Goal: Transaction & Acquisition: Obtain resource

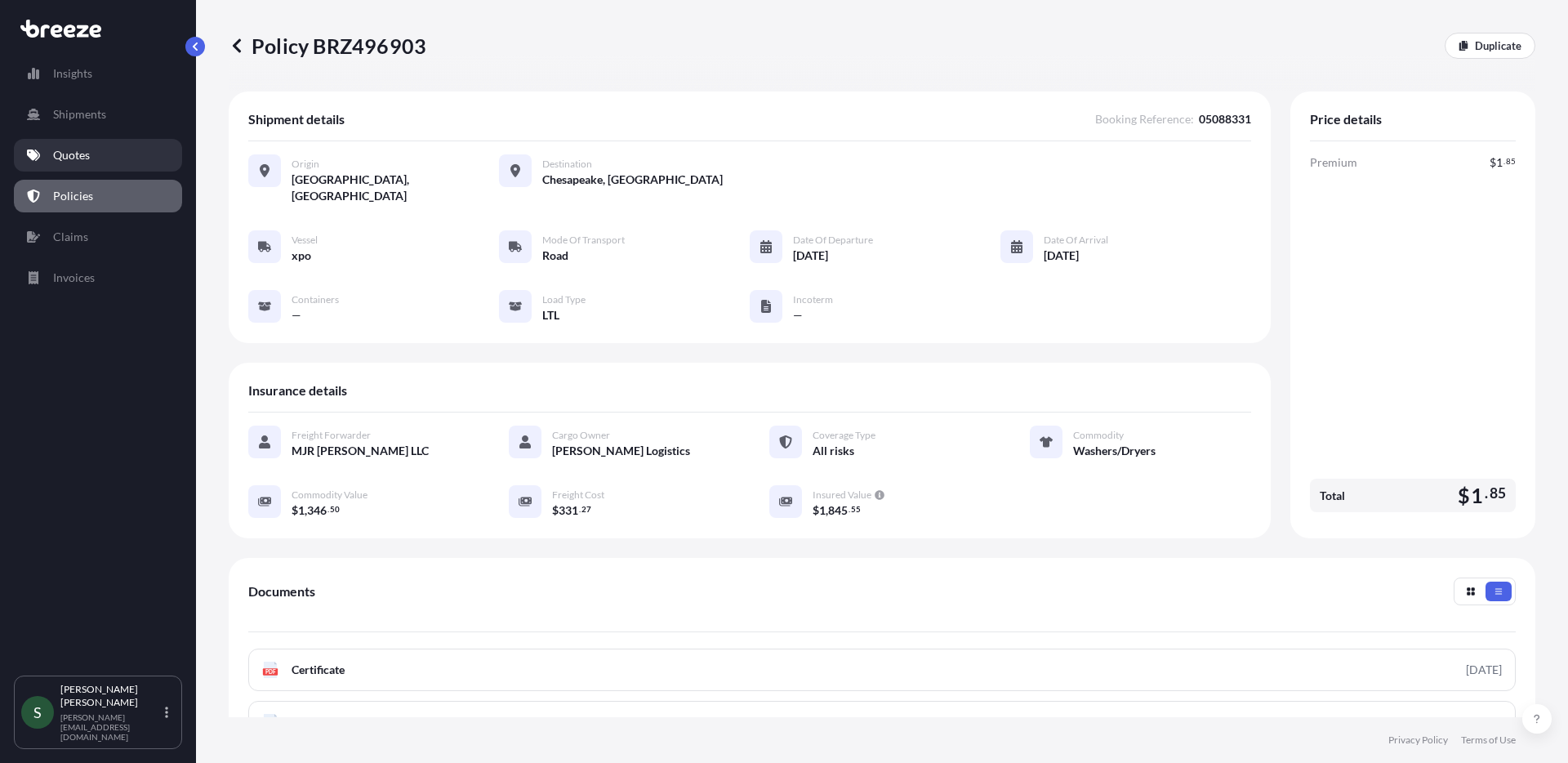
click at [76, 160] on p "Quotes" at bounding box center [71, 156] width 36 height 17
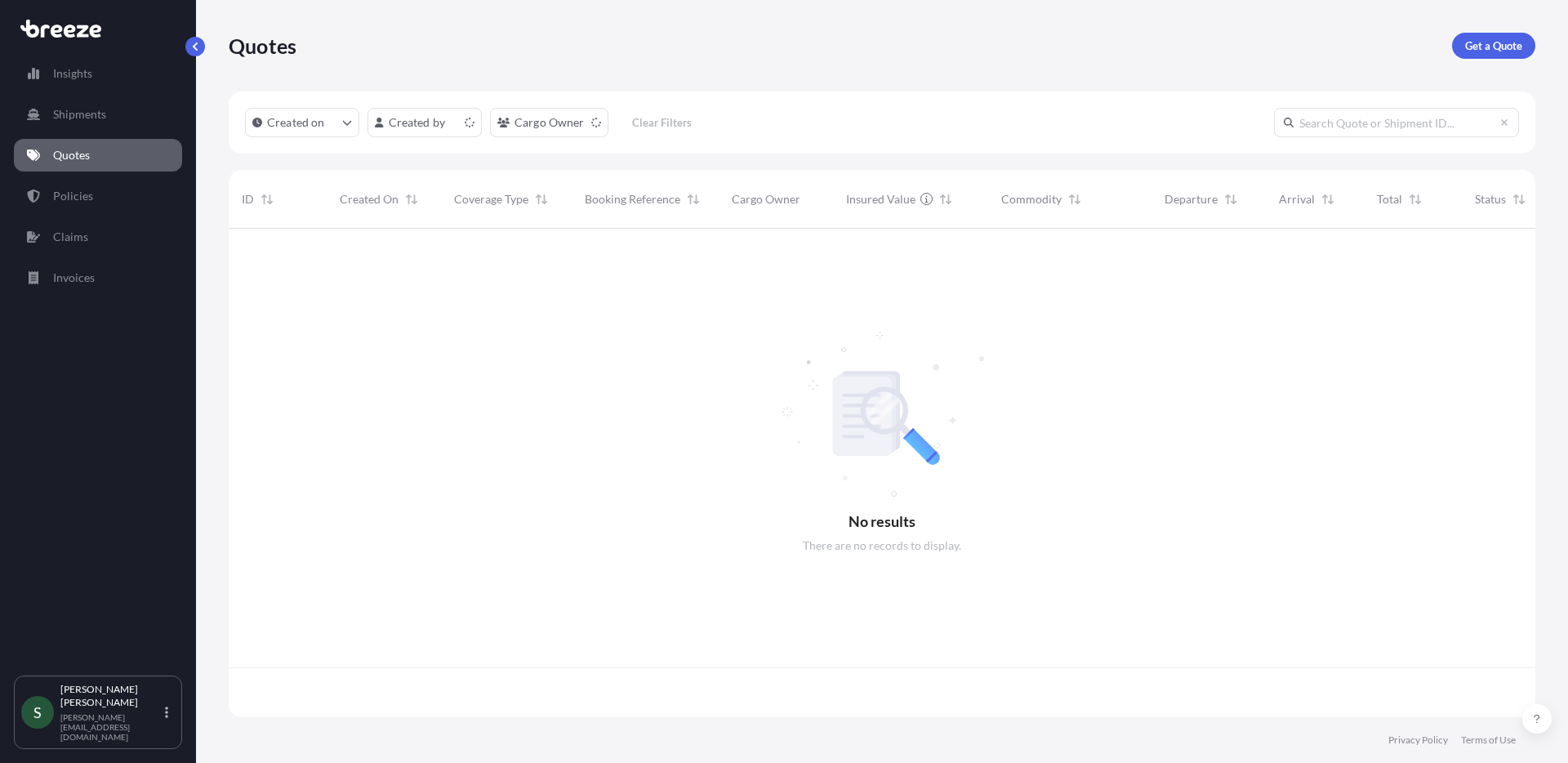
scroll to position [485, 1294]
click at [1492, 53] on p "Get a Quote" at bounding box center [1493, 46] width 57 height 17
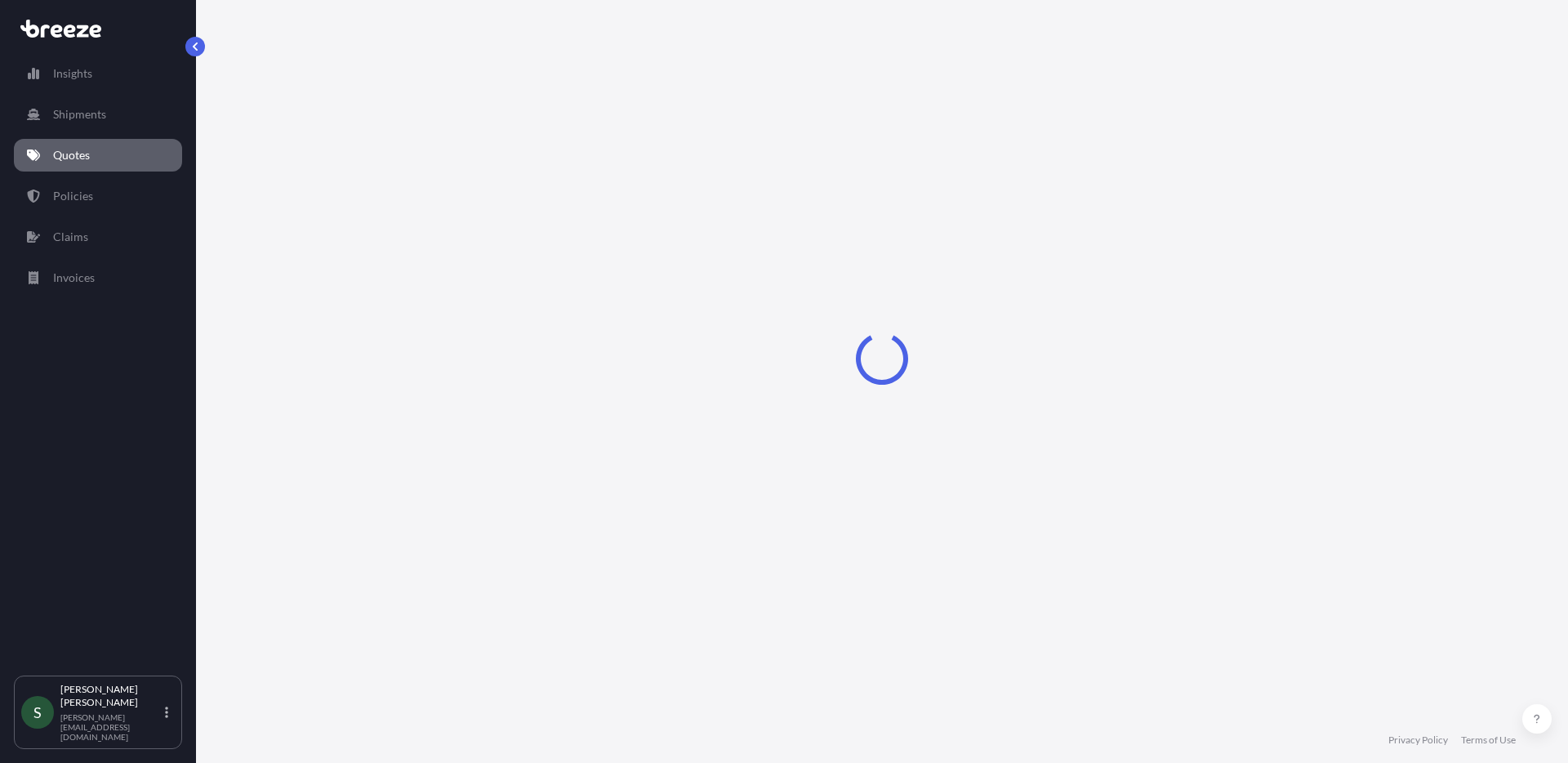
select select "Sea"
select select "1"
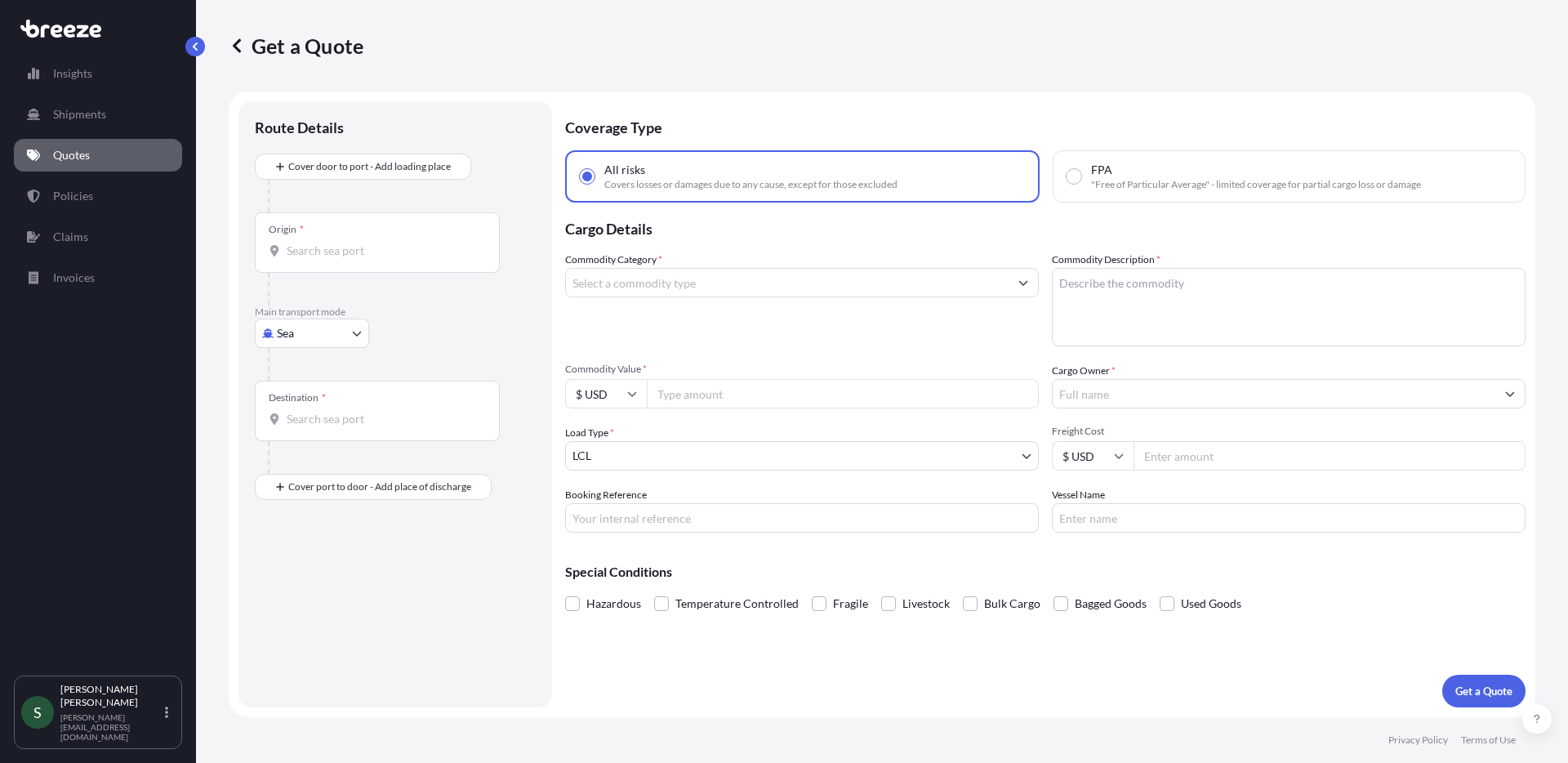
click at [303, 331] on body "Insights Shipments Quotes Policies Claims Invoices S [PERSON_NAME] [PERSON_NAME…" at bounding box center [784, 381] width 1568 height 763
click at [345, 437] on div "Road" at bounding box center [312, 435] width 101 height 30
select select "Road"
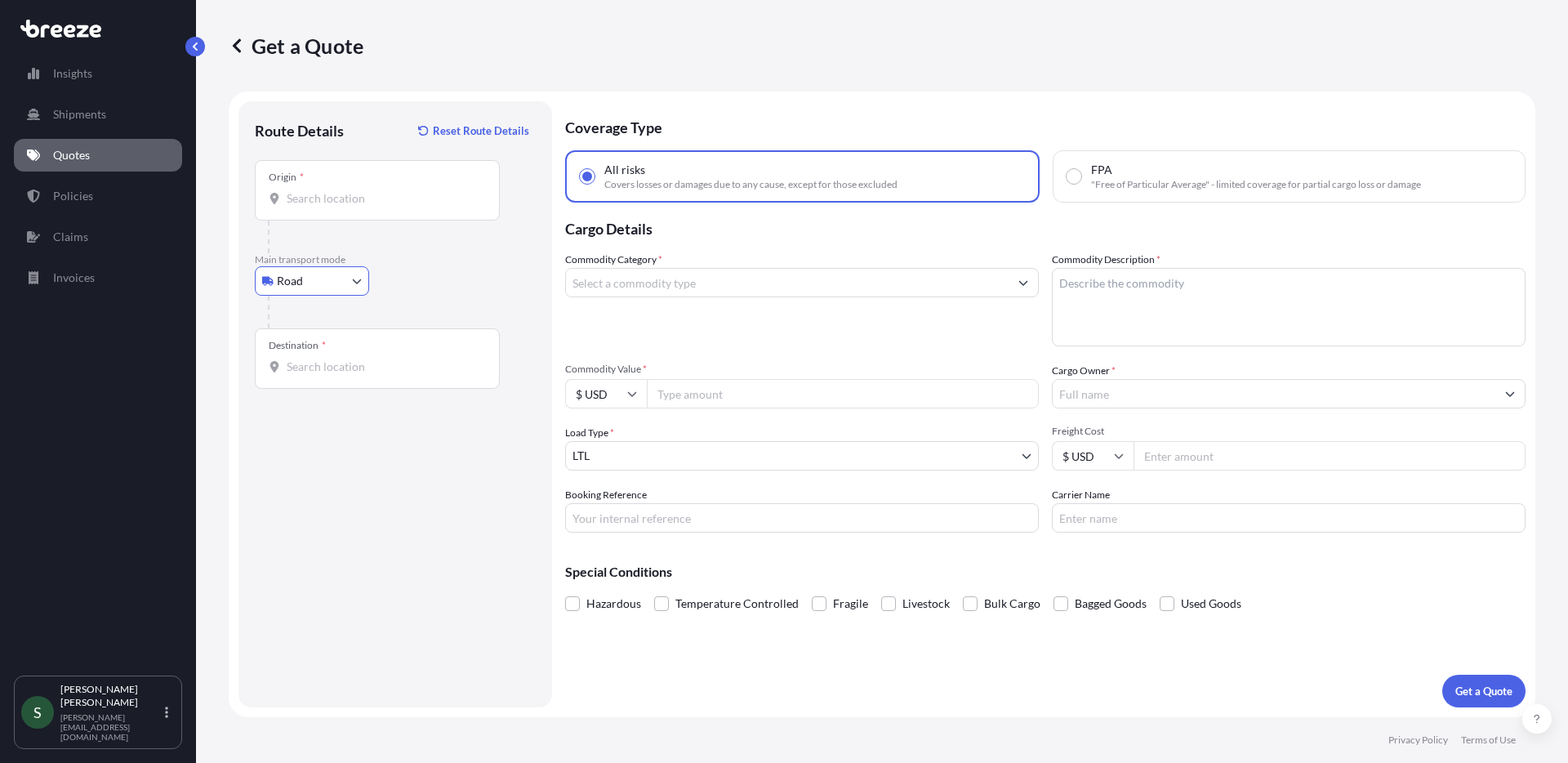
click at [347, 196] on input "Origin *" at bounding box center [383, 198] width 193 height 17
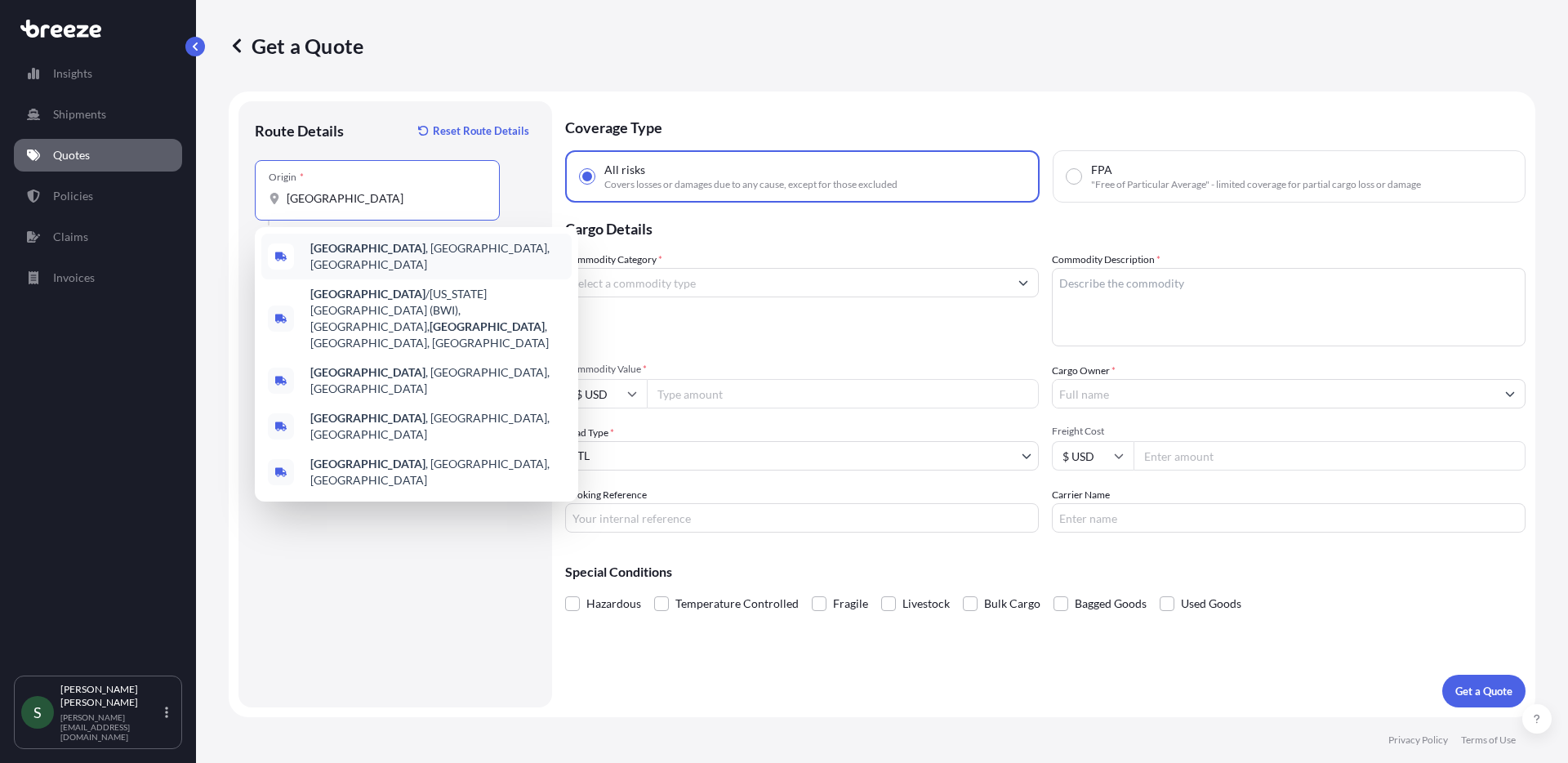
click at [379, 243] on div "[GEOGRAPHIC_DATA] , [GEOGRAPHIC_DATA], [GEOGRAPHIC_DATA]" at bounding box center [416, 256] width 310 height 46
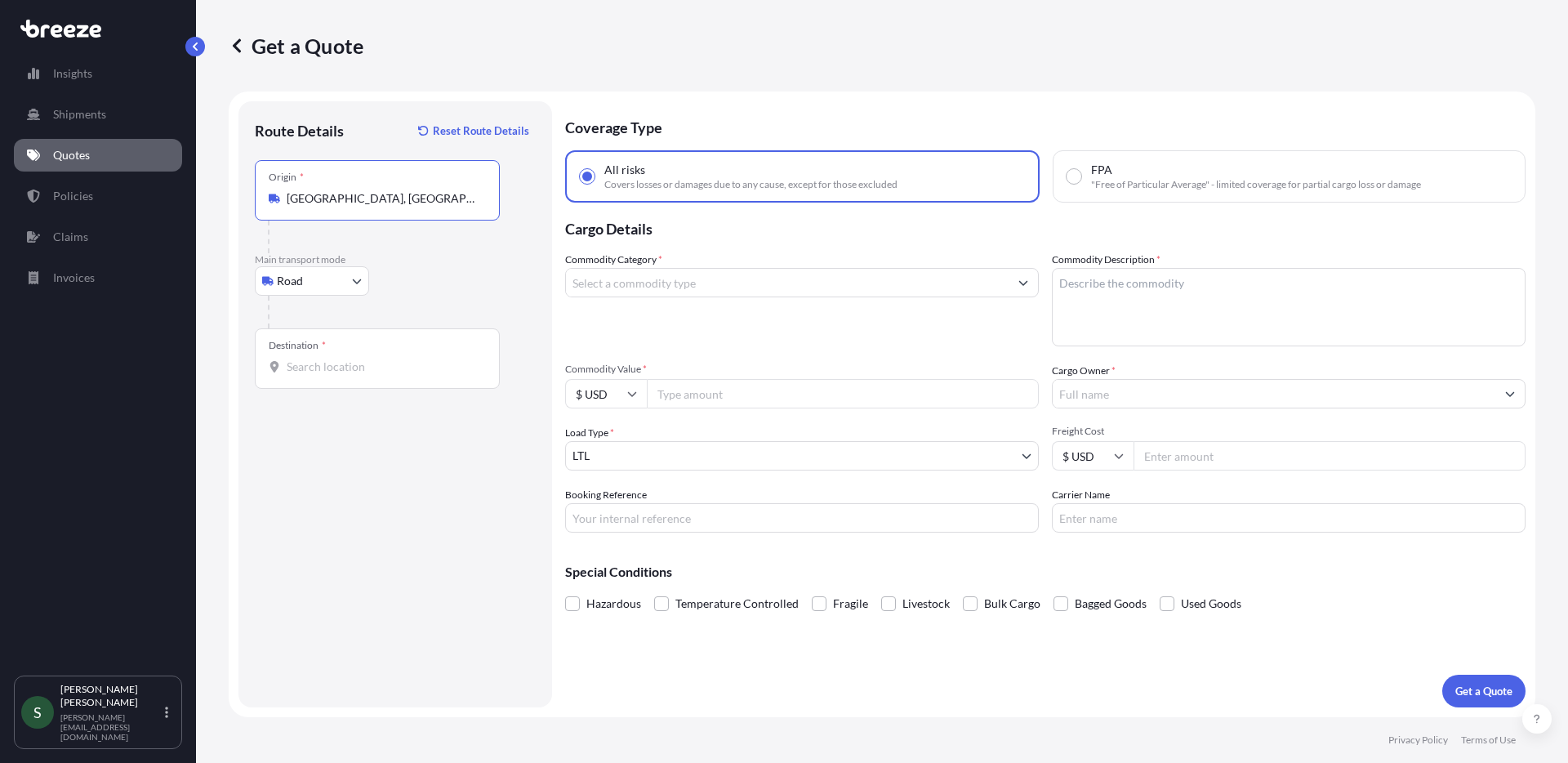
type input "[GEOGRAPHIC_DATA], [GEOGRAPHIC_DATA], [GEOGRAPHIC_DATA]"
click at [359, 371] on input "Destination *" at bounding box center [383, 367] width 193 height 17
click at [320, 373] on input "Destination *" at bounding box center [383, 367] width 193 height 17
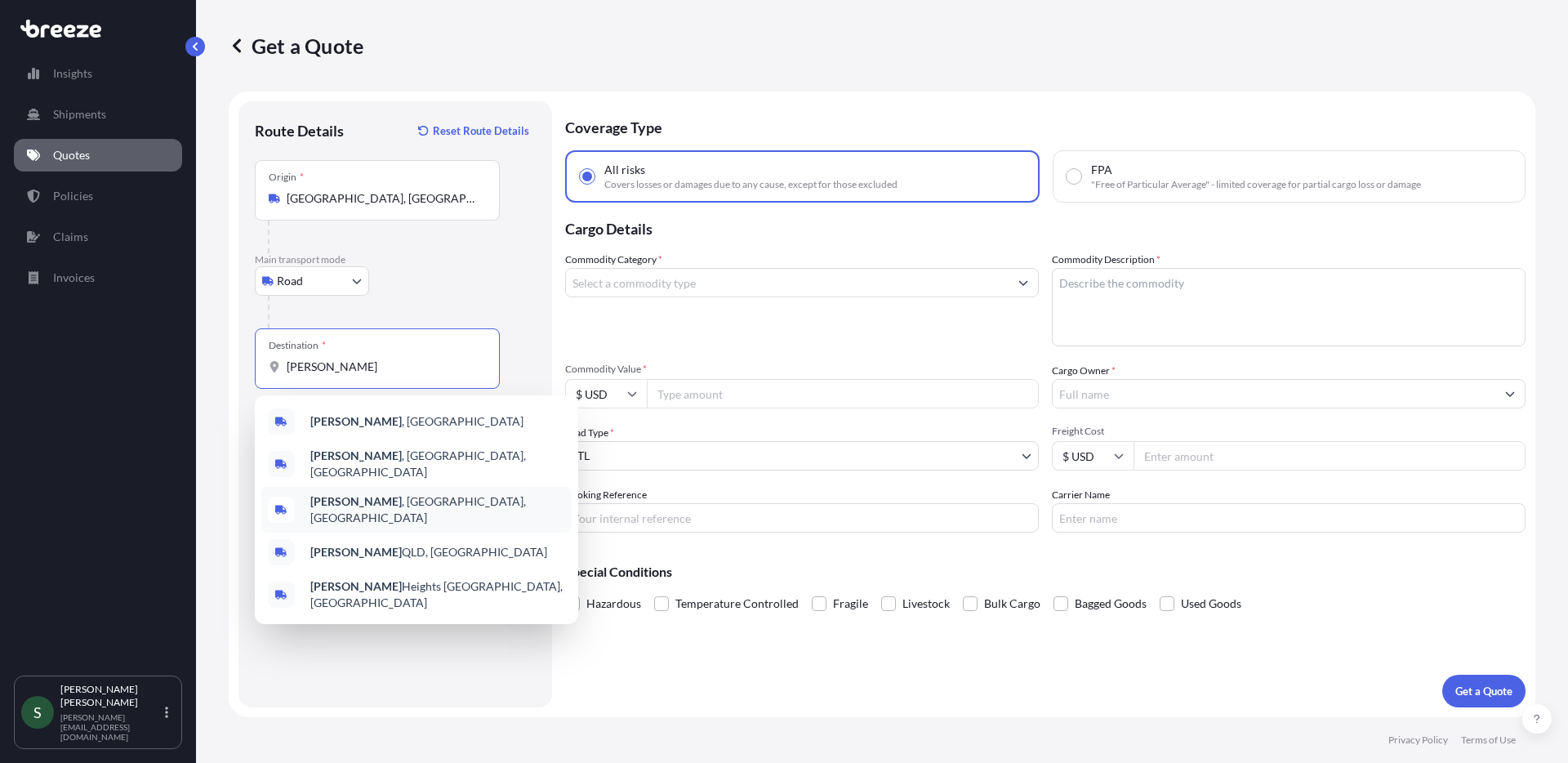
click at [404, 461] on div "[GEOGRAPHIC_DATA] , [GEOGRAPHIC_DATA], [GEOGRAPHIC_DATA]" at bounding box center [416, 464] width 310 height 46
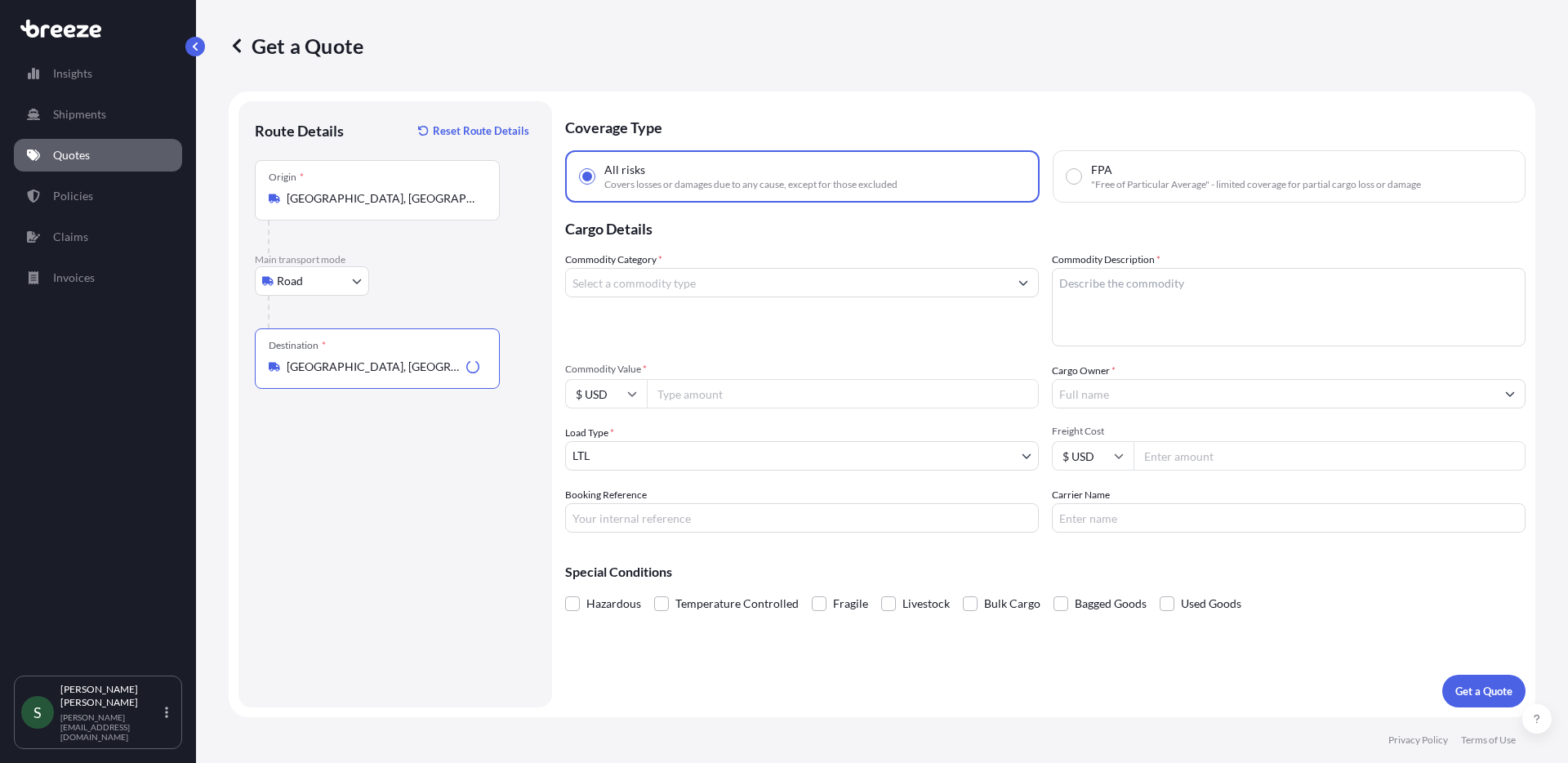
type input "[GEOGRAPHIC_DATA], [GEOGRAPHIC_DATA], [GEOGRAPHIC_DATA]"
click at [662, 282] on input "Commodity Category *" at bounding box center [787, 283] width 442 height 30
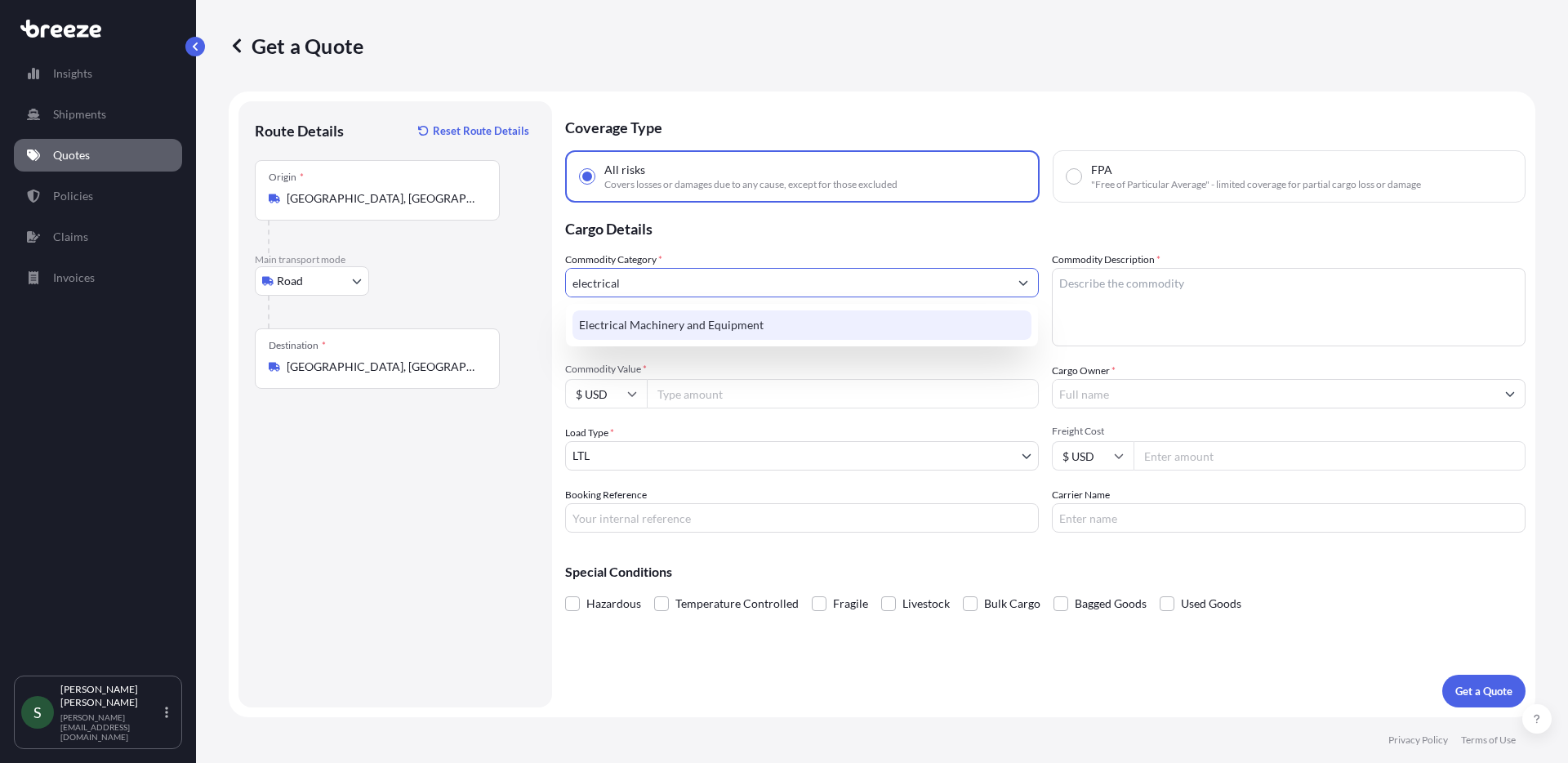
click at [756, 335] on div "Electrical Machinery and Equipment" at bounding box center [802, 325] width 459 height 30
type input "Electrical Machinery and Equipment"
click at [1069, 302] on textarea "Commodity Description *" at bounding box center [1289, 307] width 474 height 78
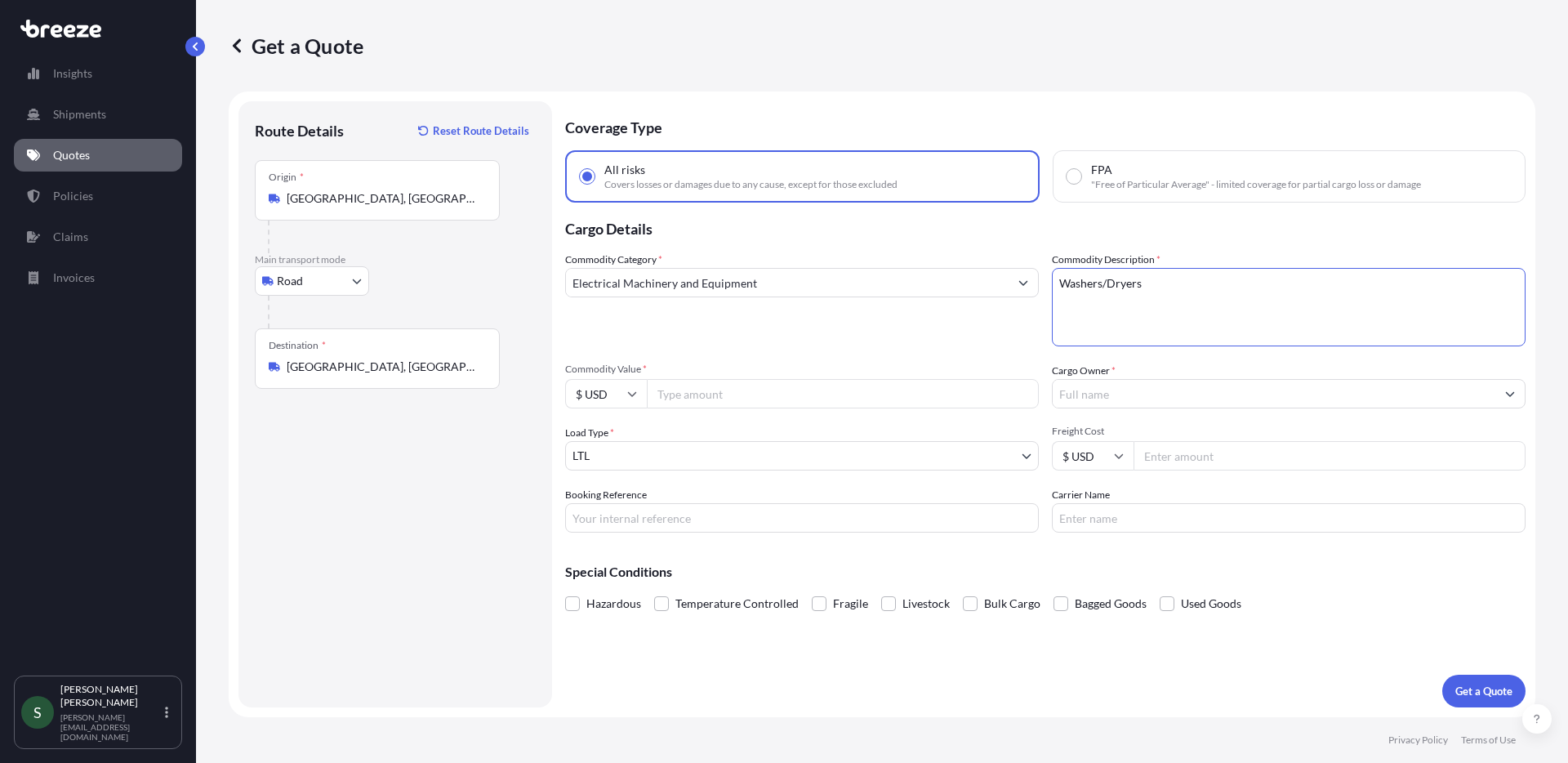
type textarea "Washers/Dryers"
click at [752, 394] on input "Commodity Value *" at bounding box center [843, 394] width 392 height 30
type input "2408.00"
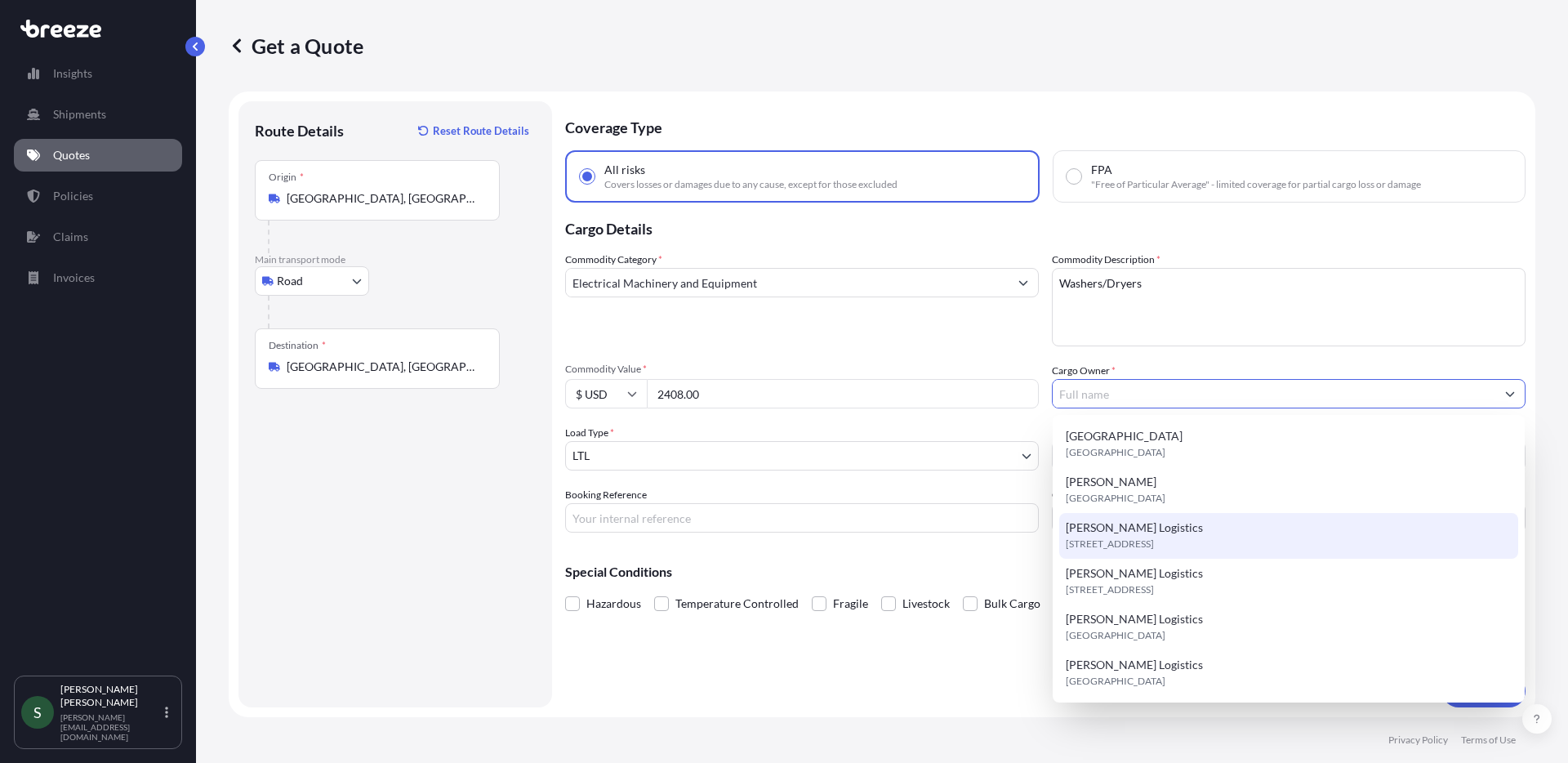
click at [1154, 543] on span "[STREET_ADDRESS]" at bounding box center [1109, 544] width 88 height 17
type input "[PERSON_NAME] Logistics"
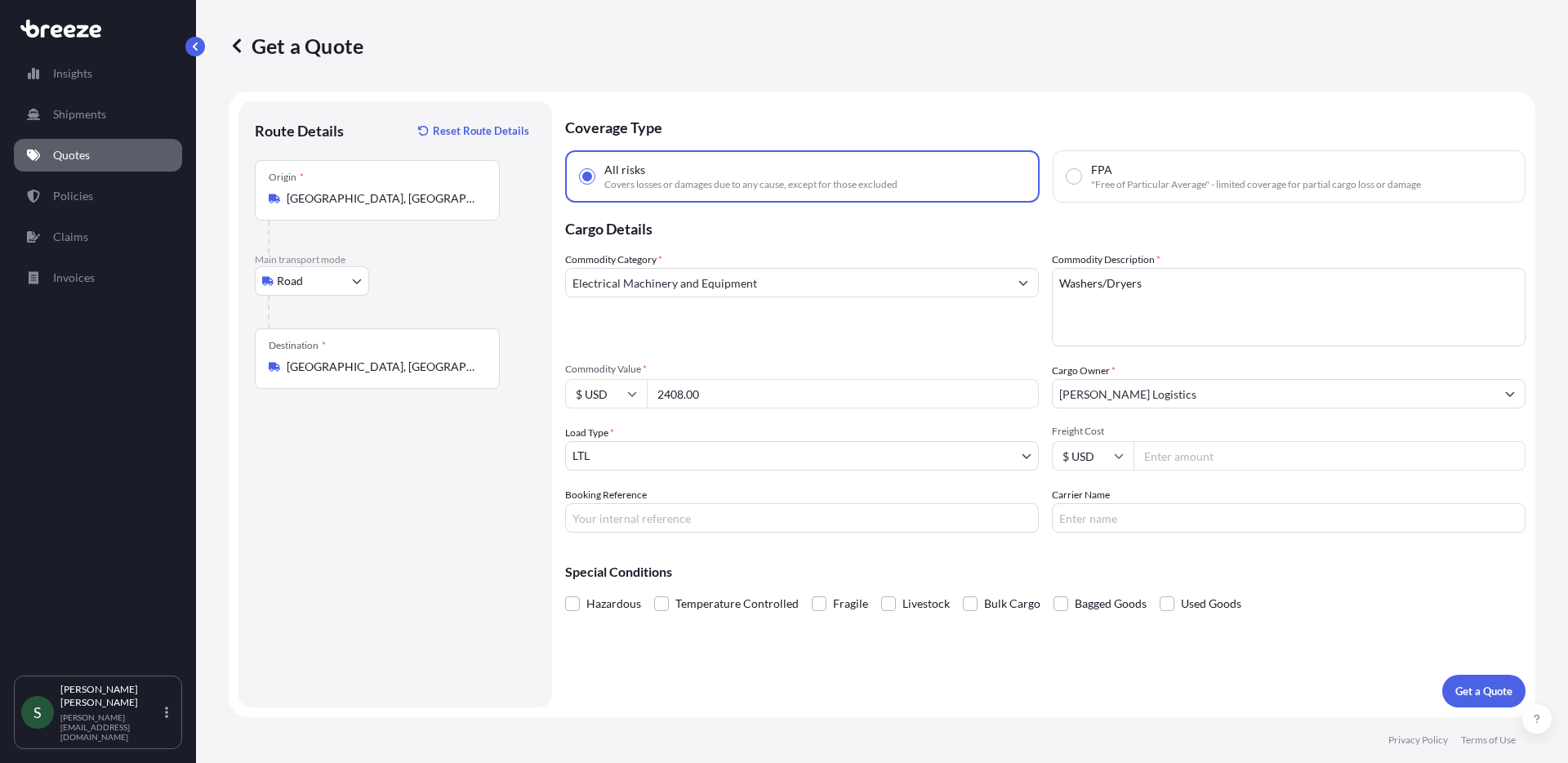
click at [1264, 448] on input "Freight Cost" at bounding box center [1329, 456] width 392 height 30
type input "346.79"
click at [1178, 519] on input "Carrier Name" at bounding box center [1289, 518] width 474 height 30
type input "XPO"
click at [736, 523] on input "Booking Reference" at bounding box center [802, 518] width 474 height 30
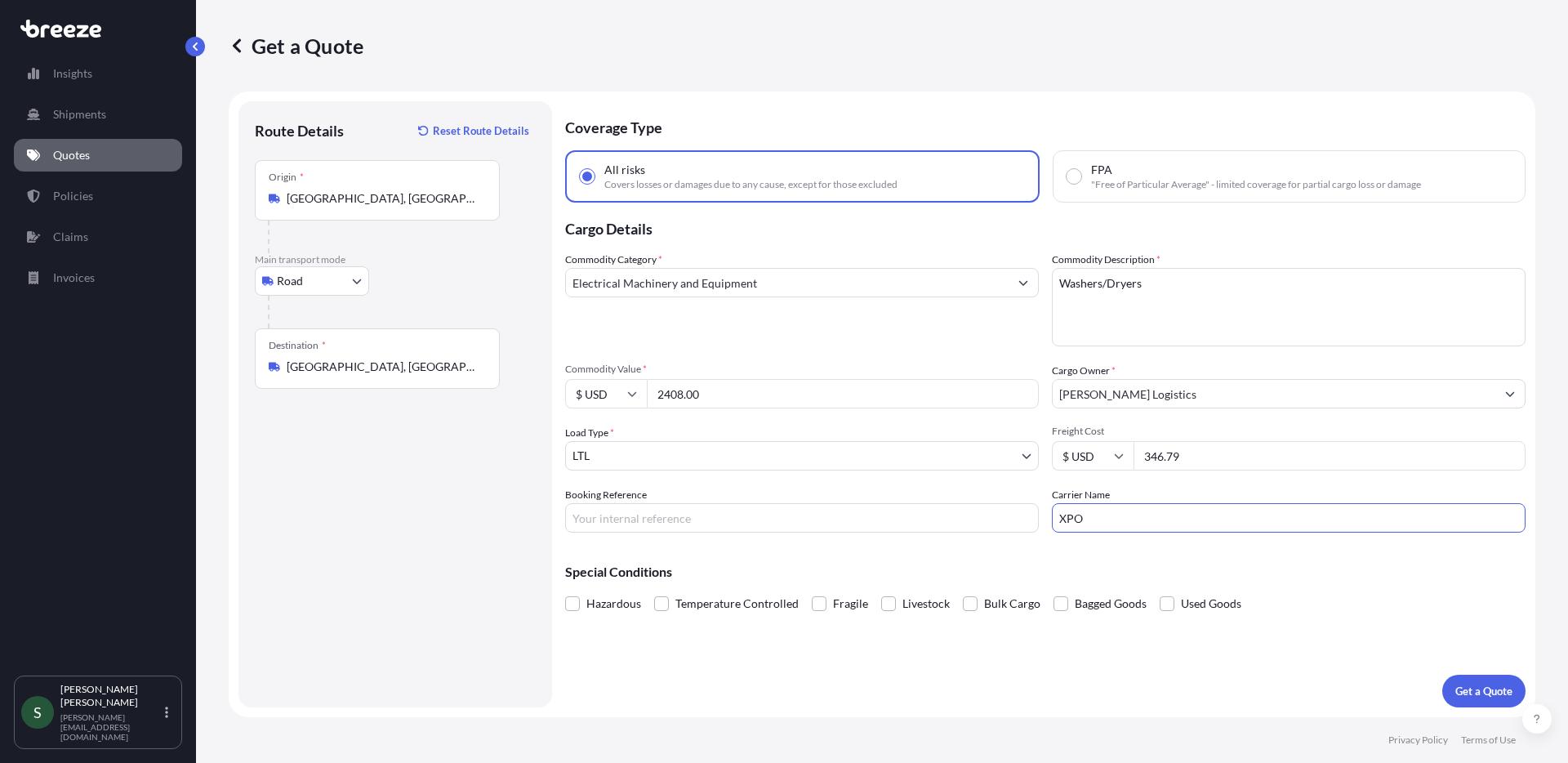
click at [737, 522] on input "Booking Reference" at bounding box center [802, 518] width 474 height 30
paste input "23907"
type input "23907"
click at [1460, 696] on p "Get a Quote" at bounding box center [1483, 691] width 57 height 17
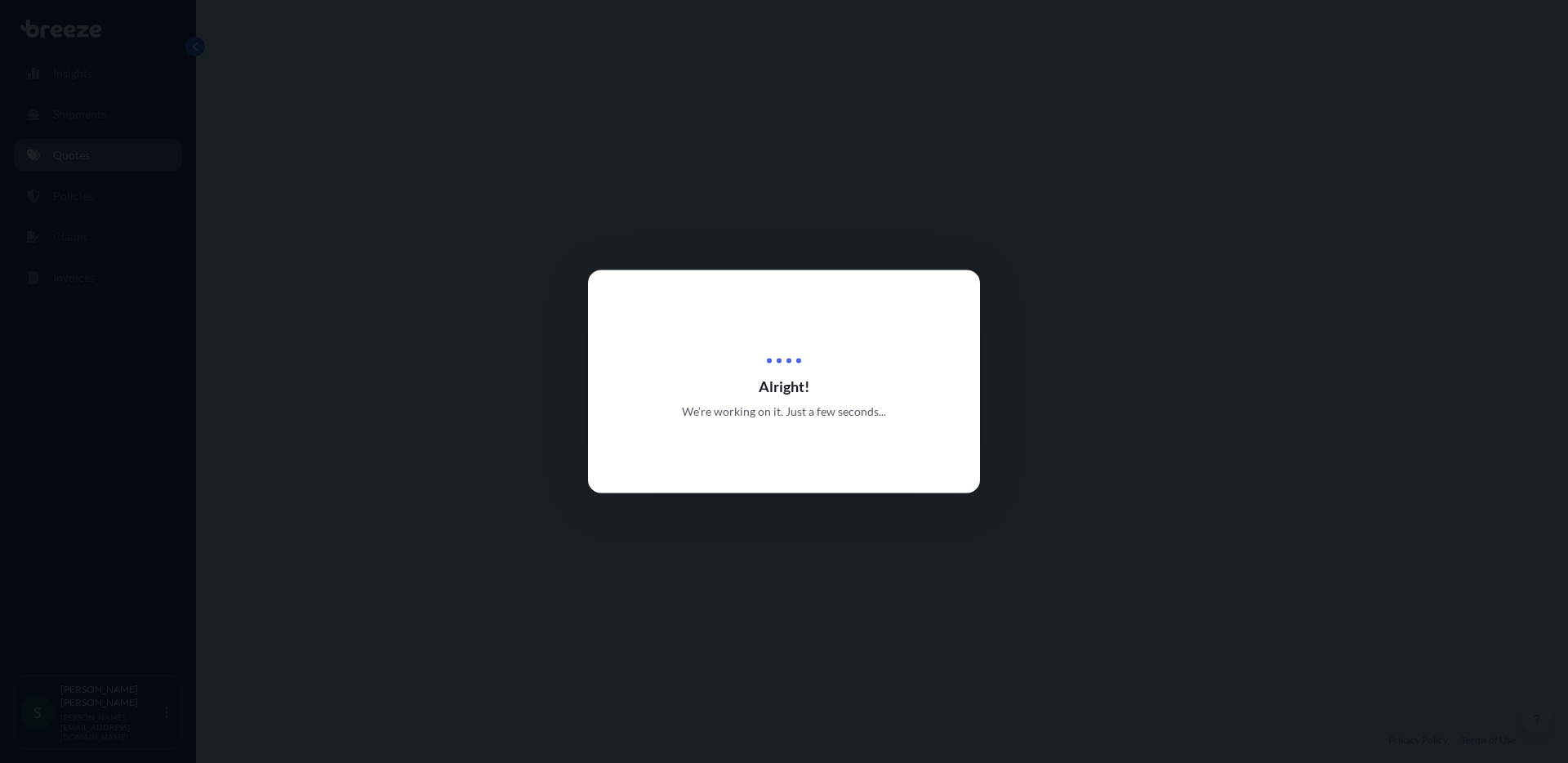
select select "Road"
select select "1"
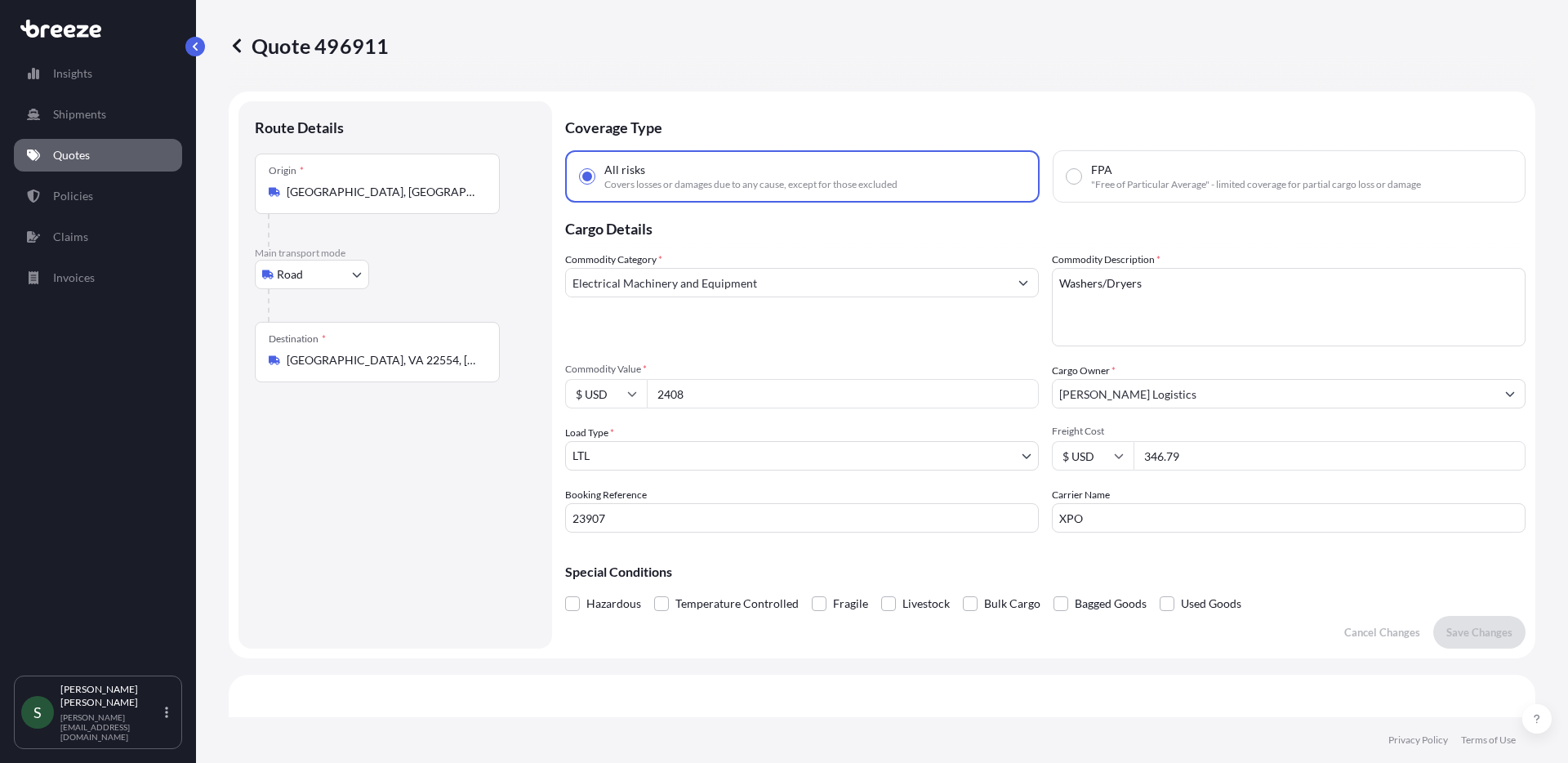
click at [83, 157] on p "Quotes" at bounding box center [71, 156] width 36 height 17
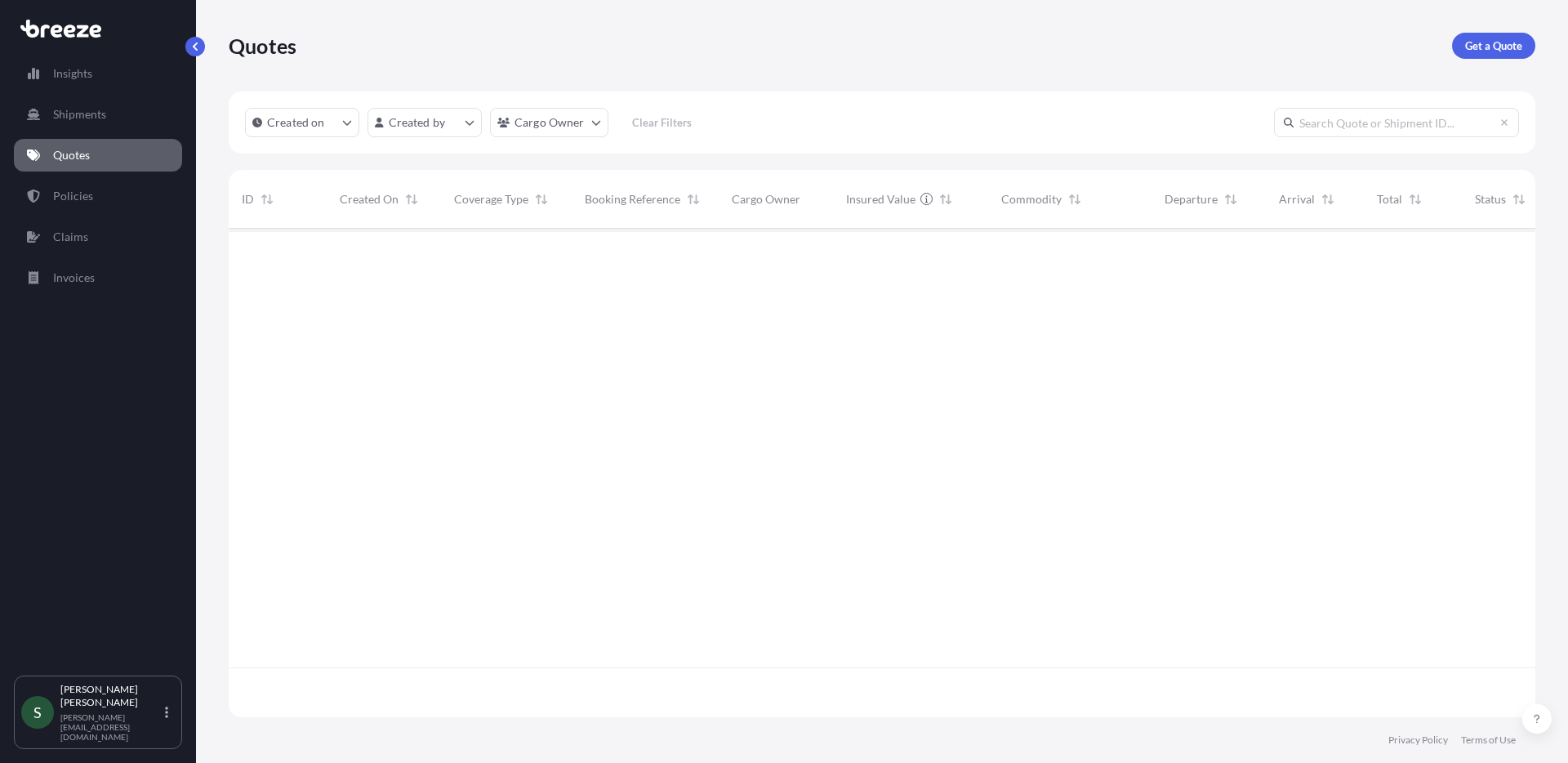
scroll to position [485, 1294]
click at [1499, 35] on link "Get a Quote" at bounding box center [1493, 46] width 83 height 26
select select "Sea"
select select "1"
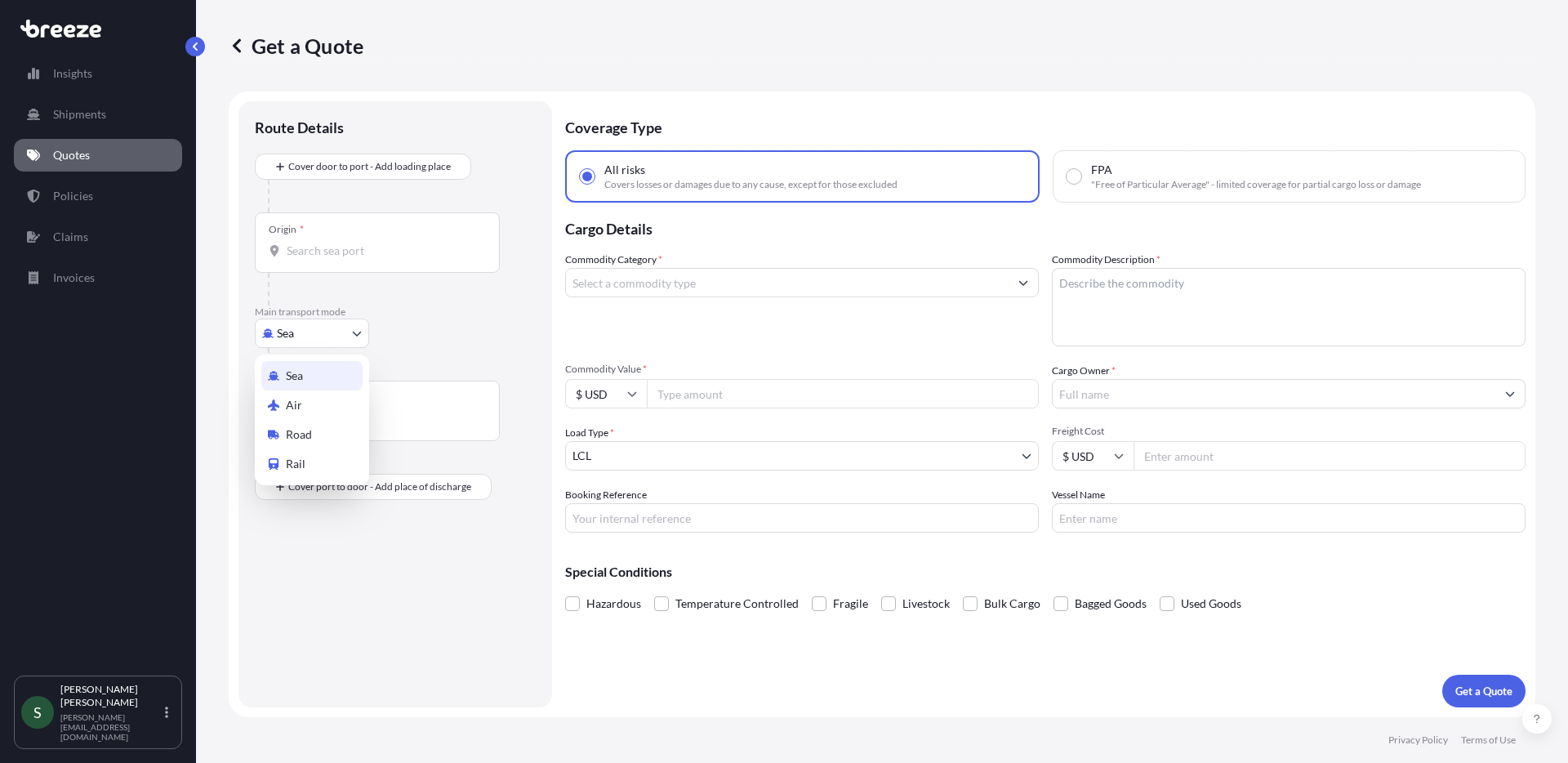
click at [315, 323] on body "Insights Shipments Quotes Policies Claims Invoices S [PERSON_NAME] [PERSON_NAME…" at bounding box center [784, 381] width 1568 height 763
click at [318, 422] on div "Road" at bounding box center [312, 435] width 101 height 30
select select "Road"
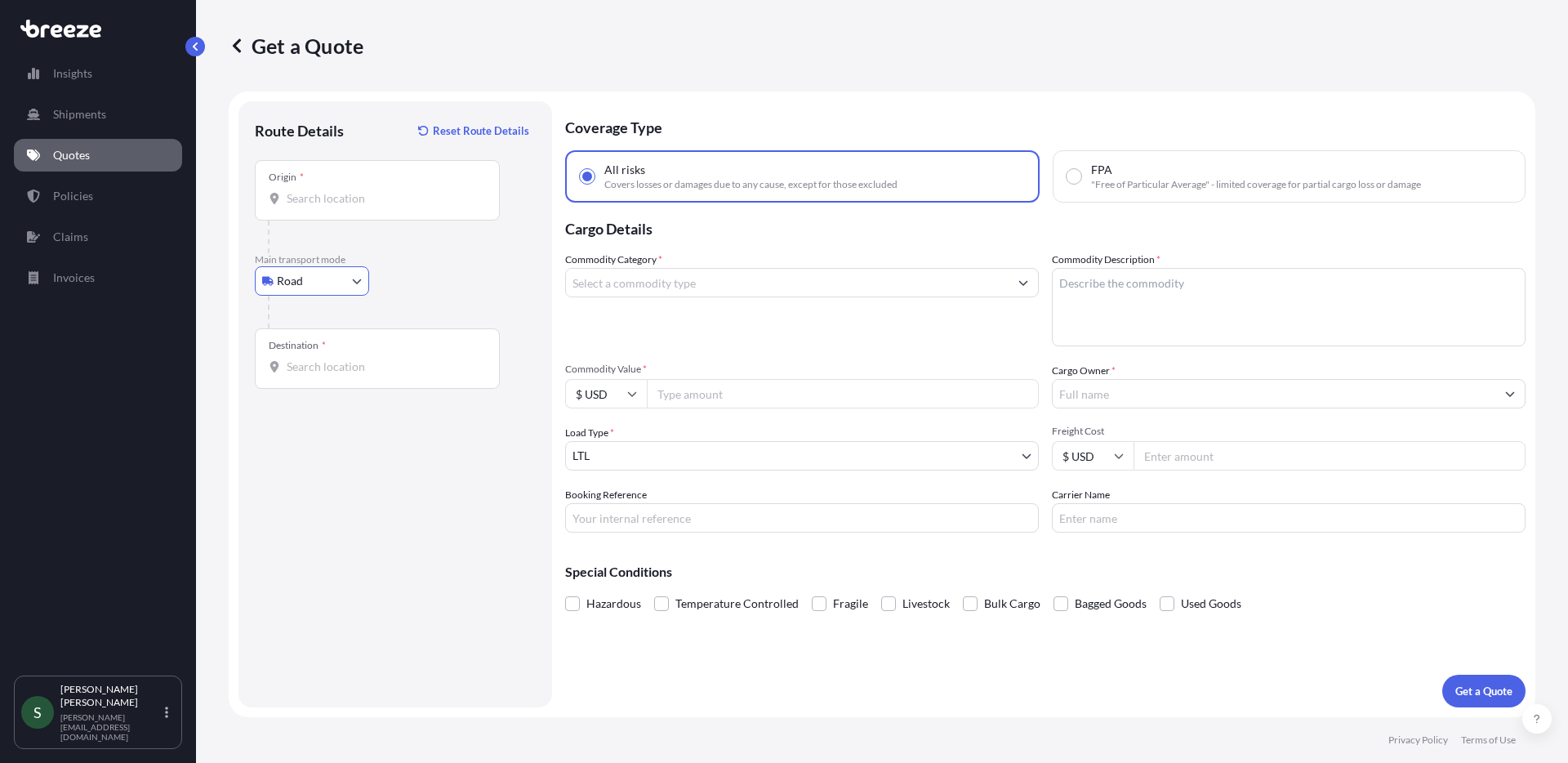
click at [355, 188] on div "Origin *" at bounding box center [377, 190] width 245 height 61
click at [355, 190] on input "Origin *" at bounding box center [383, 198] width 193 height 17
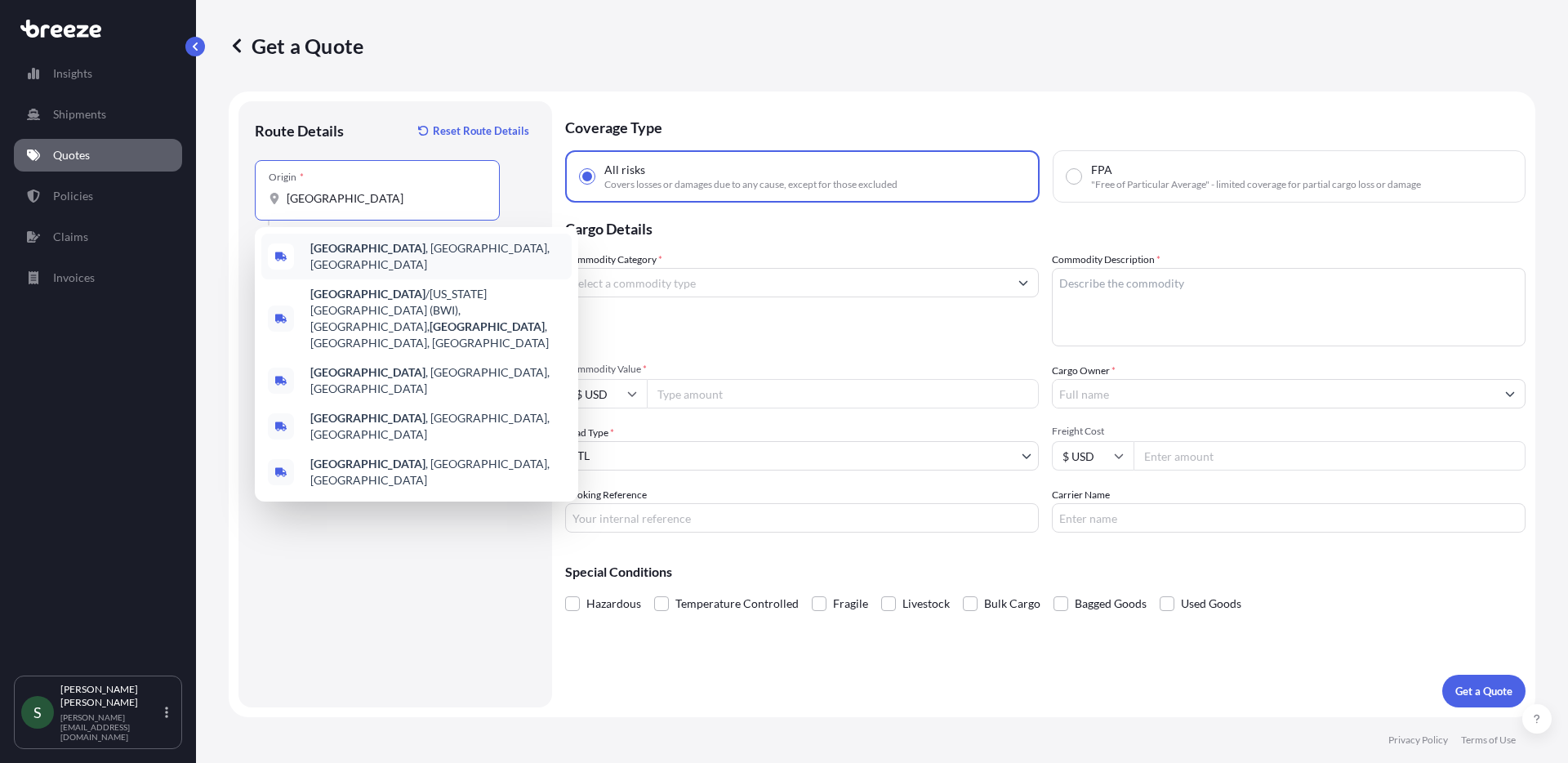
click at [379, 265] on div "[GEOGRAPHIC_DATA] , [GEOGRAPHIC_DATA], [GEOGRAPHIC_DATA]" at bounding box center [416, 256] width 310 height 46
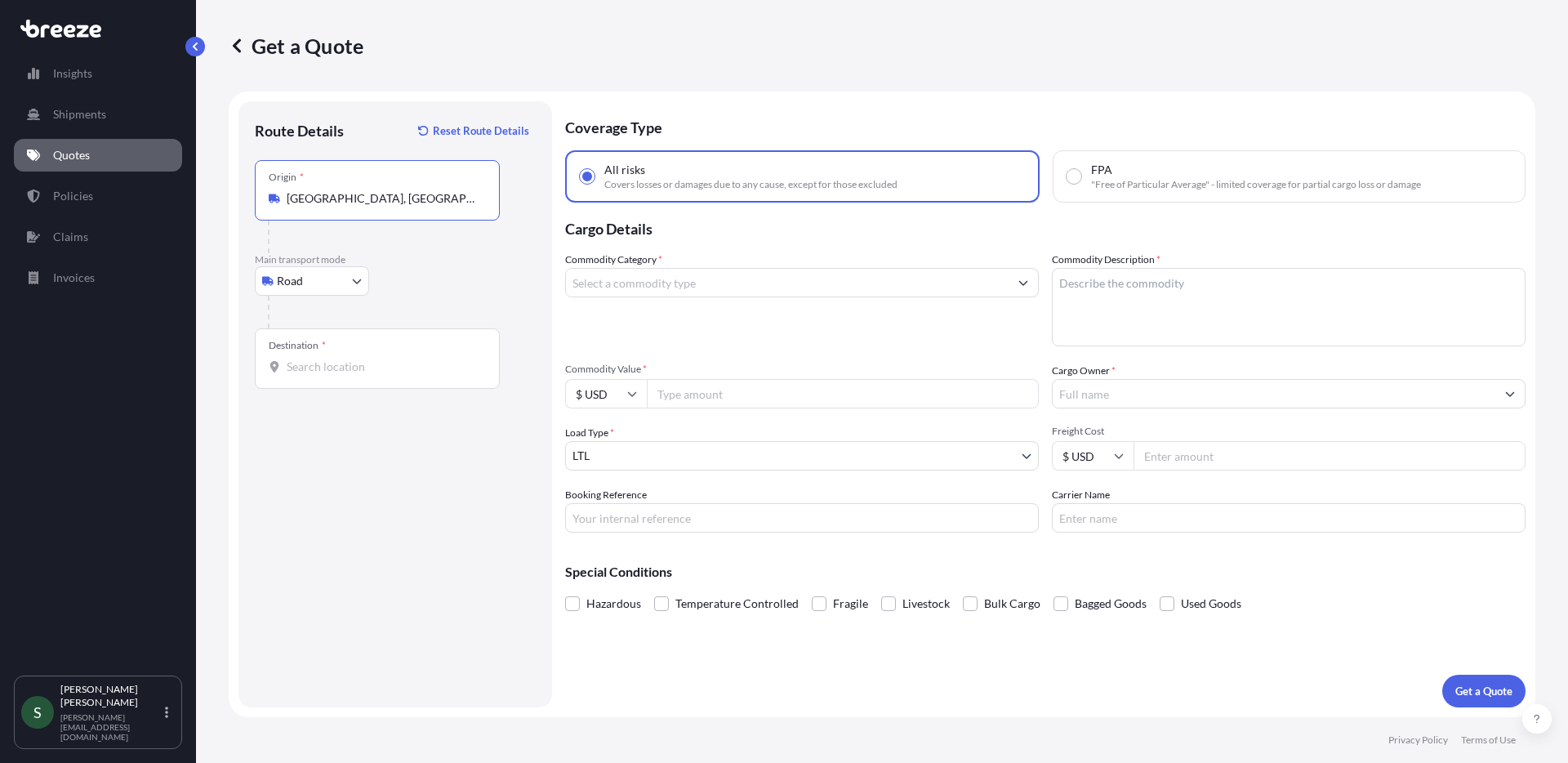
type input "[GEOGRAPHIC_DATA], [GEOGRAPHIC_DATA], [GEOGRAPHIC_DATA]"
click at [375, 365] on input "Destination *" at bounding box center [383, 367] width 193 height 17
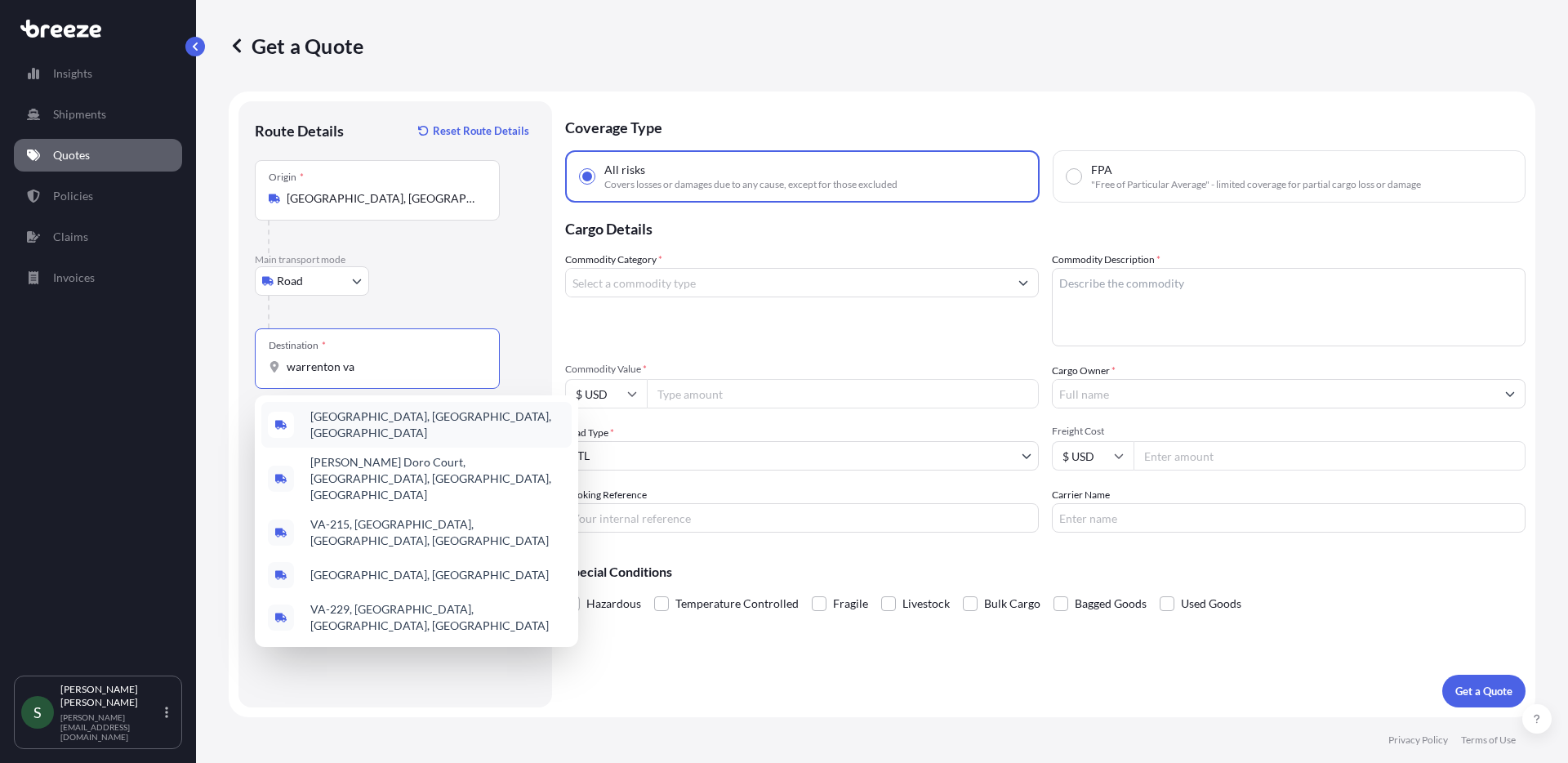
click at [423, 415] on div "[GEOGRAPHIC_DATA], [GEOGRAPHIC_DATA], [GEOGRAPHIC_DATA]" at bounding box center [416, 424] width 310 height 46
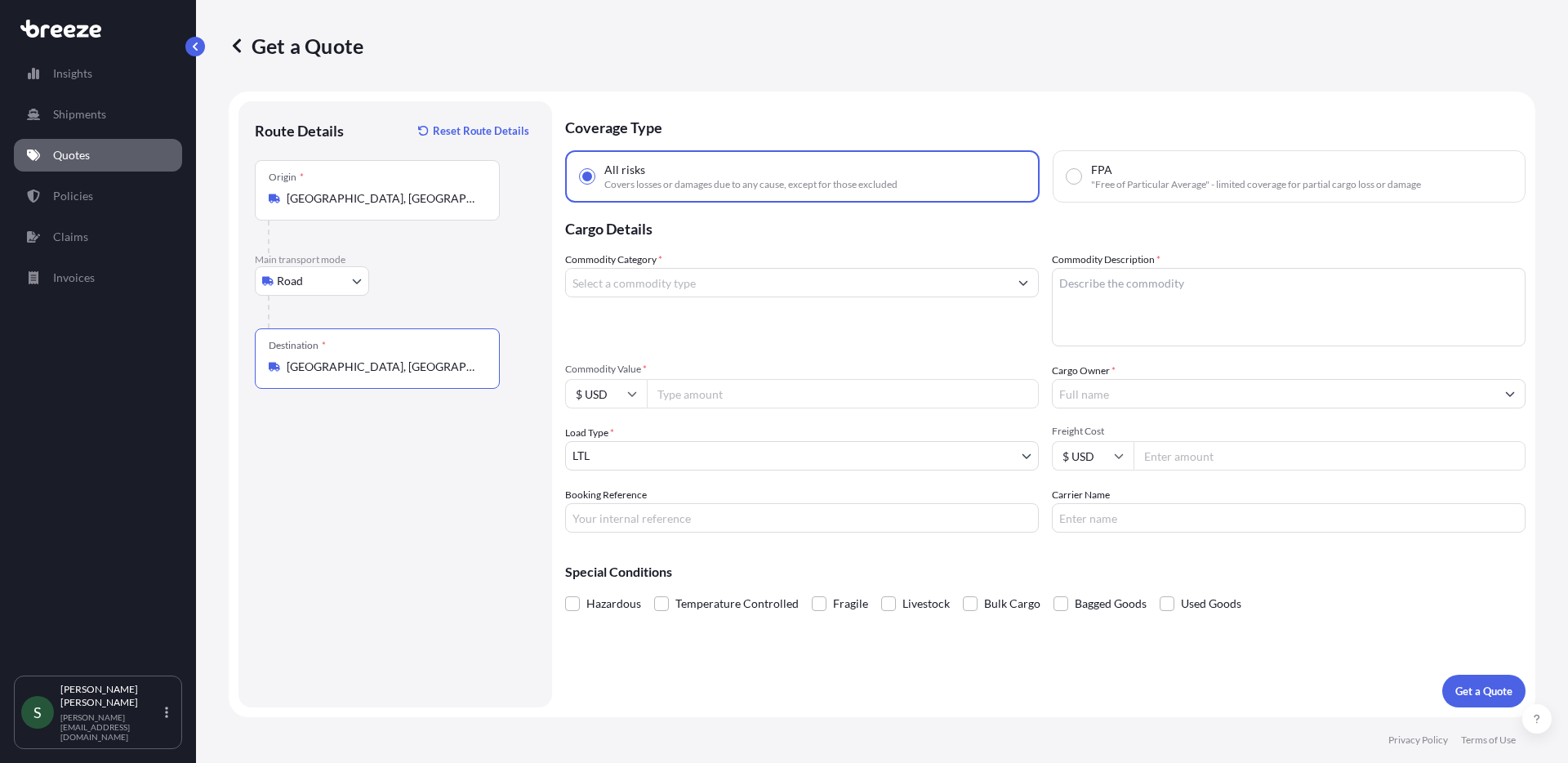
type input "[GEOGRAPHIC_DATA], [GEOGRAPHIC_DATA], [GEOGRAPHIC_DATA]"
click at [714, 279] on input "Commodity Category *" at bounding box center [787, 283] width 442 height 30
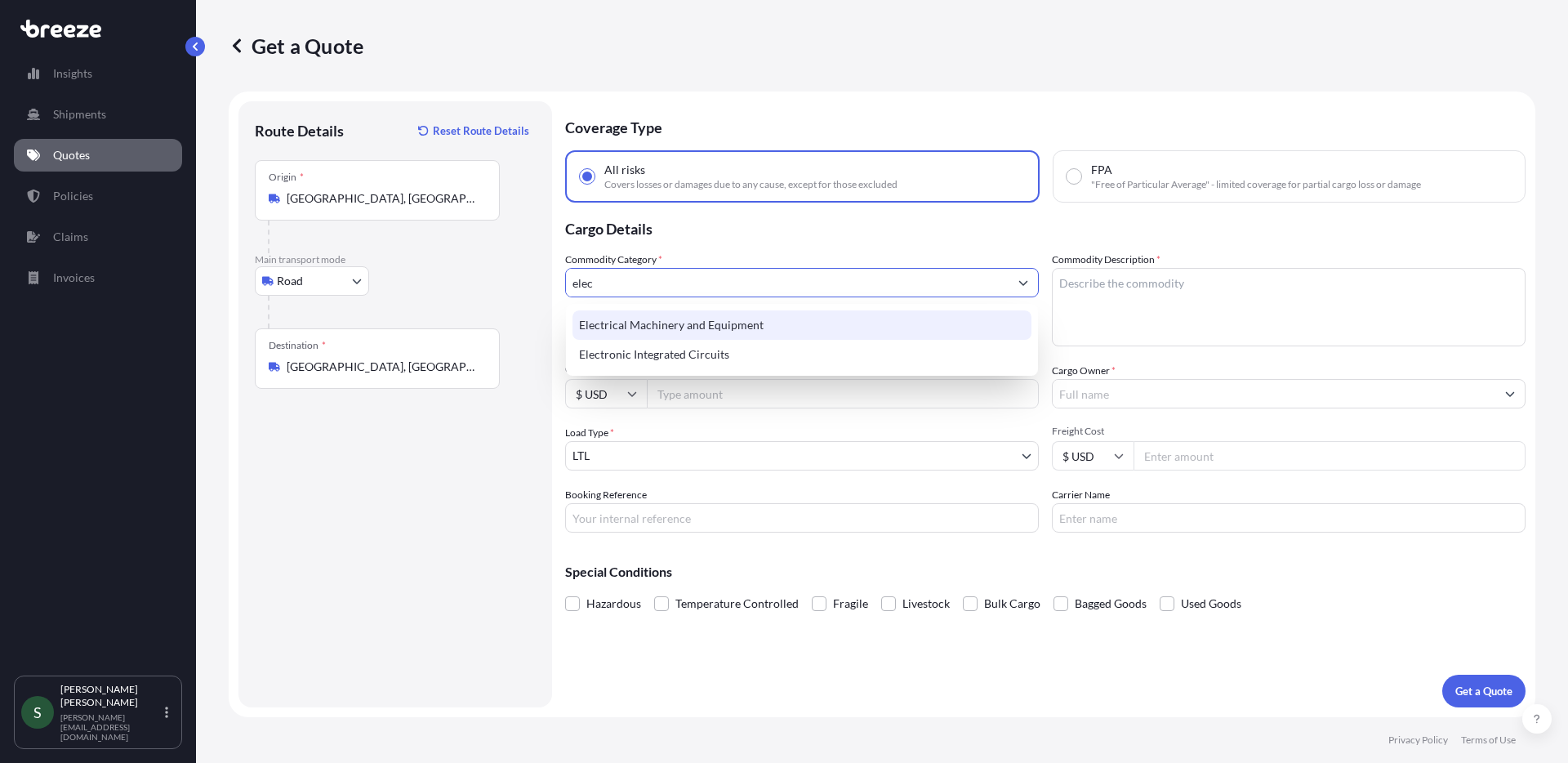
click at [756, 316] on div "Electrical Machinery and Equipment" at bounding box center [802, 325] width 459 height 30
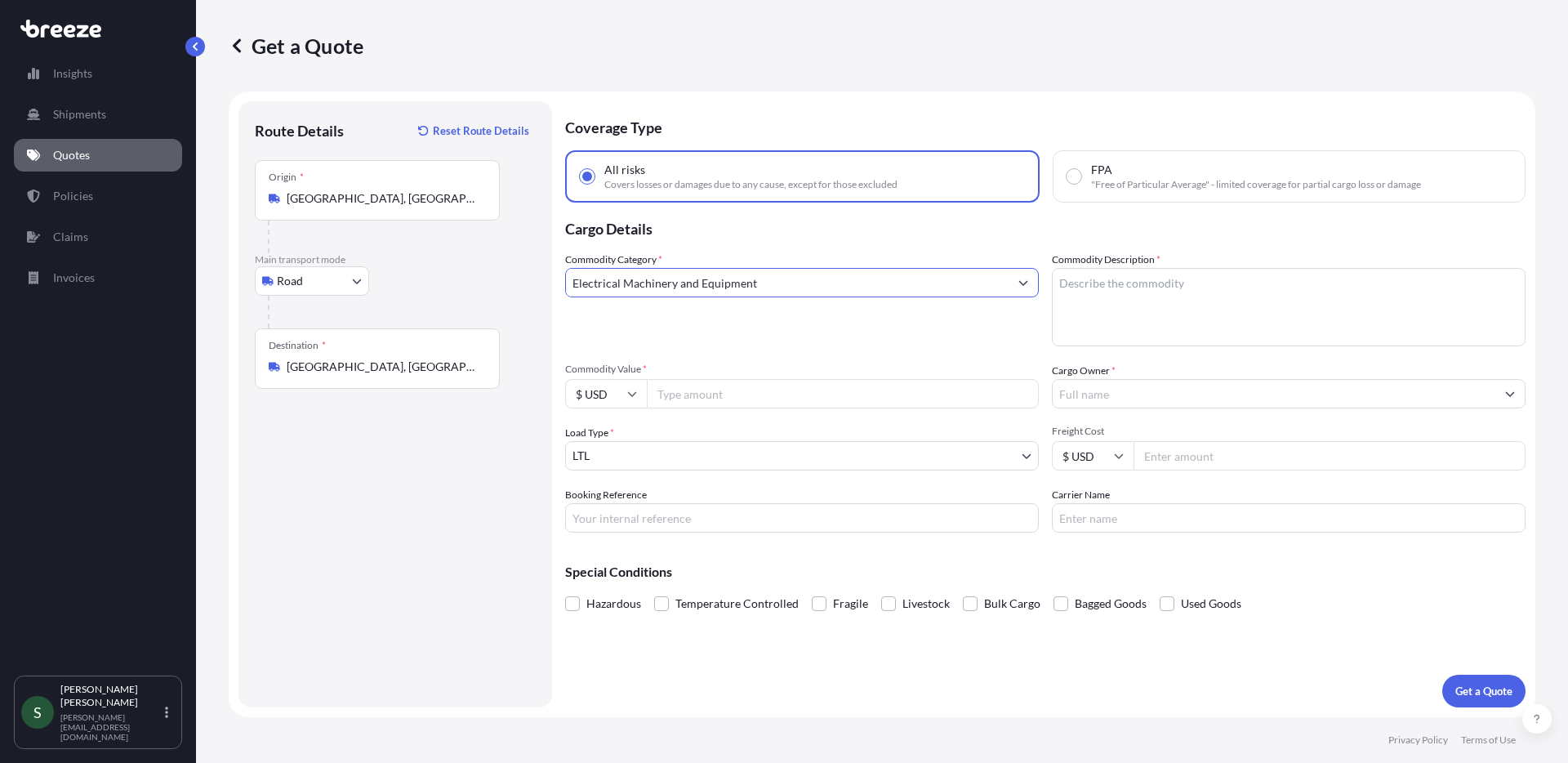
type input "Electrical Machinery and Equipment"
click at [727, 401] on input "Commodity Value *" at bounding box center [843, 394] width 392 height 30
click at [1154, 293] on textarea "Commodity Description *" at bounding box center [1289, 307] width 474 height 78
type textarea "Washers/Dryers"
click at [786, 394] on input "Commodity Value *" at bounding box center [843, 394] width 392 height 30
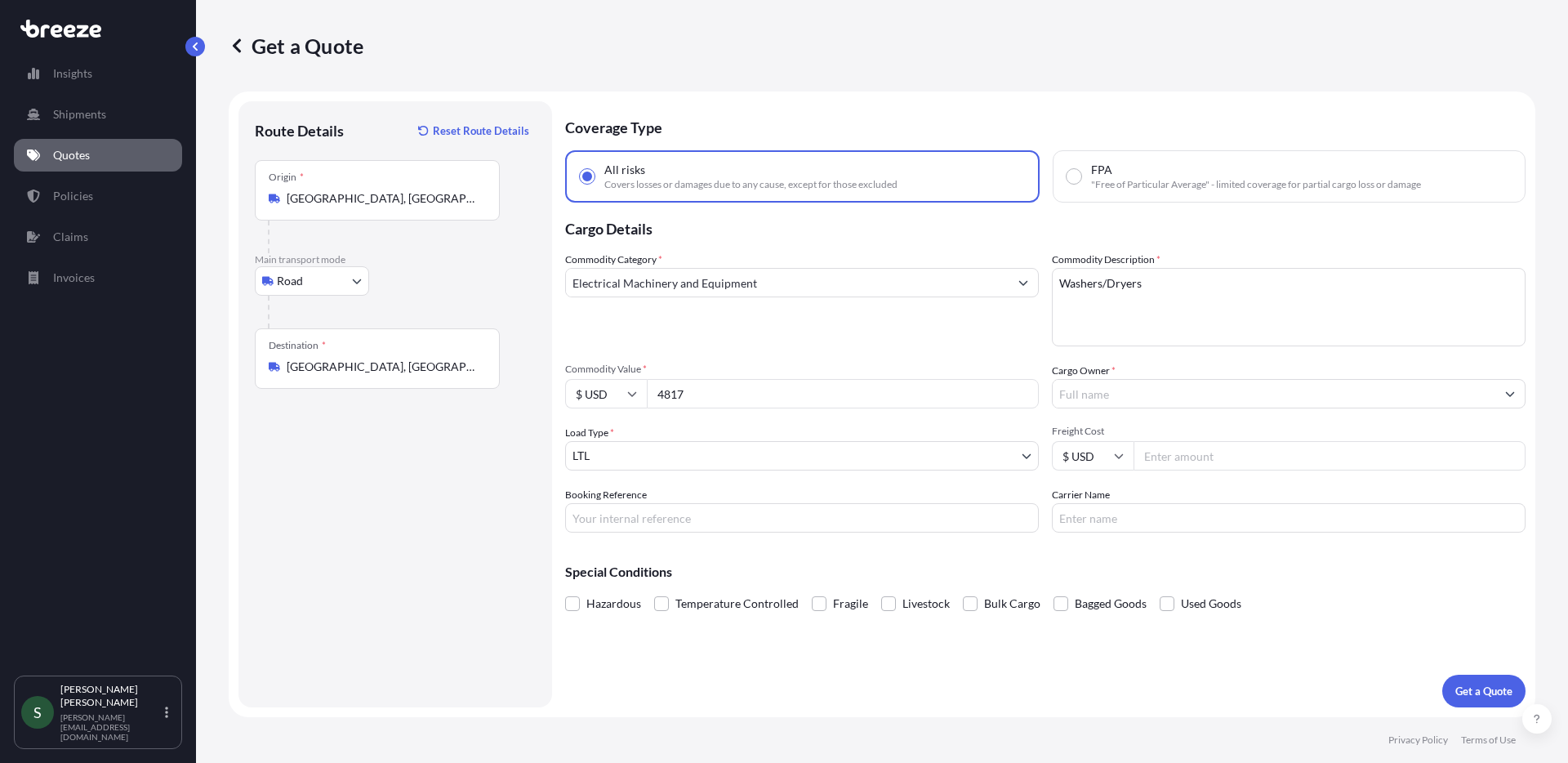
type input "4817"
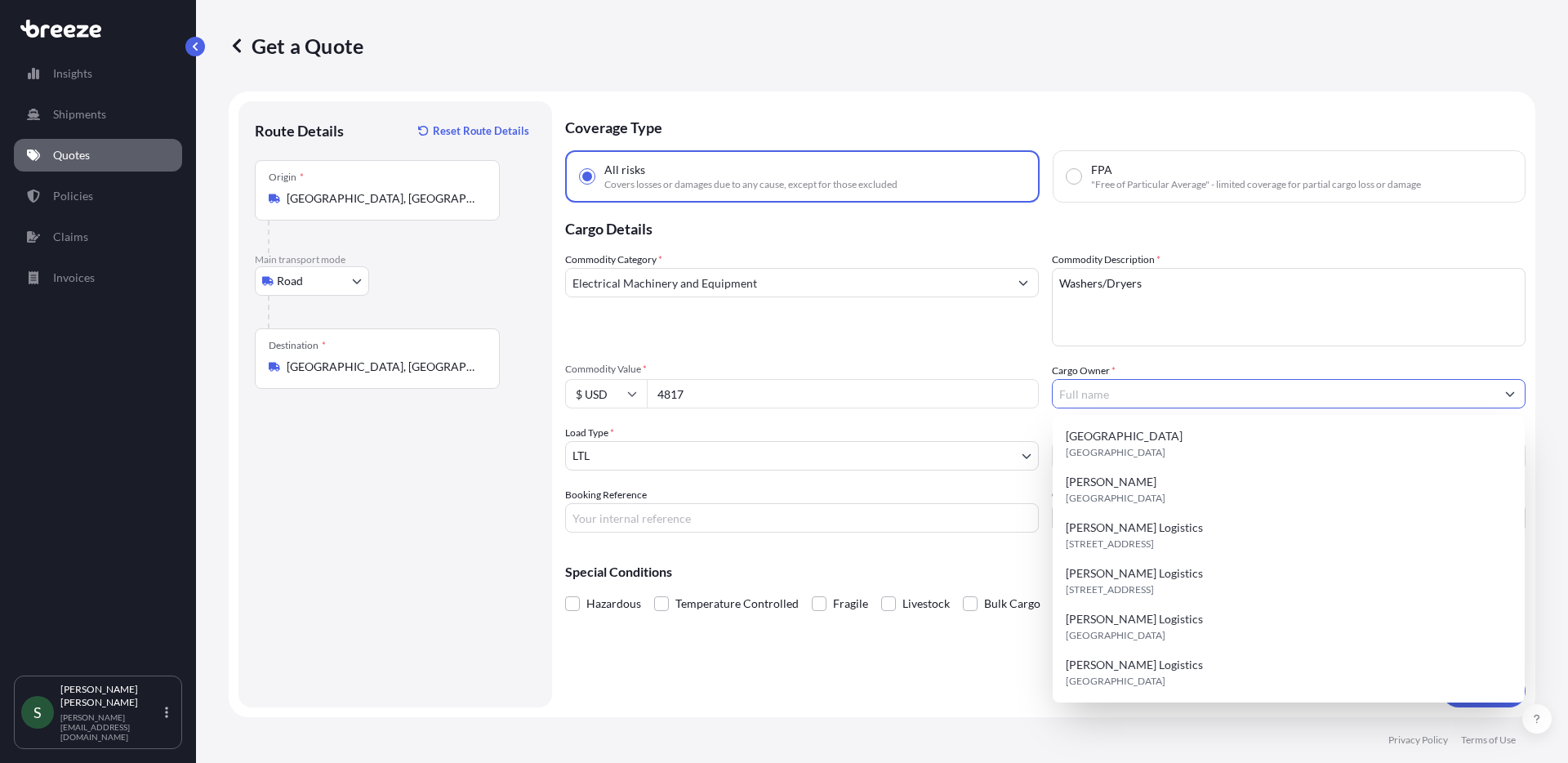
click at [1165, 388] on input "Cargo Owner *" at bounding box center [1273, 394] width 442 height 30
click at [1154, 540] on span "[STREET_ADDRESS]" at bounding box center [1109, 544] width 88 height 17
type input "[PERSON_NAME] Logistics"
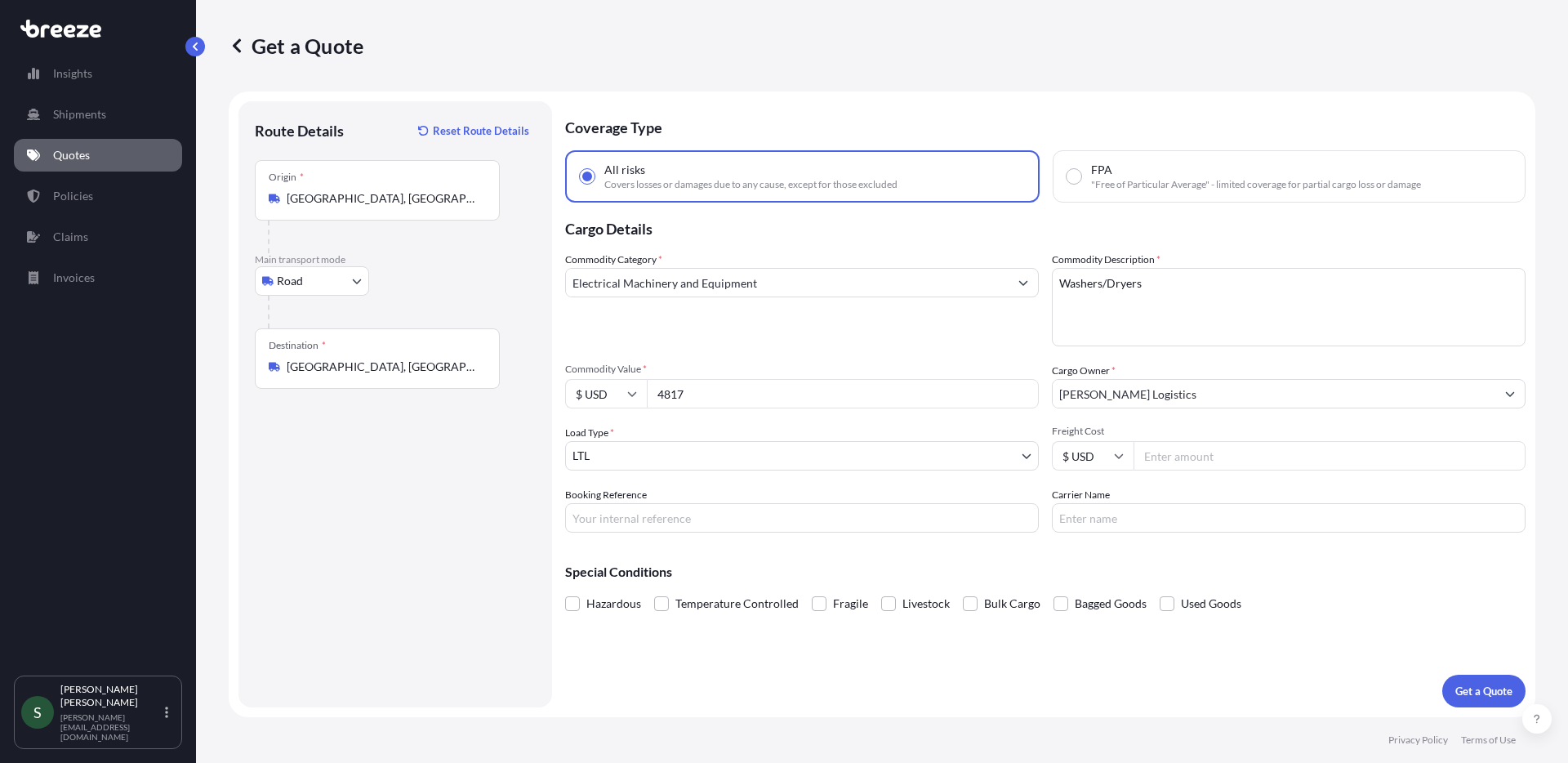
click at [1220, 459] on input "Freight Cost" at bounding box center [1329, 456] width 392 height 30
click at [1264, 461] on input "Freight Cost" at bounding box center [1329, 456] width 392 height 30
type input "346.79"
click at [1154, 525] on input "Carrier Name" at bounding box center [1289, 518] width 474 height 30
type input "XPO"
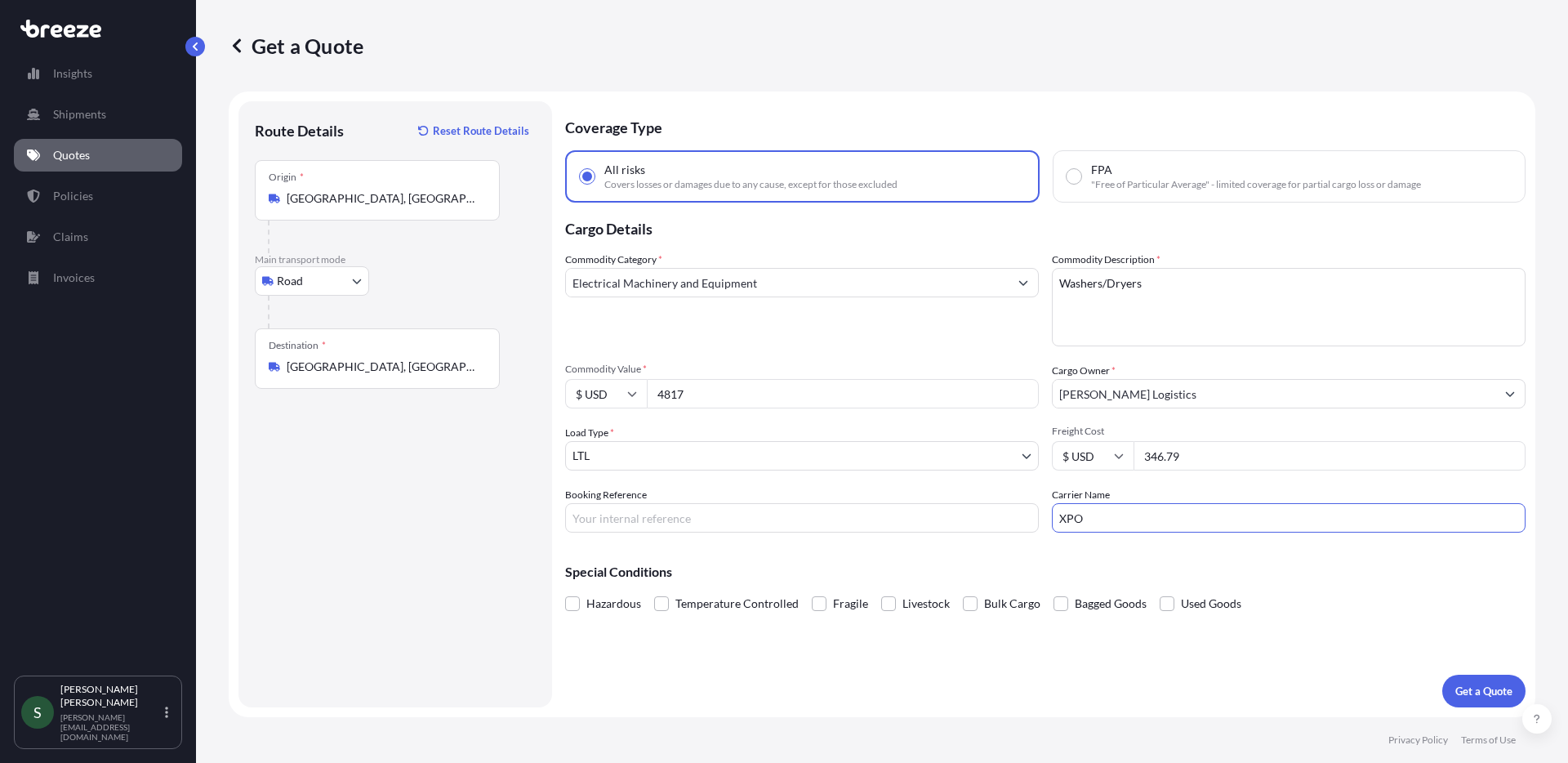
click at [795, 528] on input "Booking Reference" at bounding box center [802, 518] width 474 height 30
paste input "PCO05094574"
drag, startPoint x: 588, startPoint y: 518, endPoint x: 877, endPoint y: 464, distance: 294.0
click at [588, 518] on input "PCO05094574" at bounding box center [802, 518] width 474 height 30
type input "05094574"
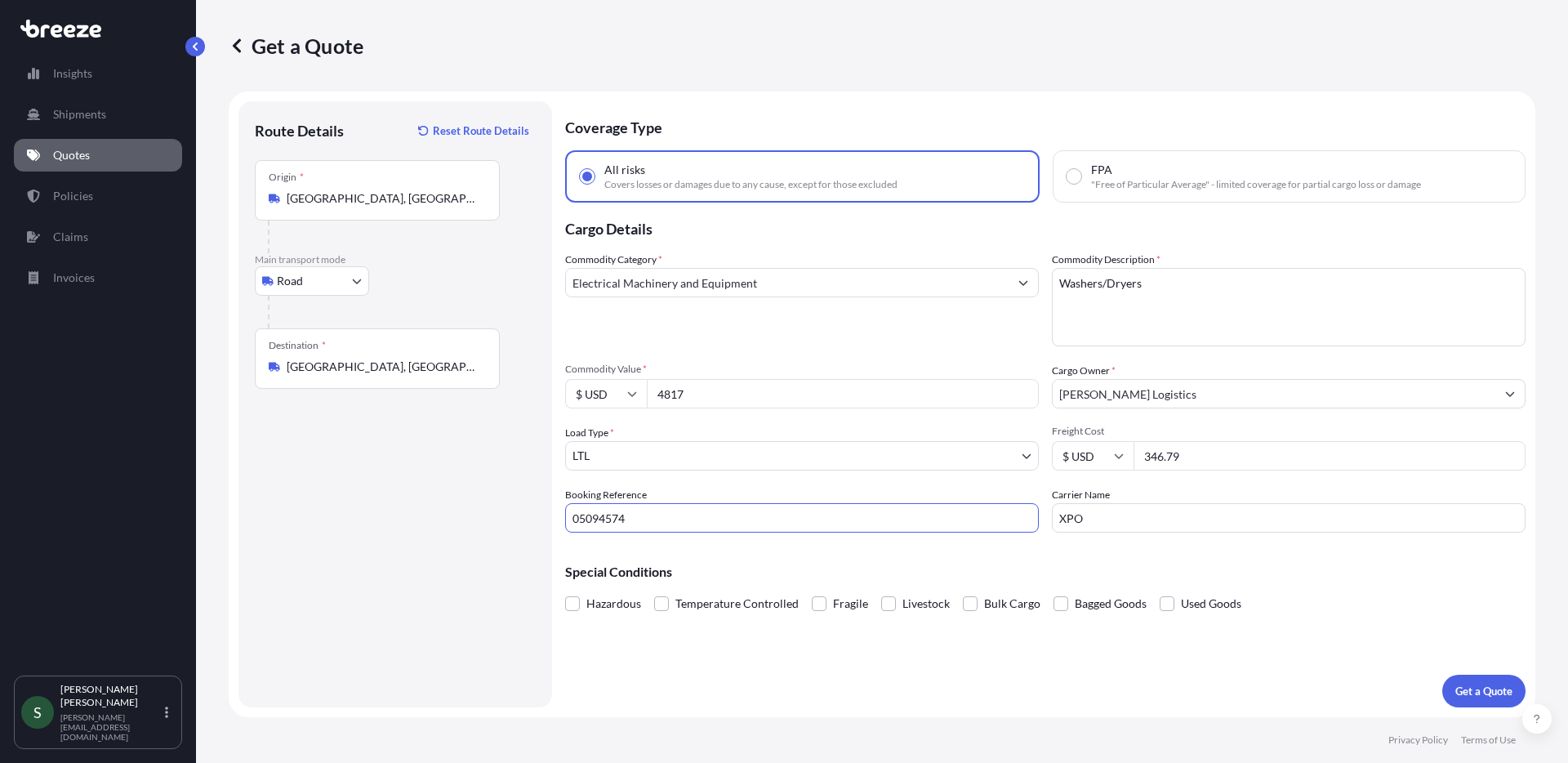
click at [1244, 570] on p "Special Conditions" at bounding box center [1045, 572] width 960 height 13
click at [1487, 690] on p "Get a Quote" at bounding box center [1483, 691] width 57 height 17
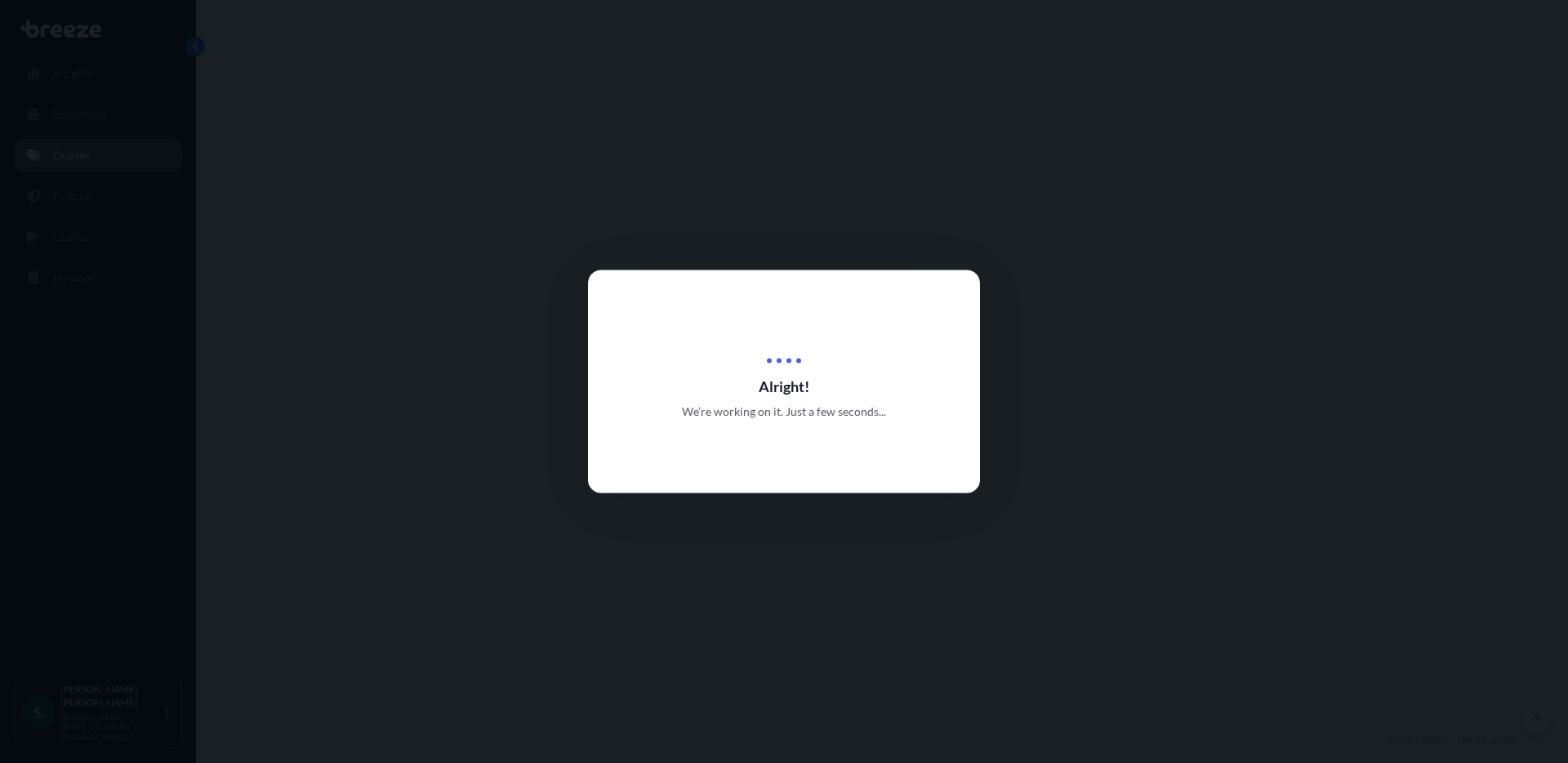
select select "Road"
select select "1"
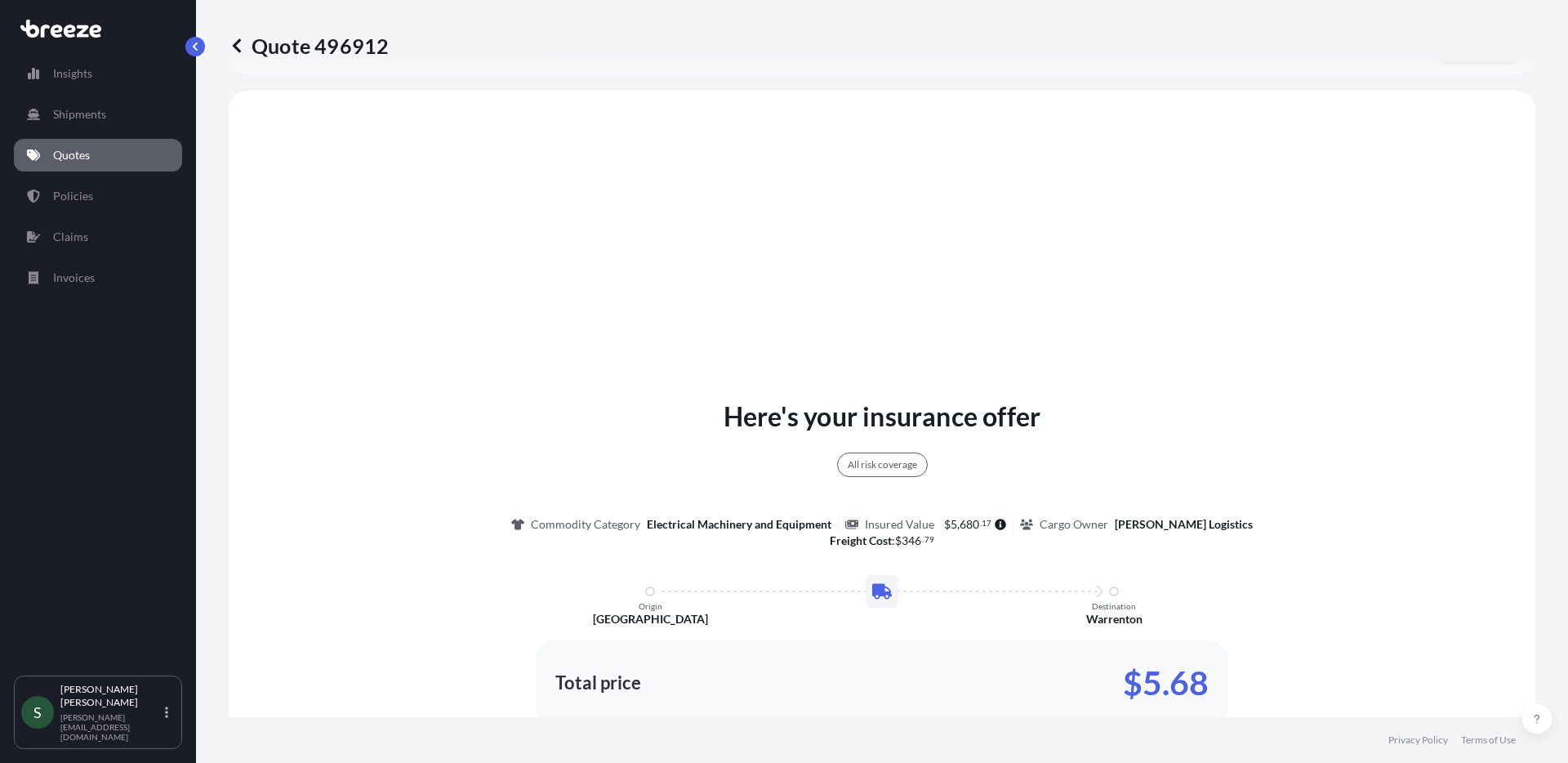
scroll to position [593, 0]
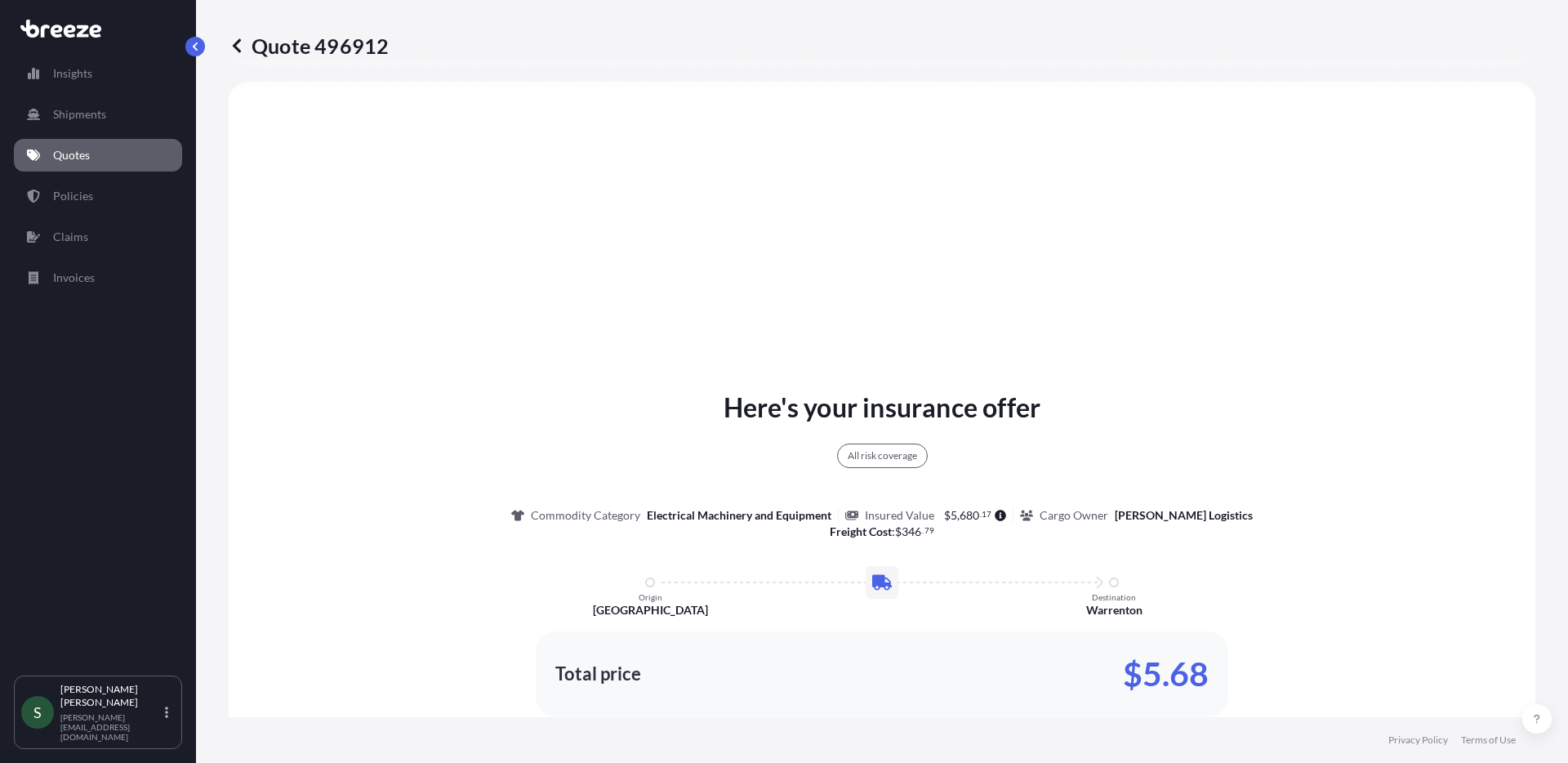
click at [84, 157] on p "Quotes" at bounding box center [71, 156] width 36 height 17
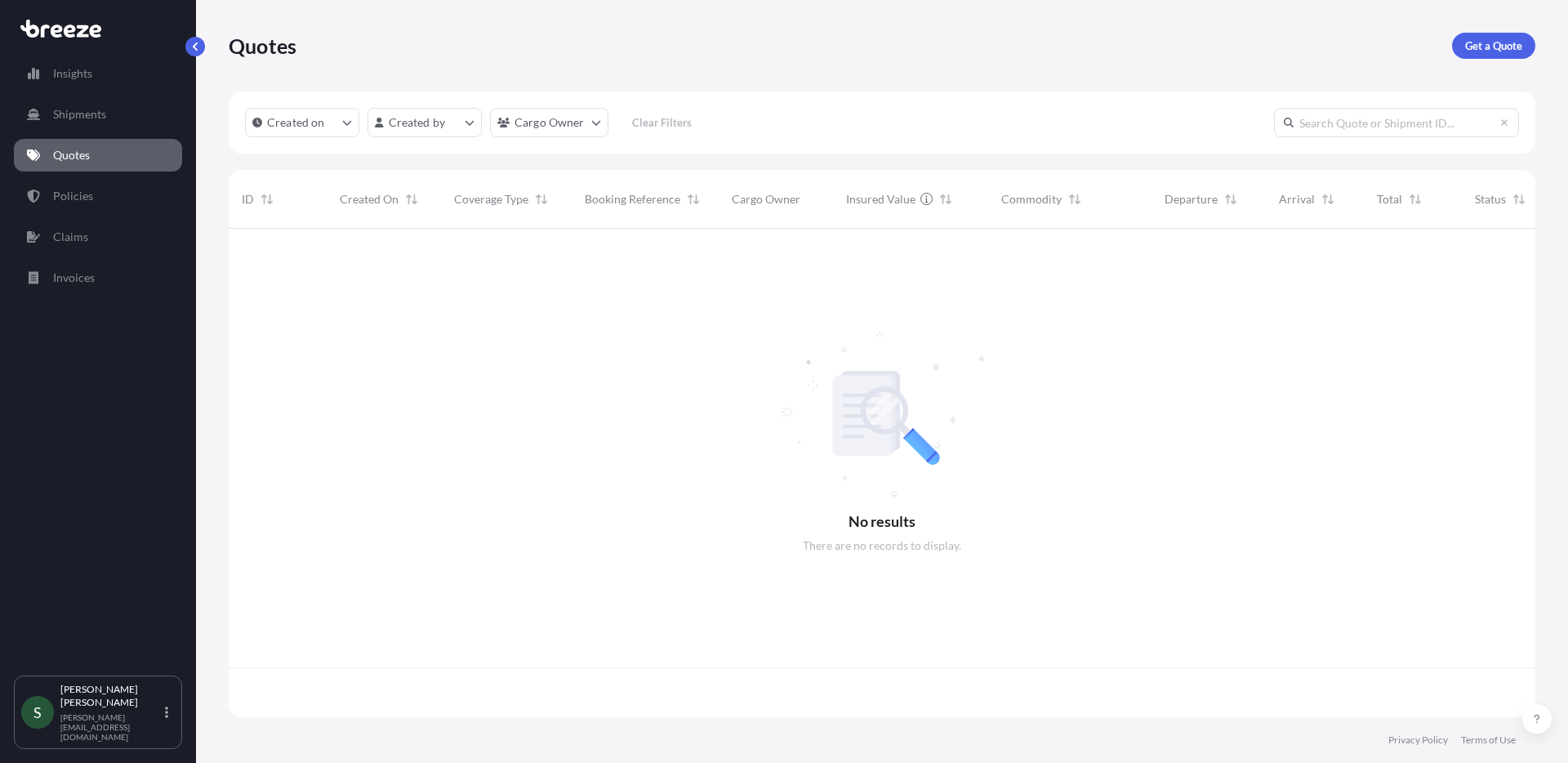
scroll to position [485, 1294]
click at [1487, 37] on p "Get a Quote" at bounding box center [1493, 46] width 57 height 17
select select "Sea"
select select "1"
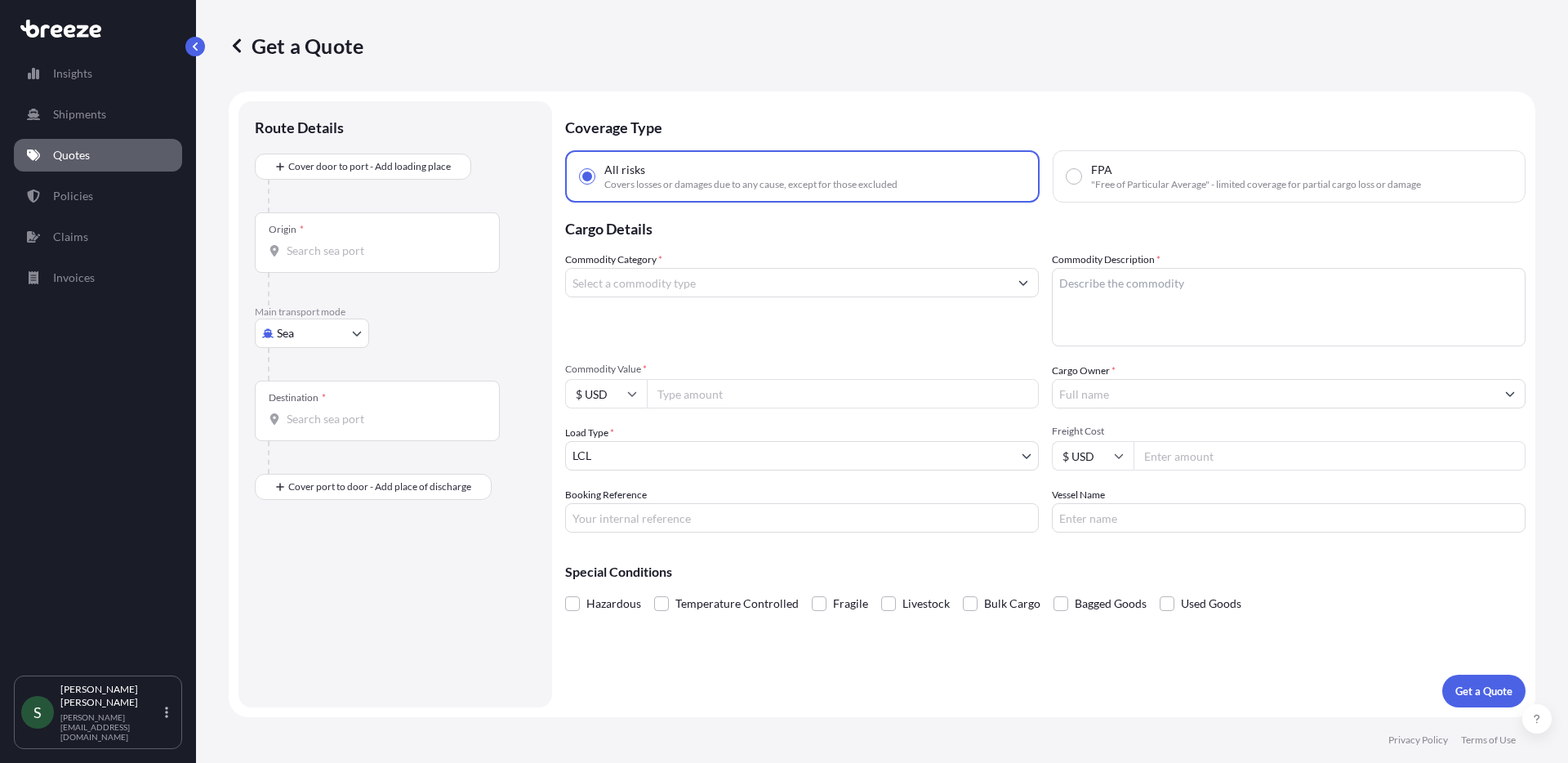
click at [316, 319] on body "Insights Shipments Quotes Policies Claims Invoices S [PERSON_NAME] [PERSON_NAME…" at bounding box center [784, 381] width 1568 height 763
click at [317, 430] on div "Road" at bounding box center [312, 435] width 101 height 30
select select "Road"
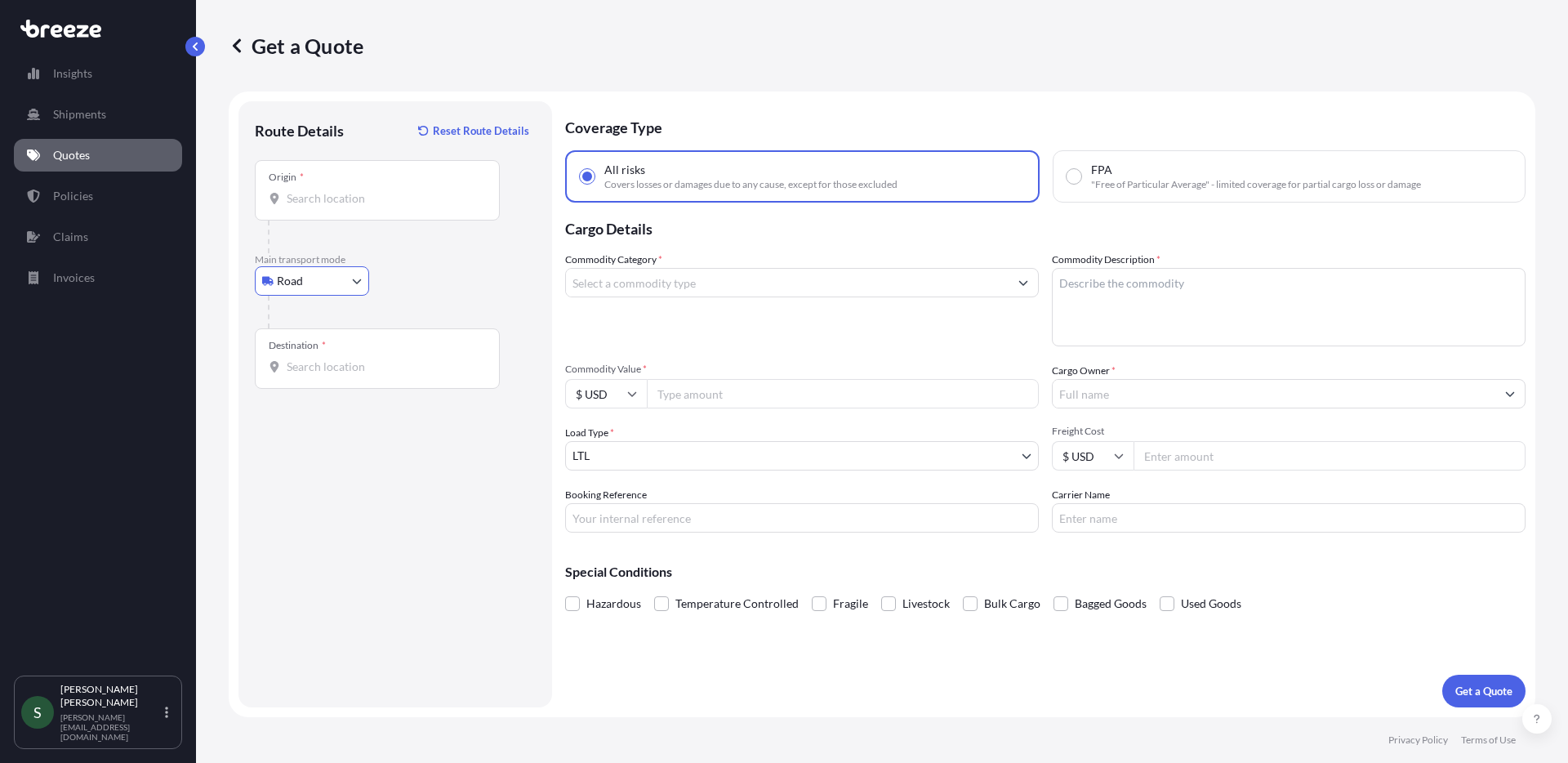
click at [342, 189] on div "Origin *" at bounding box center [377, 190] width 245 height 61
click at [342, 190] on input "Origin *" at bounding box center [383, 198] width 193 height 17
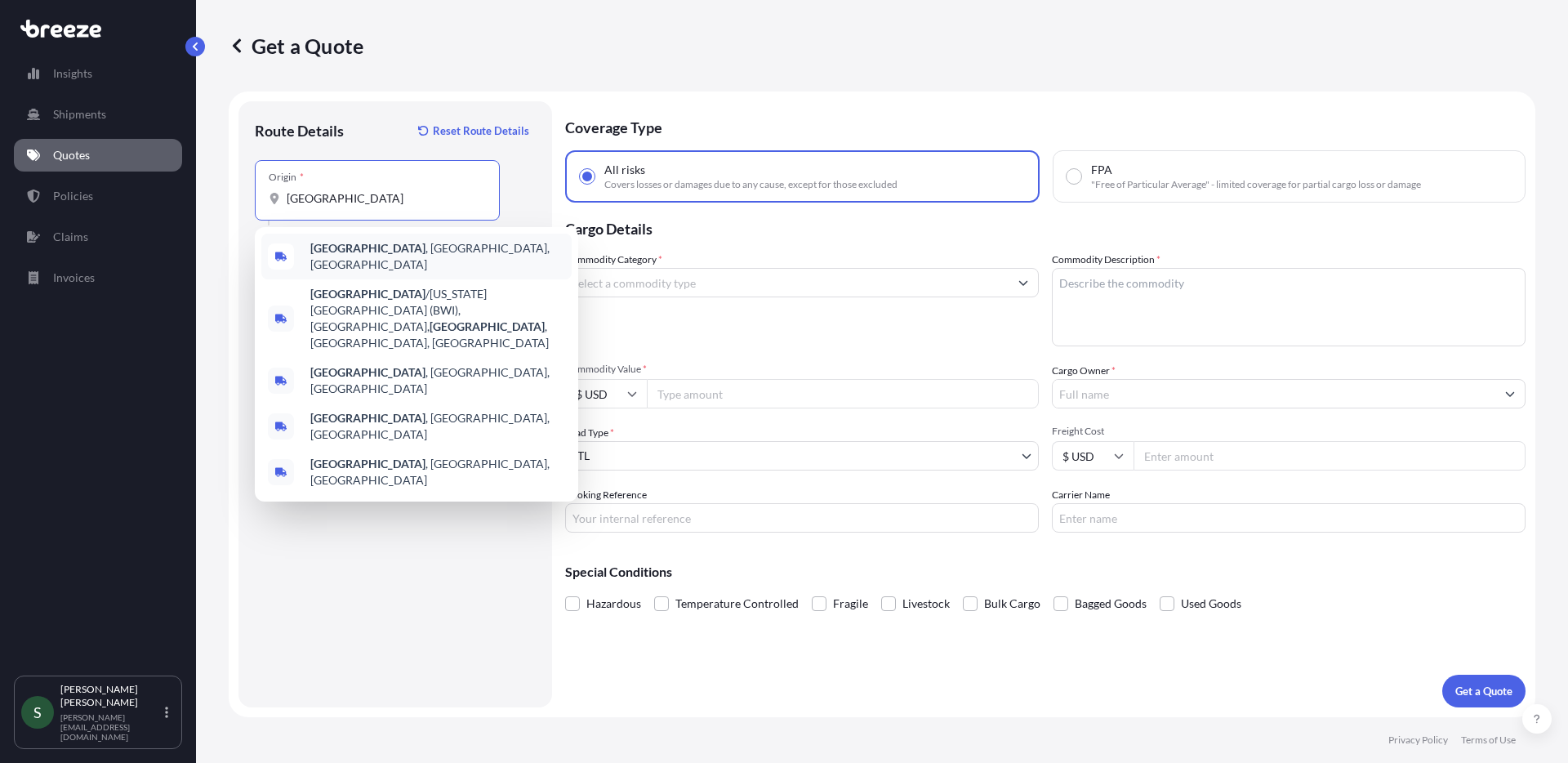
click at [412, 249] on div "[GEOGRAPHIC_DATA] , [GEOGRAPHIC_DATA], [GEOGRAPHIC_DATA]" at bounding box center [416, 256] width 310 height 46
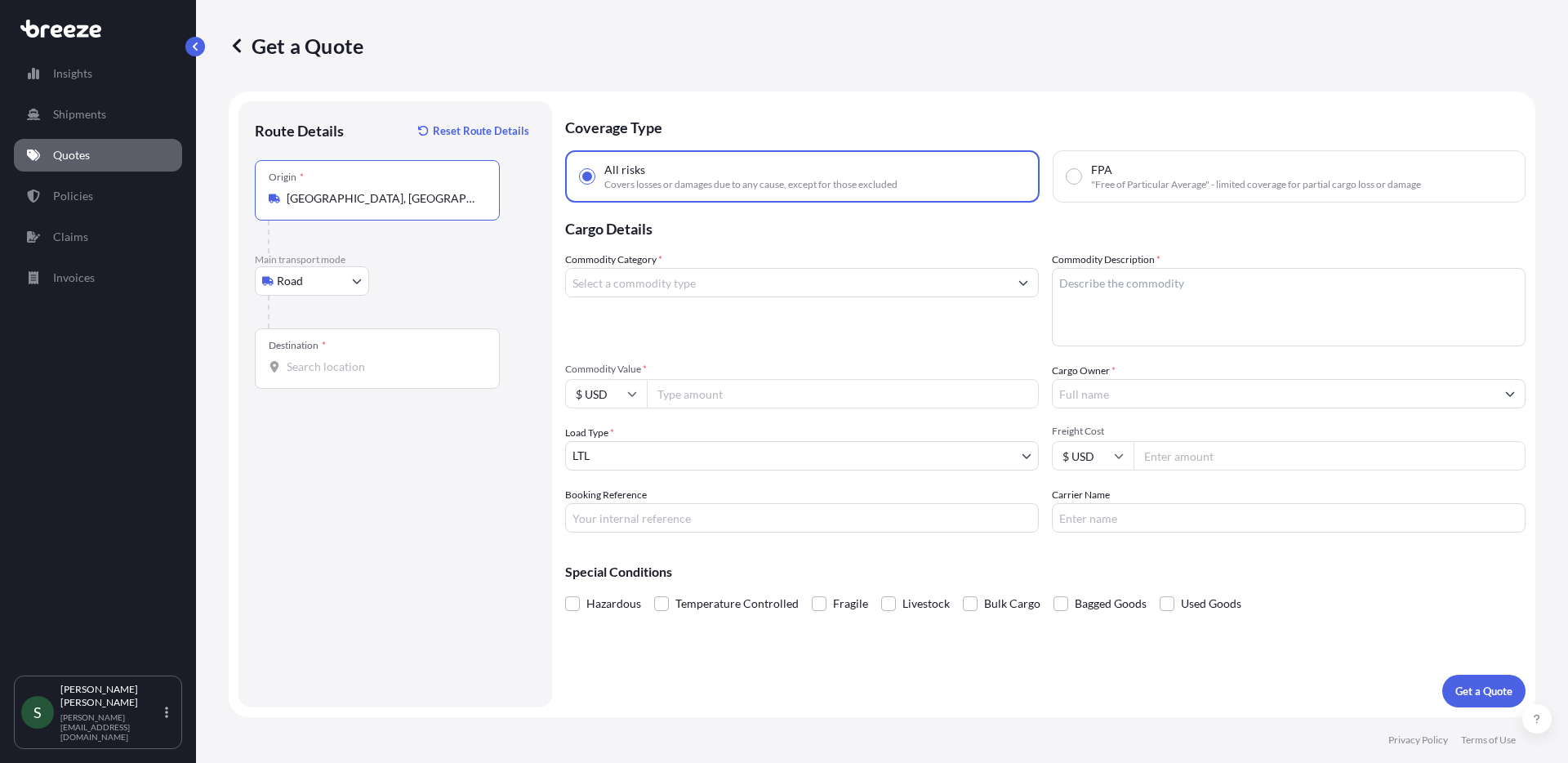
type input "[GEOGRAPHIC_DATA], [GEOGRAPHIC_DATA], [GEOGRAPHIC_DATA]"
click at [334, 375] on input "Destination *" at bounding box center [383, 367] width 193 height 17
click at [329, 376] on div "Destination *" at bounding box center [377, 359] width 245 height 61
click at [329, 375] on input "Destination *" at bounding box center [383, 367] width 193 height 17
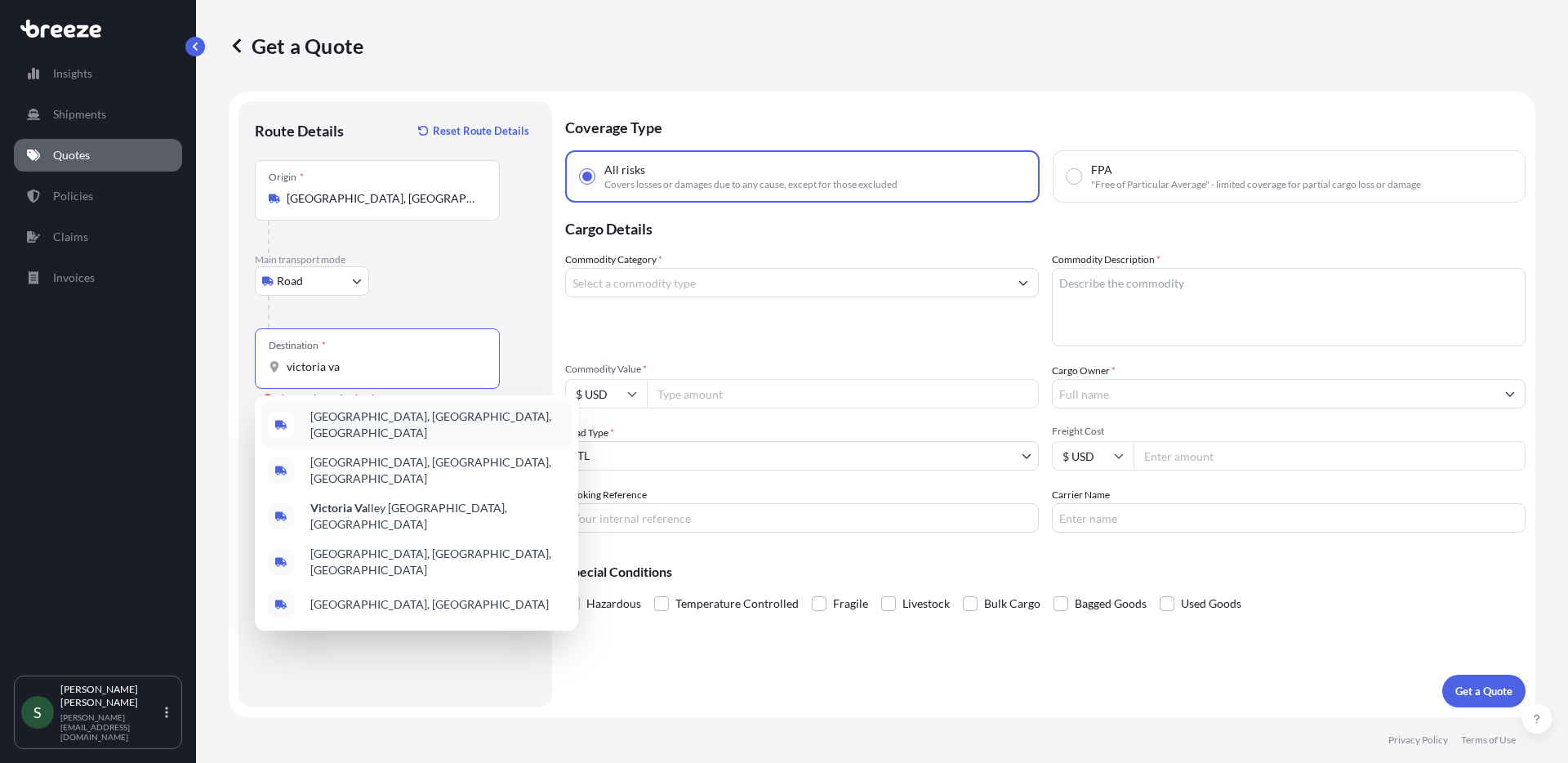
click at [388, 413] on span "[GEOGRAPHIC_DATA], [GEOGRAPHIC_DATA], [GEOGRAPHIC_DATA]" at bounding box center [438, 424] width 255 height 33
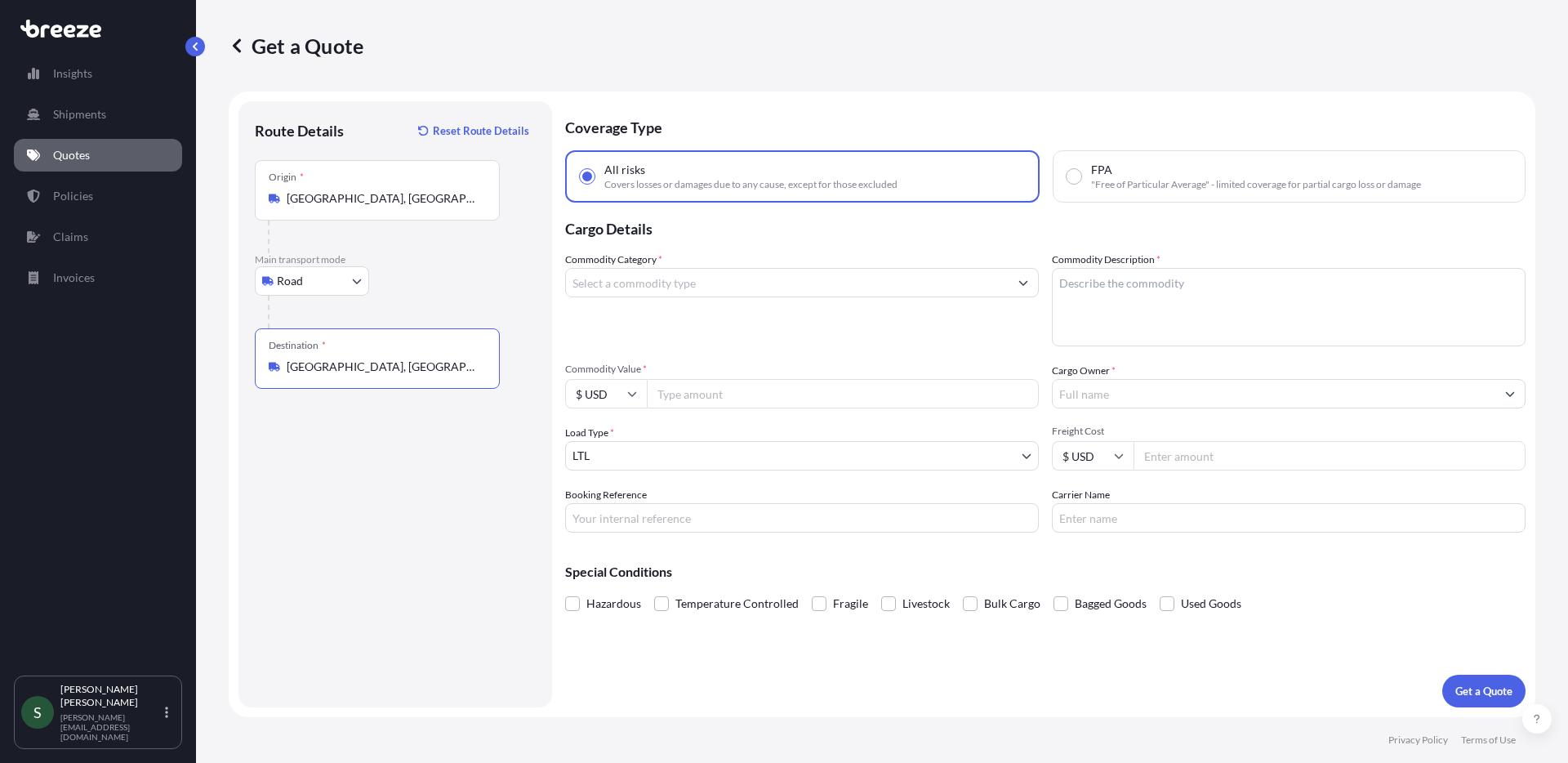
drag, startPoint x: 388, startPoint y: 371, endPoint x: 333, endPoint y: 369, distance: 55.0
click at [333, 369] on input "[GEOGRAPHIC_DATA], [GEOGRAPHIC_DATA], [GEOGRAPHIC_DATA]" at bounding box center [383, 367] width 193 height 17
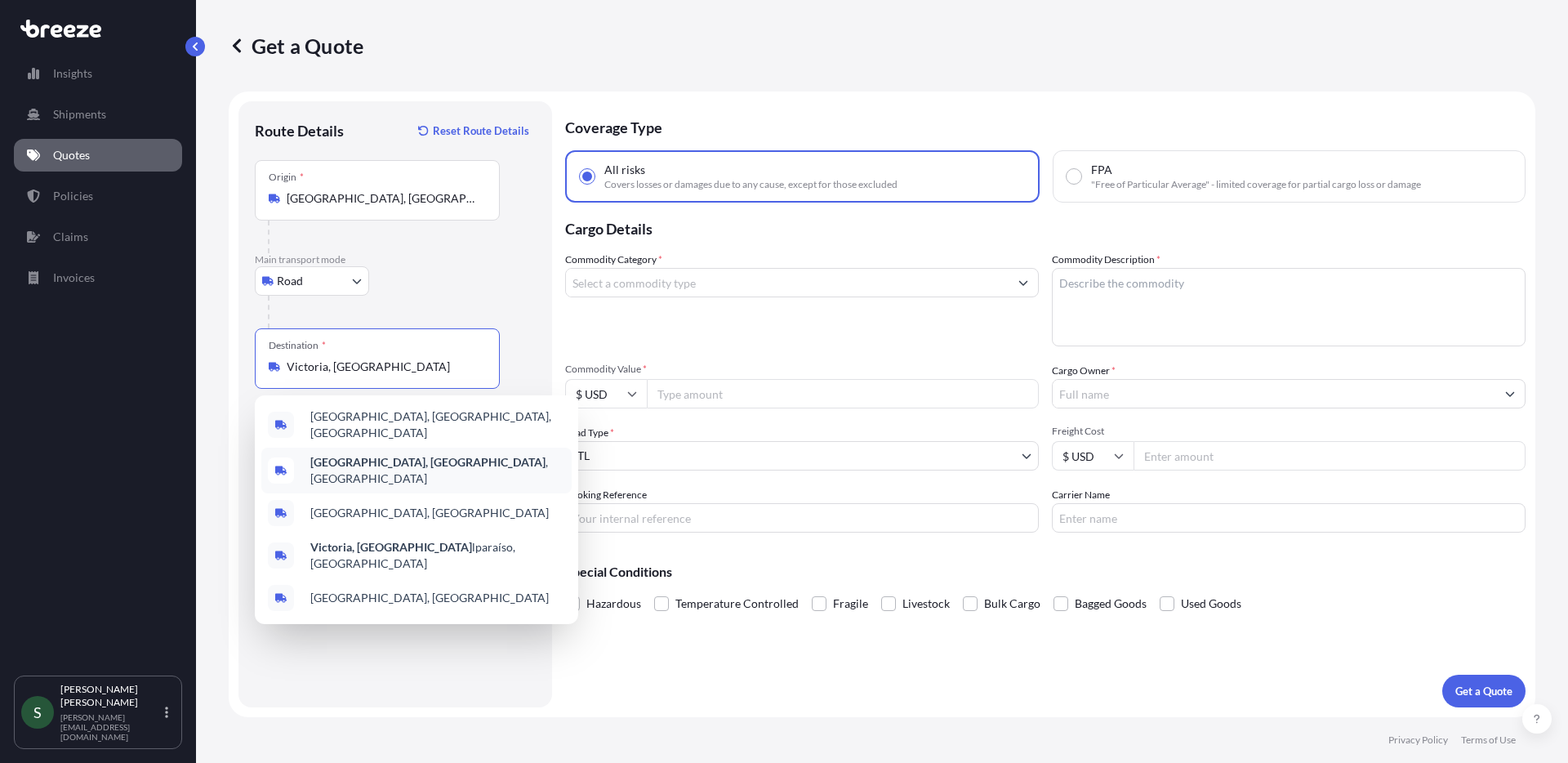
click at [411, 461] on div "[GEOGRAPHIC_DATA], [GEOGRAPHIC_DATA] , [GEOGRAPHIC_DATA]" at bounding box center [416, 470] width 310 height 46
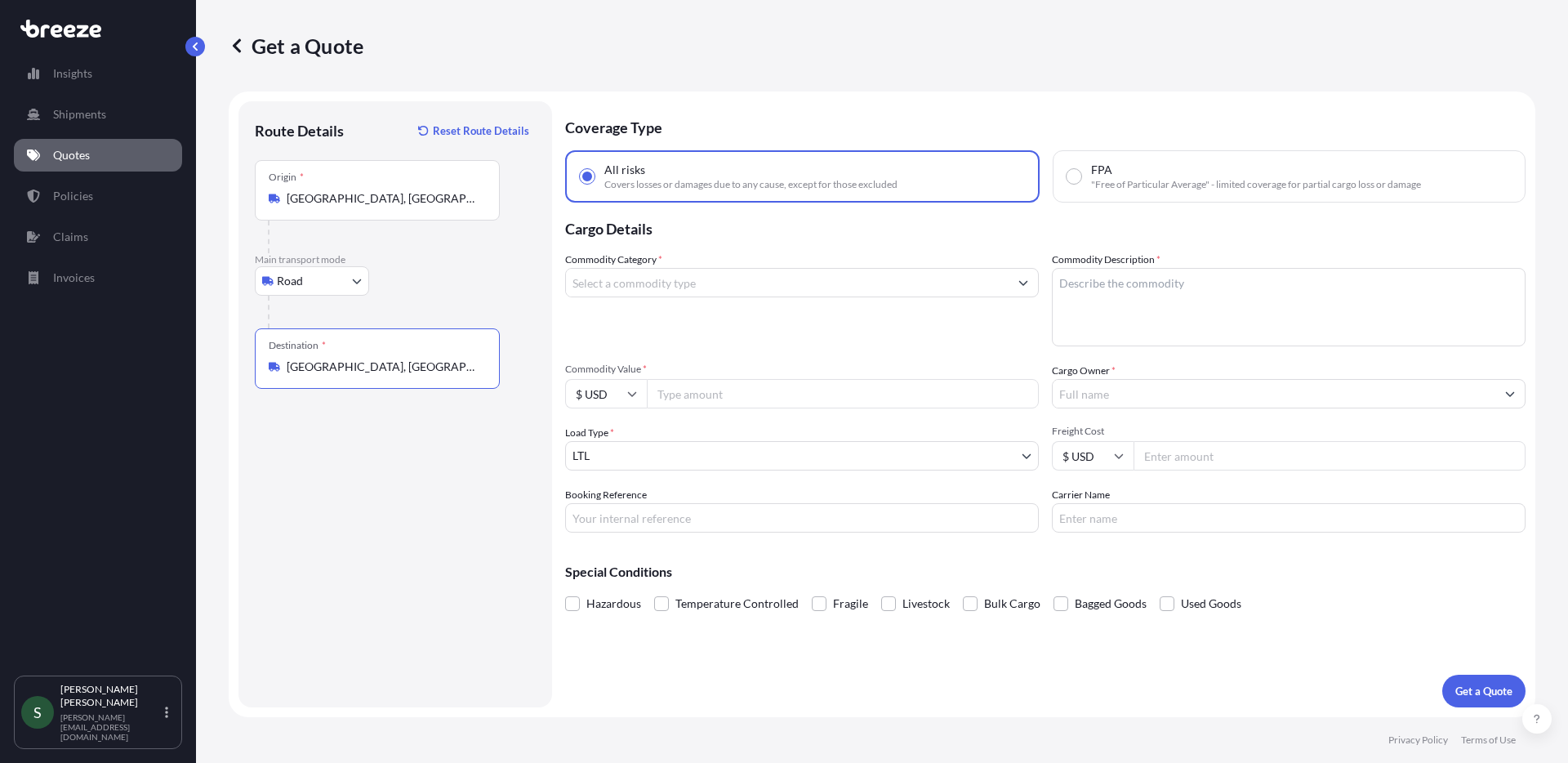
type input "[GEOGRAPHIC_DATA], [GEOGRAPHIC_DATA], [GEOGRAPHIC_DATA]"
click at [692, 295] on input "Commodity Category *" at bounding box center [787, 283] width 442 height 30
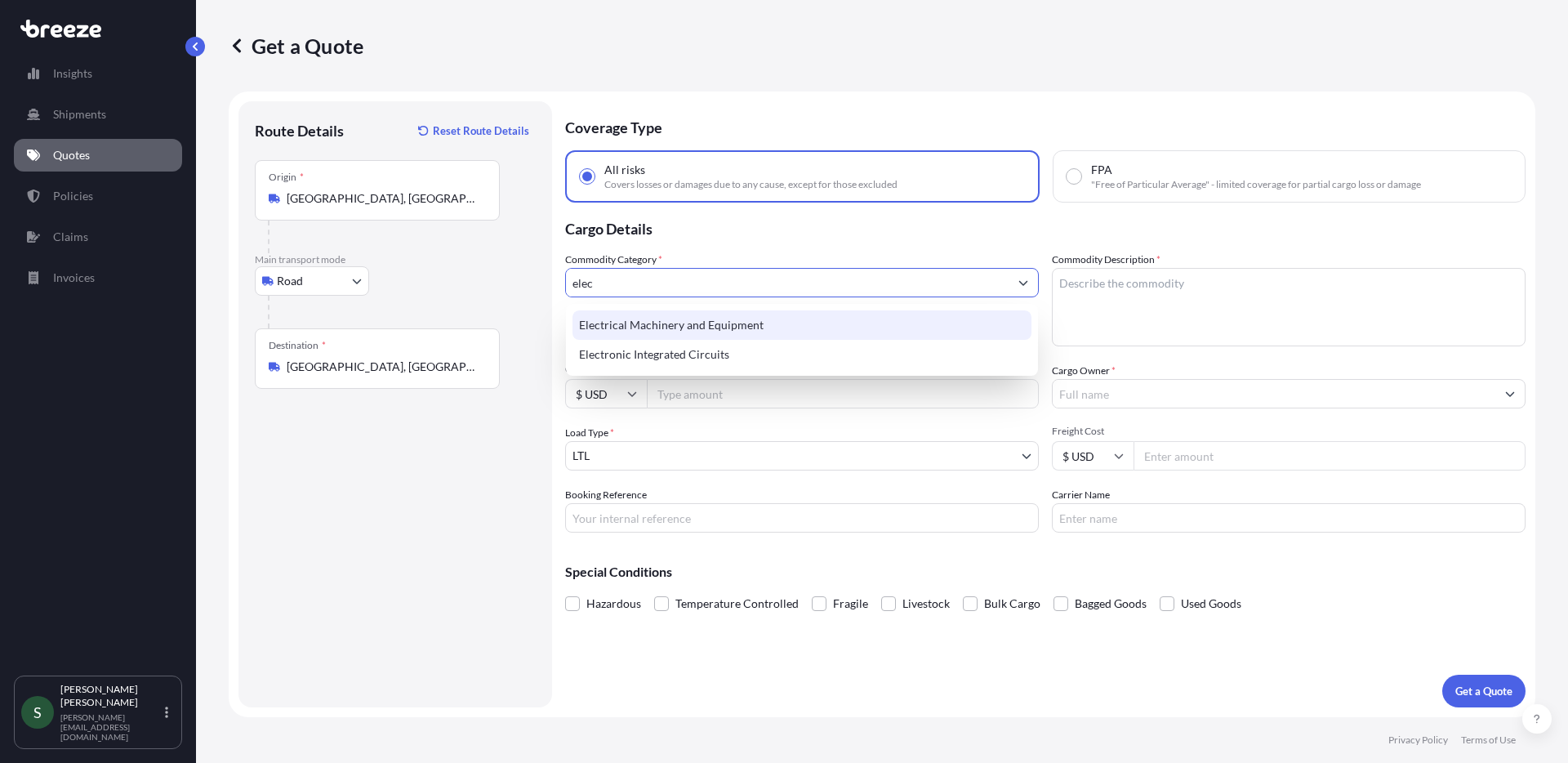
click at [783, 327] on div "Electrical Machinery and Equipment" at bounding box center [802, 325] width 459 height 30
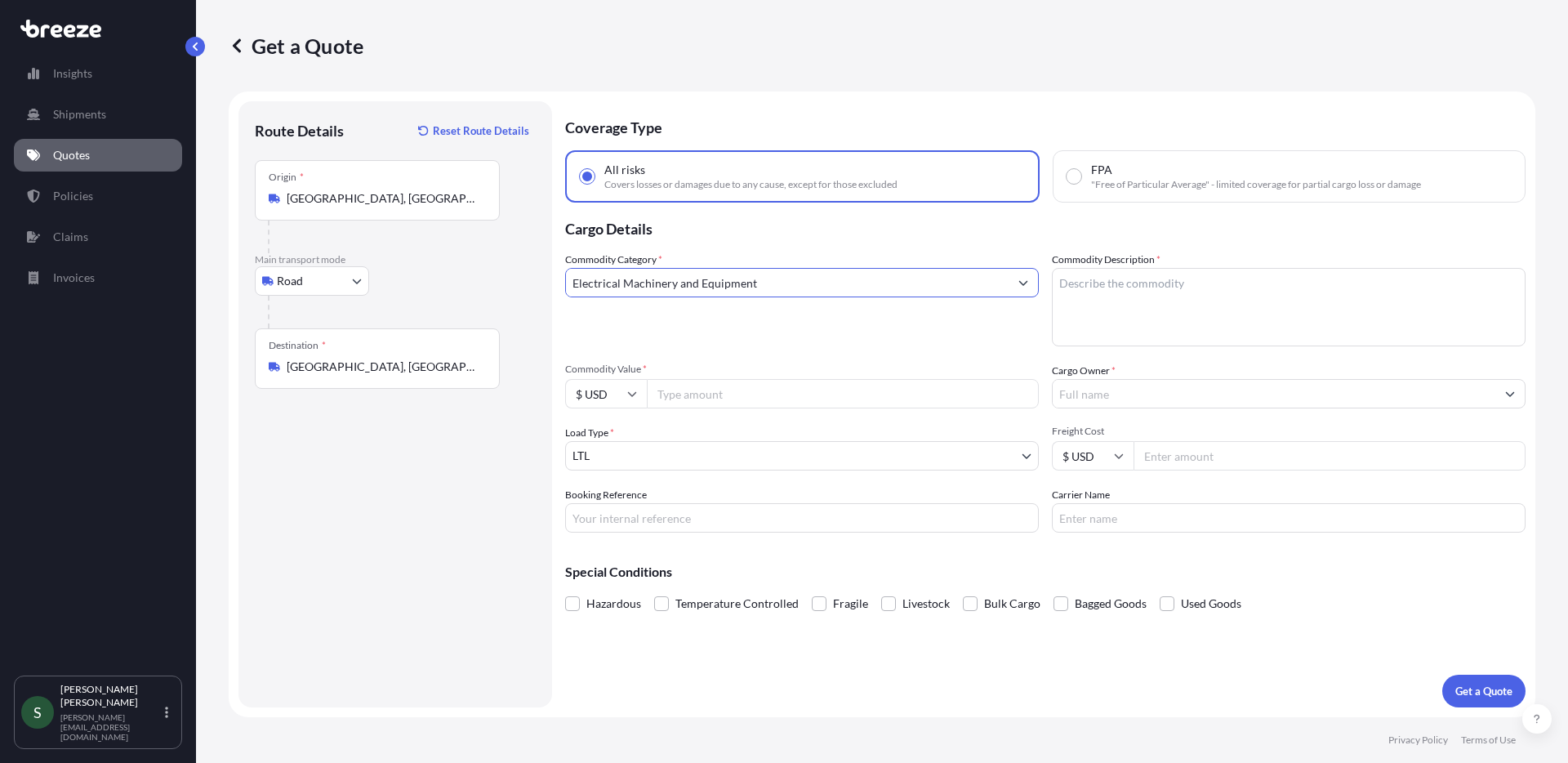
type input "Electrical Machinery and Equipment"
click at [1197, 291] on textarea "Commodity Description *" at bounding box center [1289, 307] width 474 height 78
type textarea "Washer/Dryers"
click at [822, 382] on input "Commodity Value *" at bounding box center [843, 394] width 392 height 30
type input "6372.00"
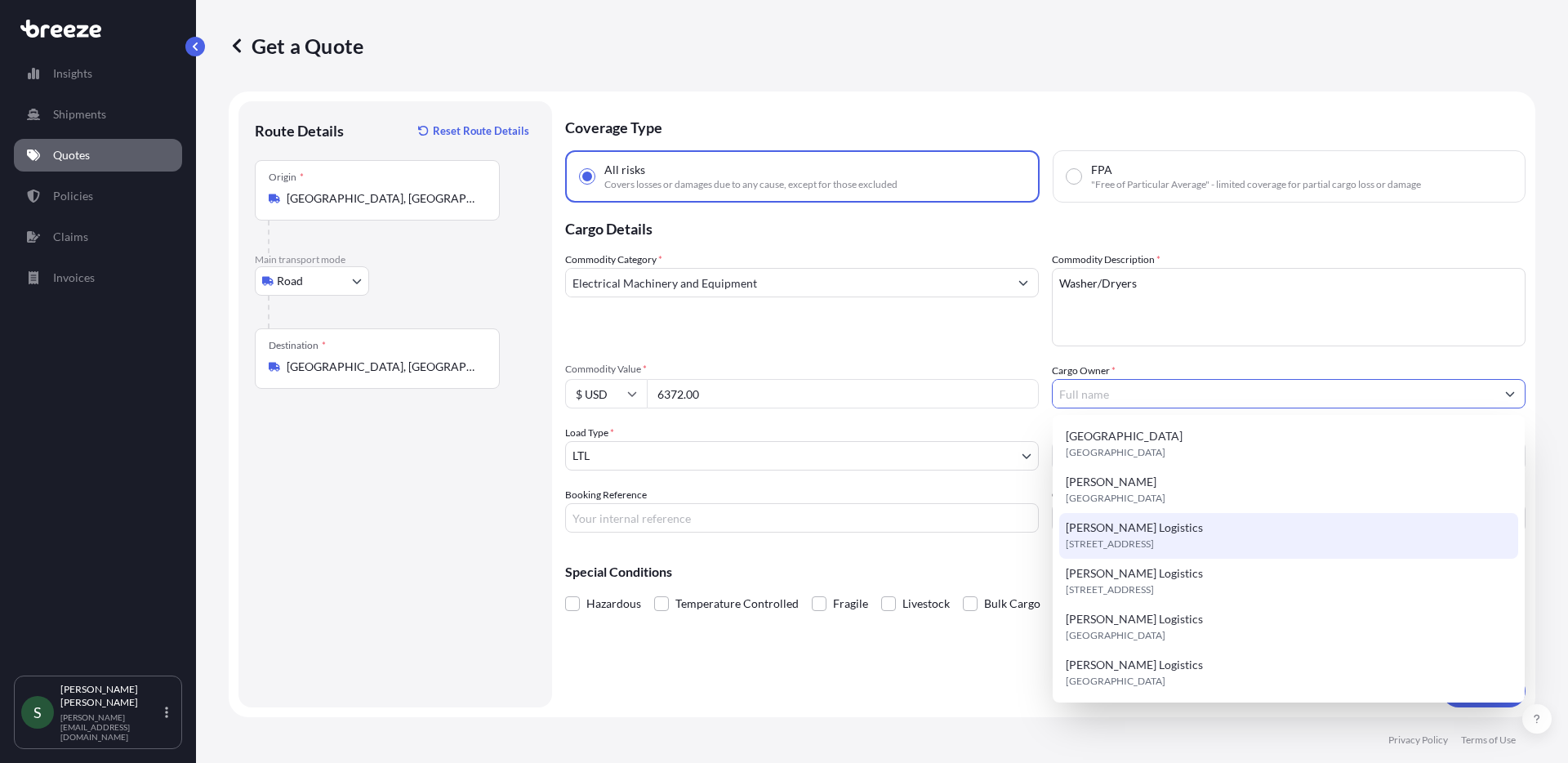
click at [1139, 521] on span "[PERSON_NAME] Logistics" at bounding box center [1133, 528] width 137 height 17
type input "[PERSON_NAME] Logistics"
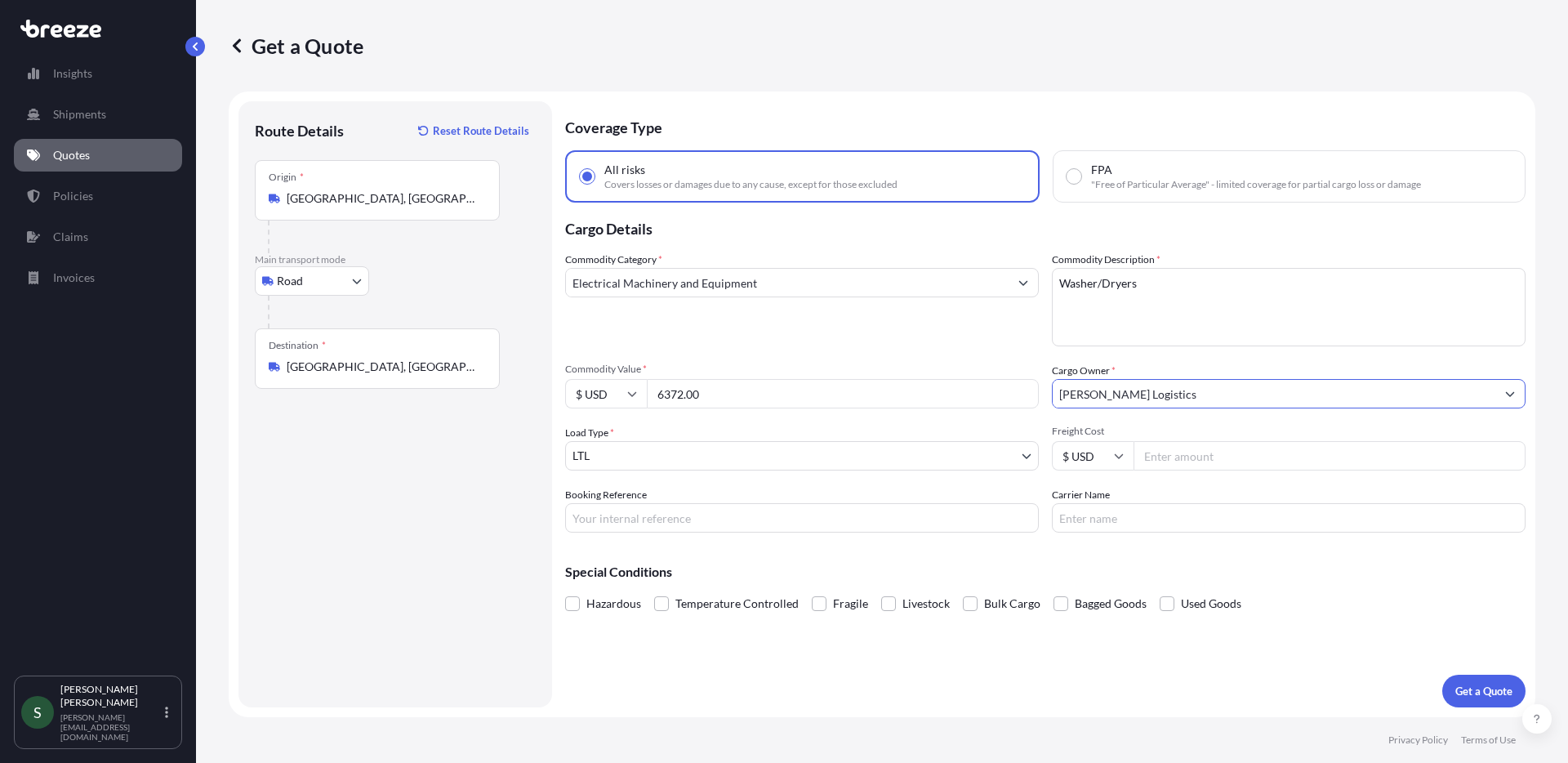
click at [1198, 462] on input "Freight Cost" at bounding box center [1329, 456] width 392 height 30
click at [1255, 461] on input "Freight Cost" at bounding box center [1329, 456] width 392 height 30
type input "397.76"
click at [1127, 516] on input "Carrier Name" at bounding box center [1289, 518] width 474 height 30
type input "XPO"
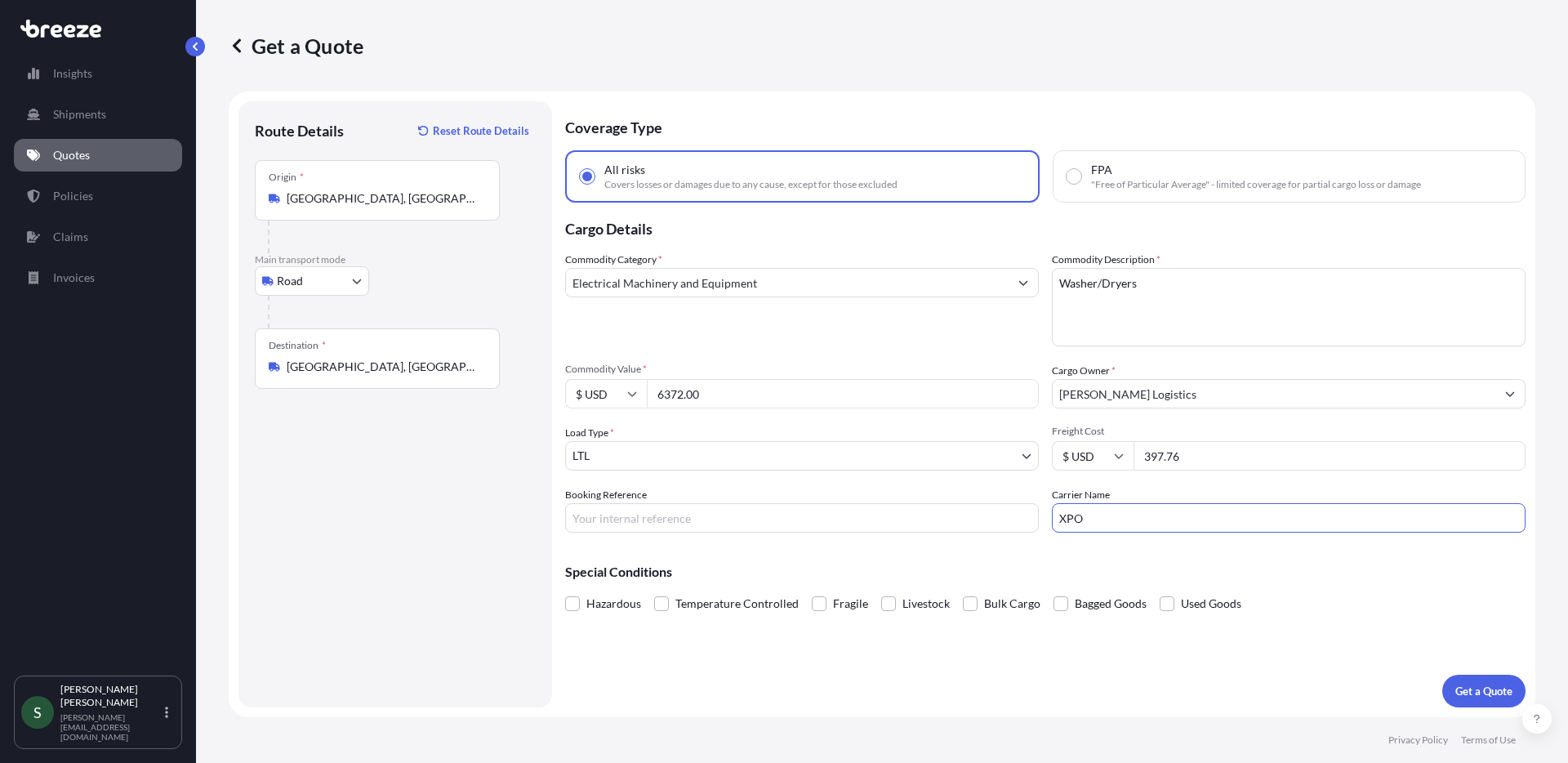
click at [785, 526] on input "Booking Reference" at bounding box center [802, 518] width 474 height 30
click at [719, 518] on input "Booking Reference" at bounding box center [802, 518] width 474 height 30
paste input "PO05092299"
click at [588, 515] on input "PO05092299" at bounding box center [802, 518] width 474 height 30
type input "05092299"
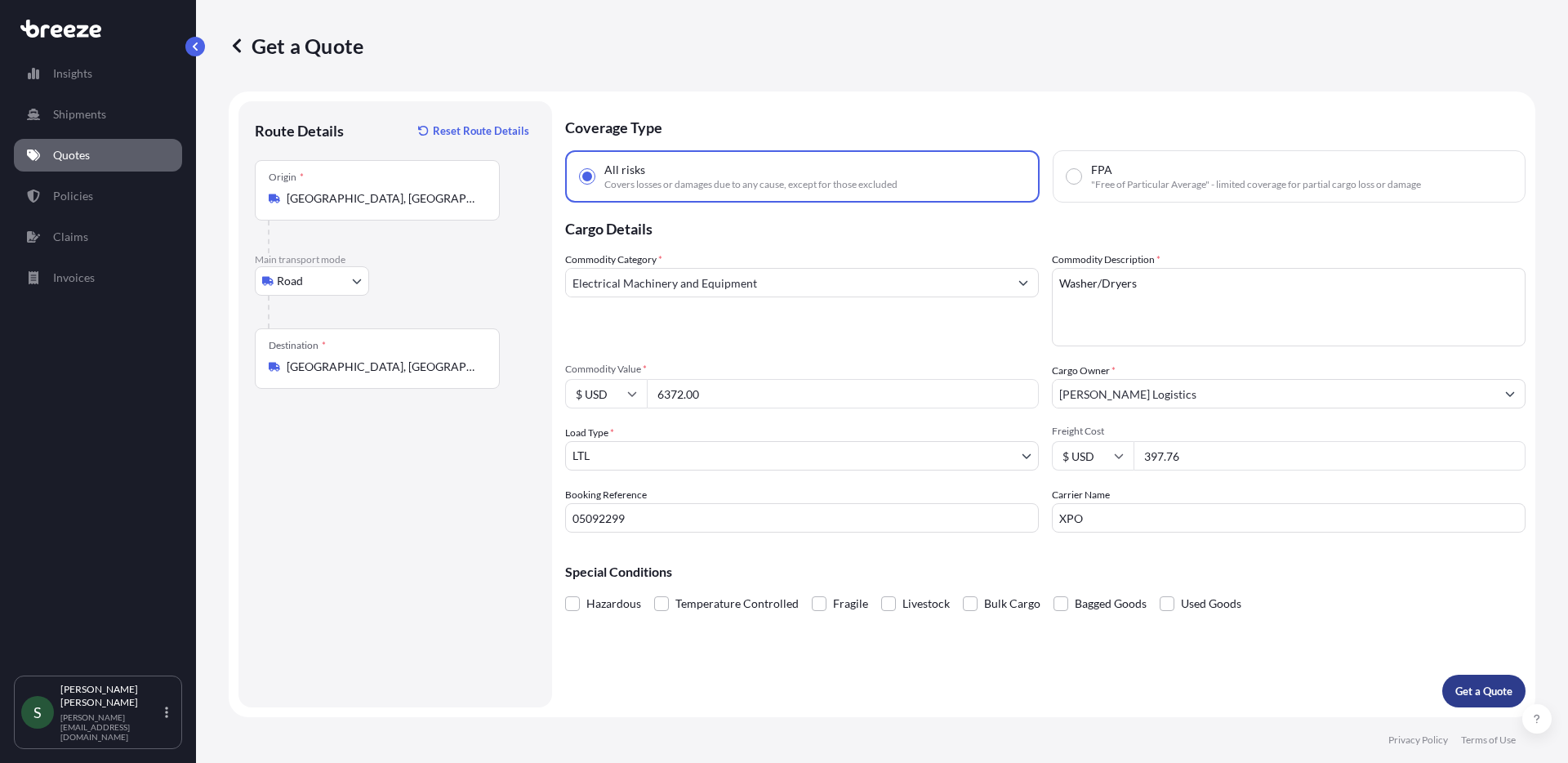
click at [1480, 689] on p "Get a Quote" at bounding box center [1483, 691] width 57 height 17
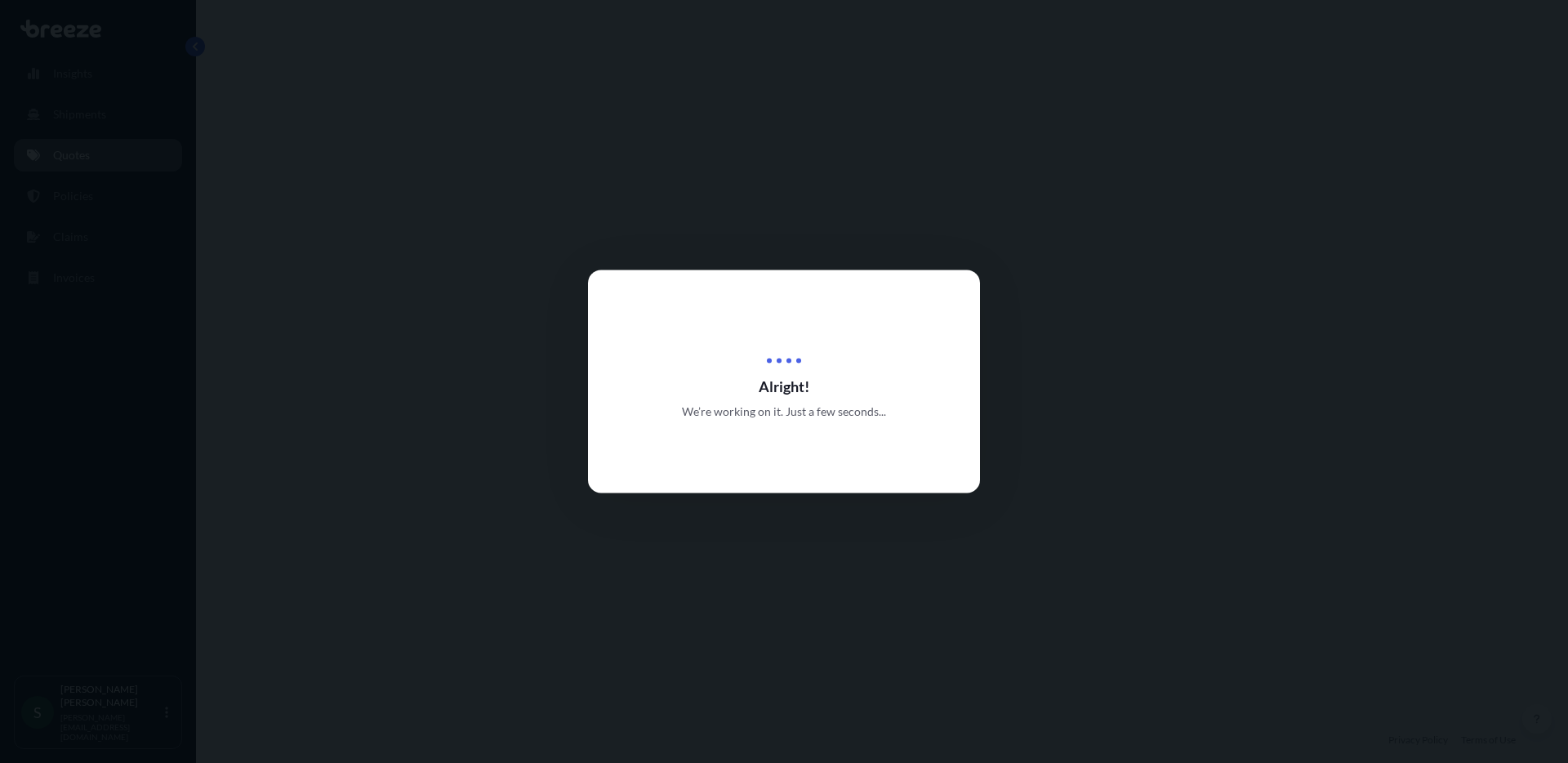
select select "Road"
select select "1"
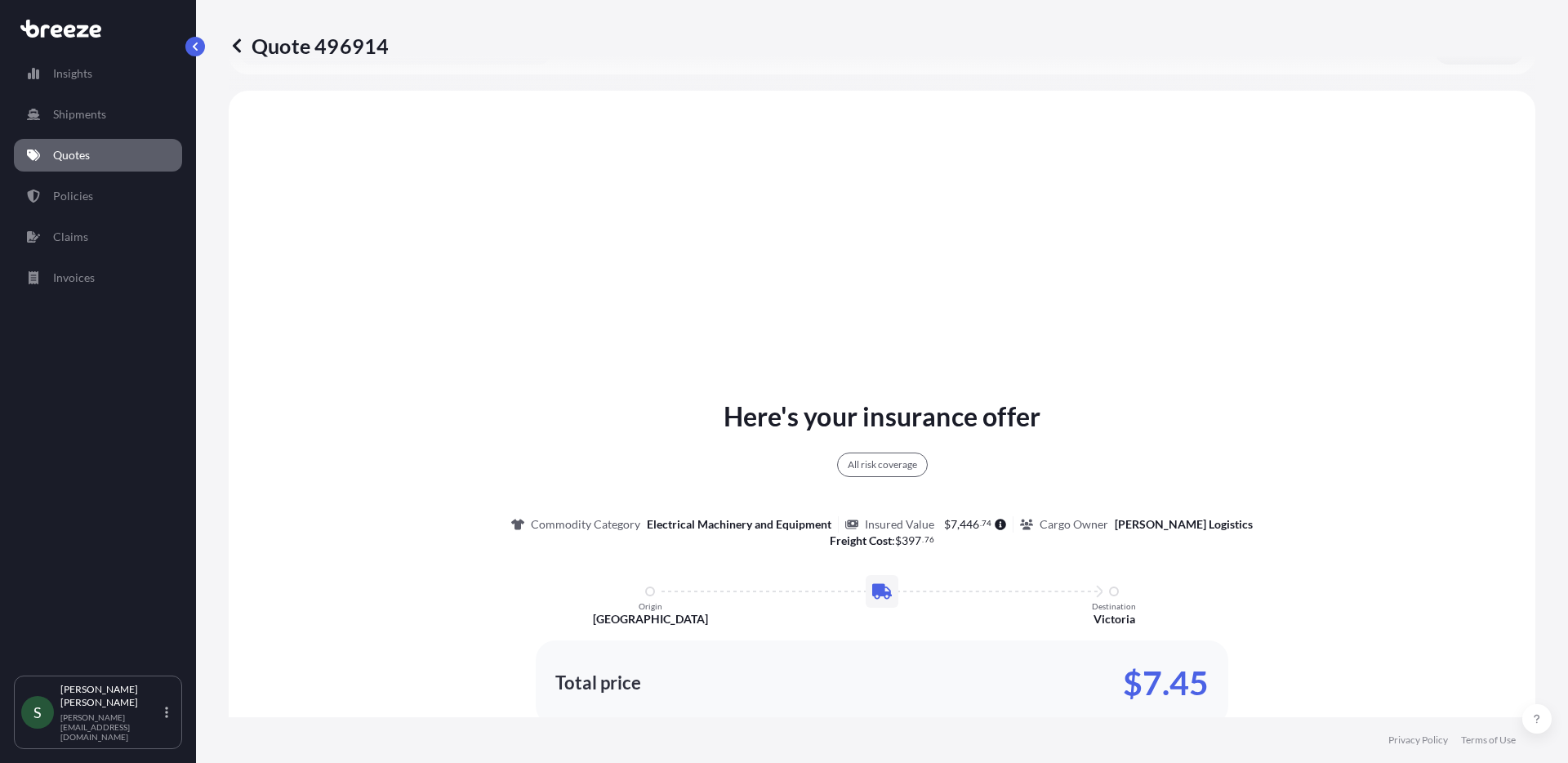
scroll to position [593, 0]
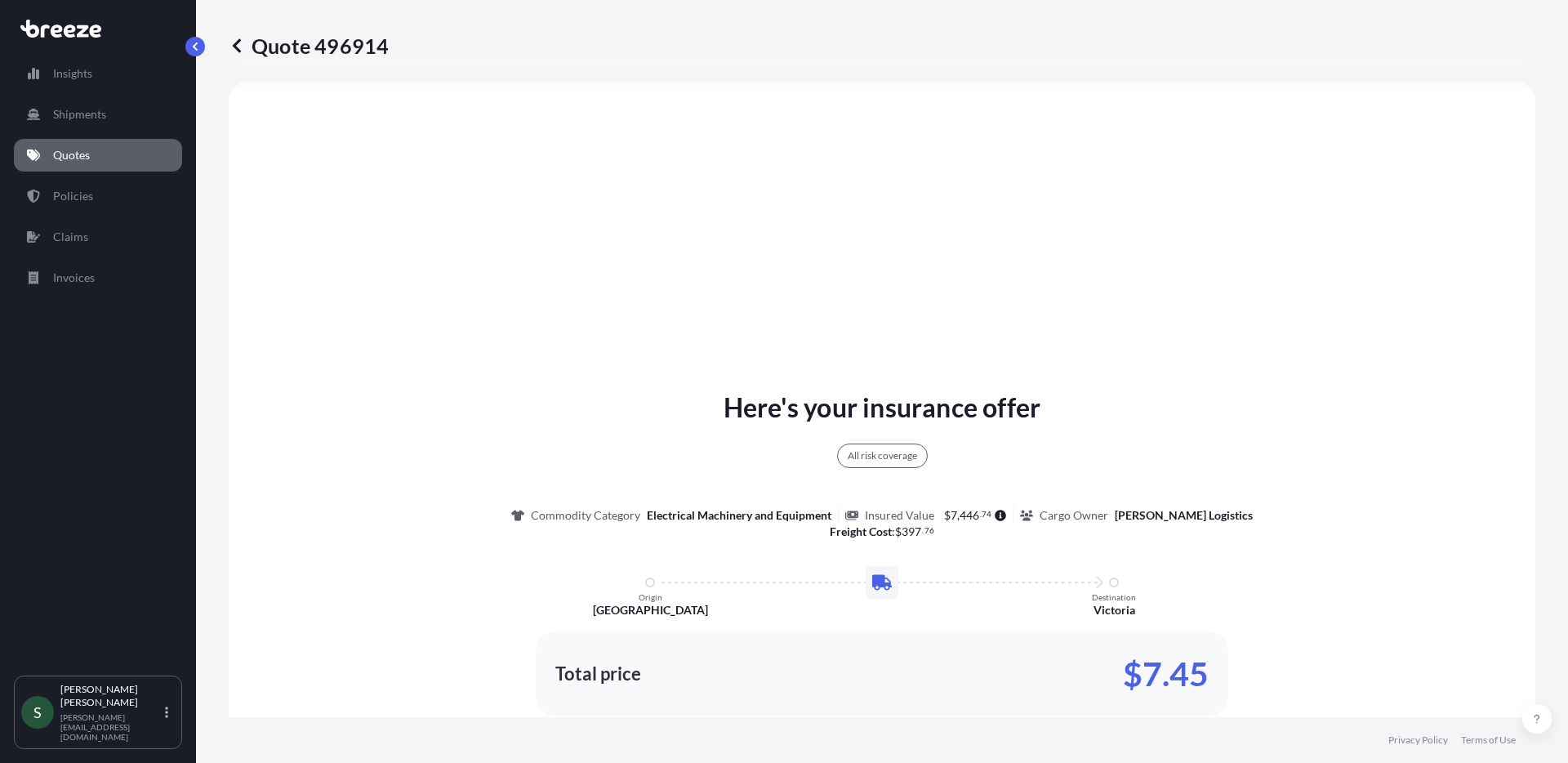
click at [85, 153] on p "Quotes" at bounding box center [71, 156] width 36 height 17
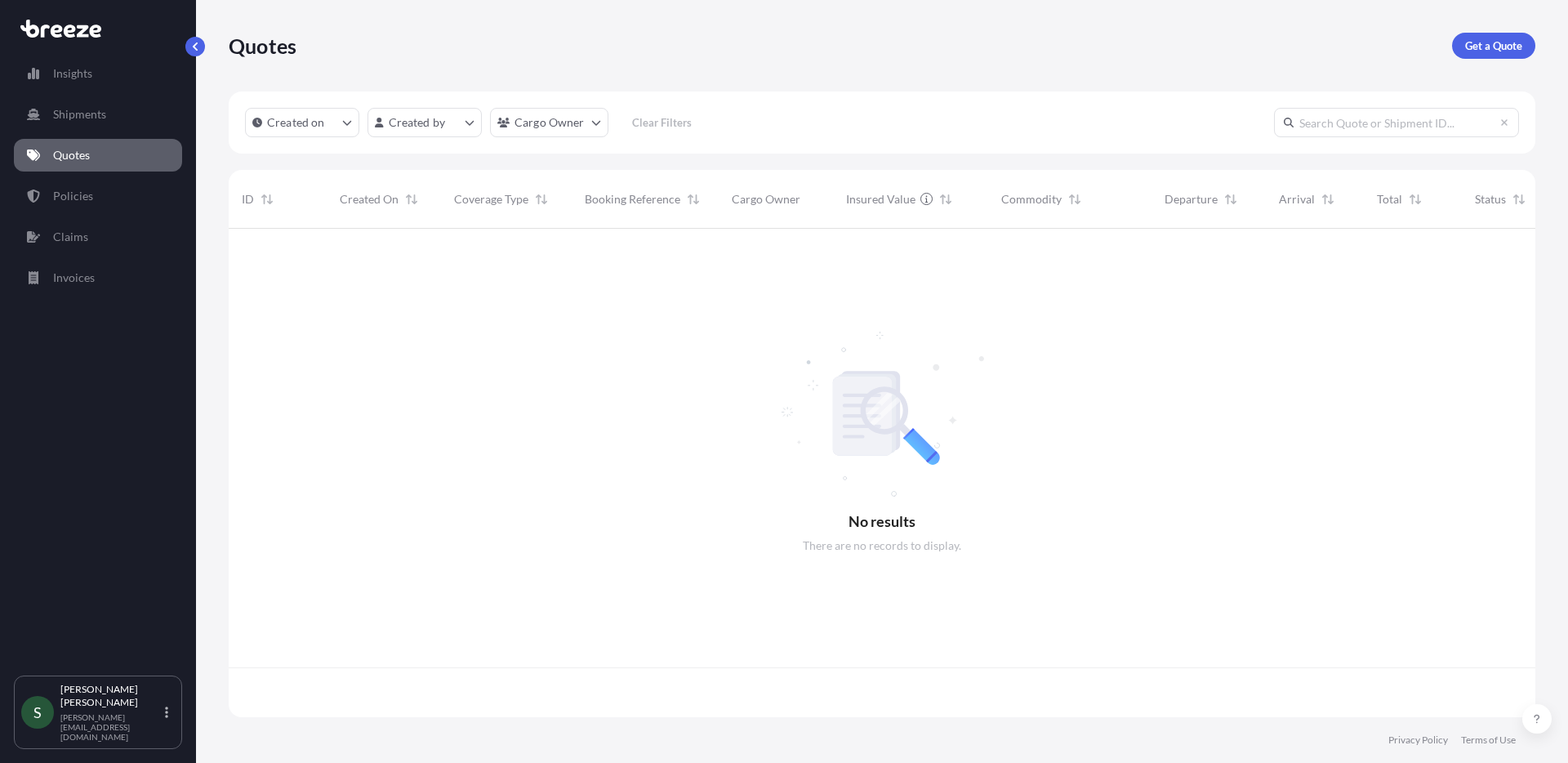
scroll to position [485, 1294]
click at [1464, 57] on link "Get a Quote" at bounding box center [1493, 46] width 83 height 26
select select "Sea"
select select "1"
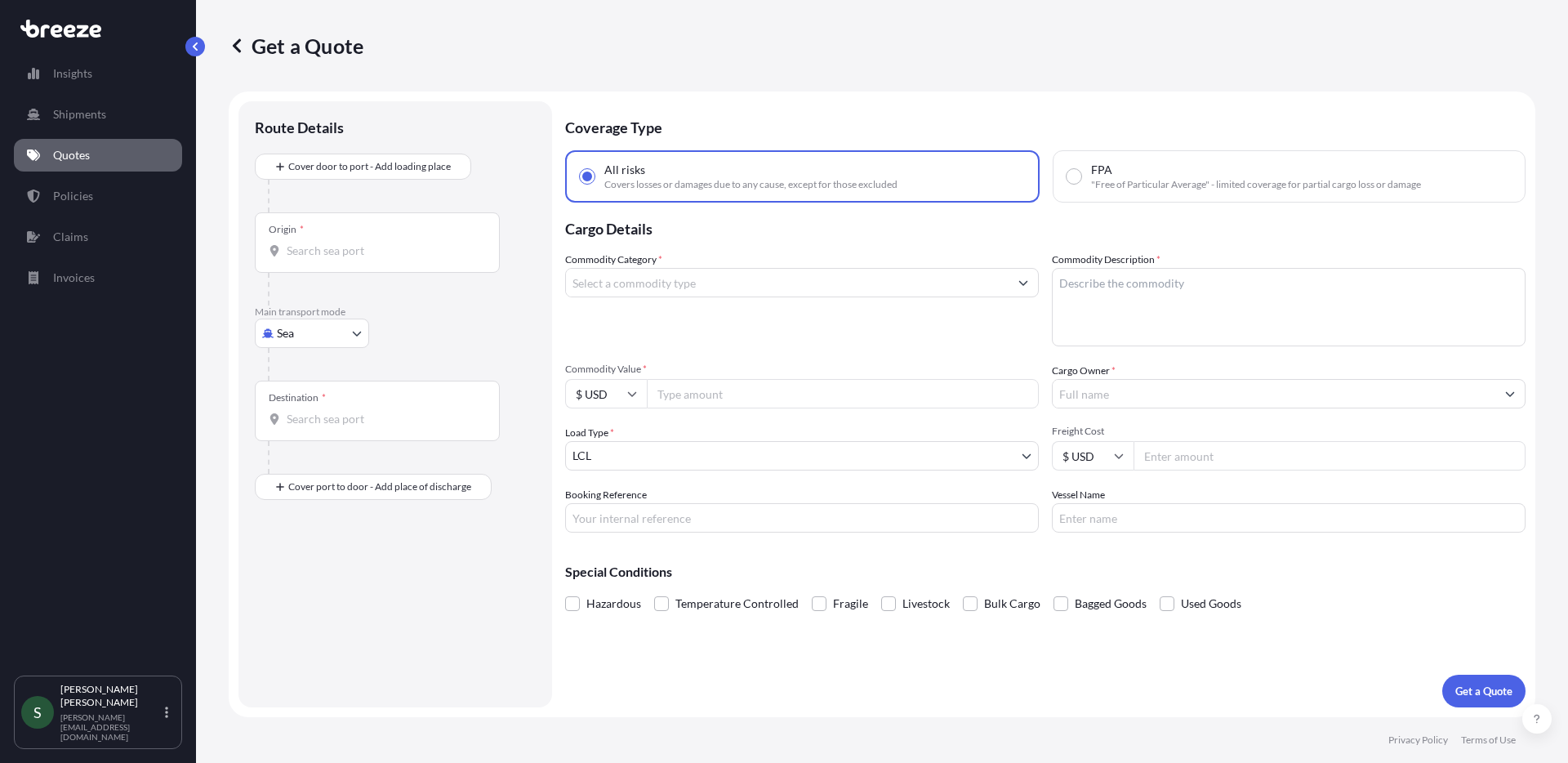
click at [302, 330] on body "Insights Shipments Quotes Policies Claims Invoices S [PERSON_NAME] [PERSON_NAME…" at bounding box center [784, 381] width 1568 height 763
click at [325, 439] on div "Road" at bounding box center [312, 435] width 101 height 30
select select "Road"
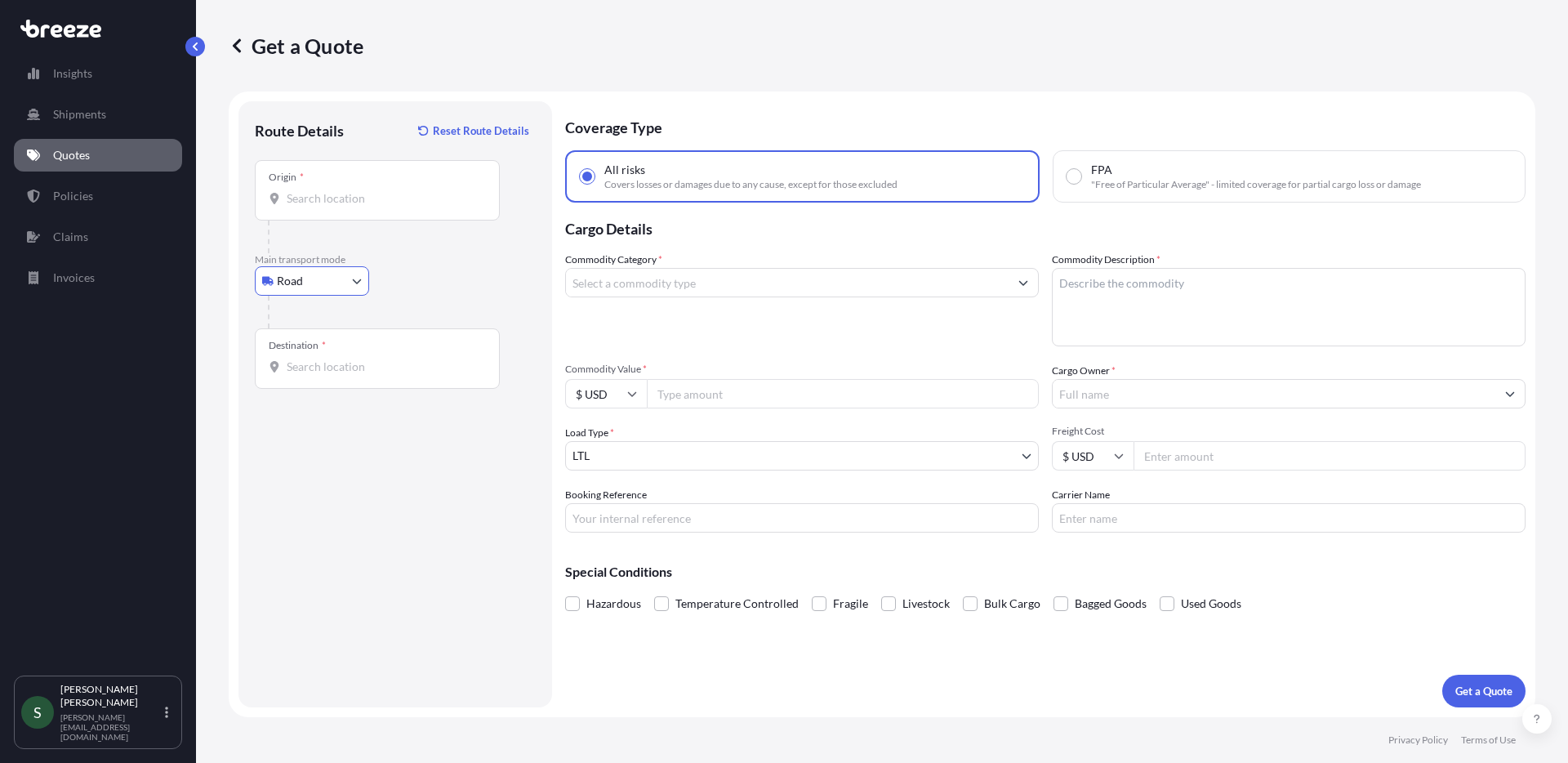
click at [360, 210] on div "Origin *" at bounding box center [377, 190] width 245 height 61
click at [360, 207] on input "Origin *" at bounding box center [383, 198] width 193 height 17
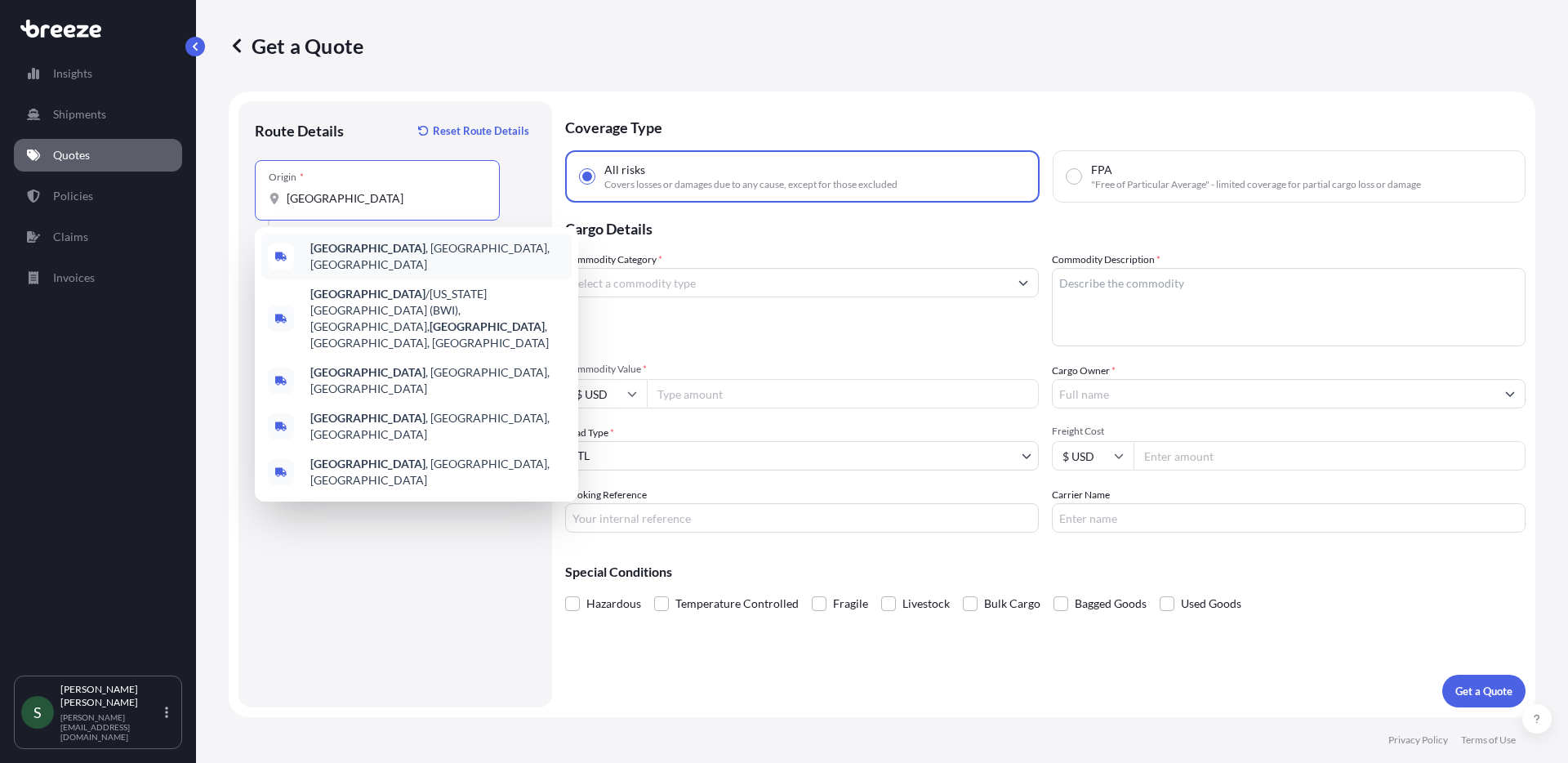
click at [393, 259] on span "[GEOGRAPHIC_DATA] , [GEOGRAPHIC_DATA], [GEOGRAPHIC_DATA]" at bounding box center [438, 256] width 255 height 33
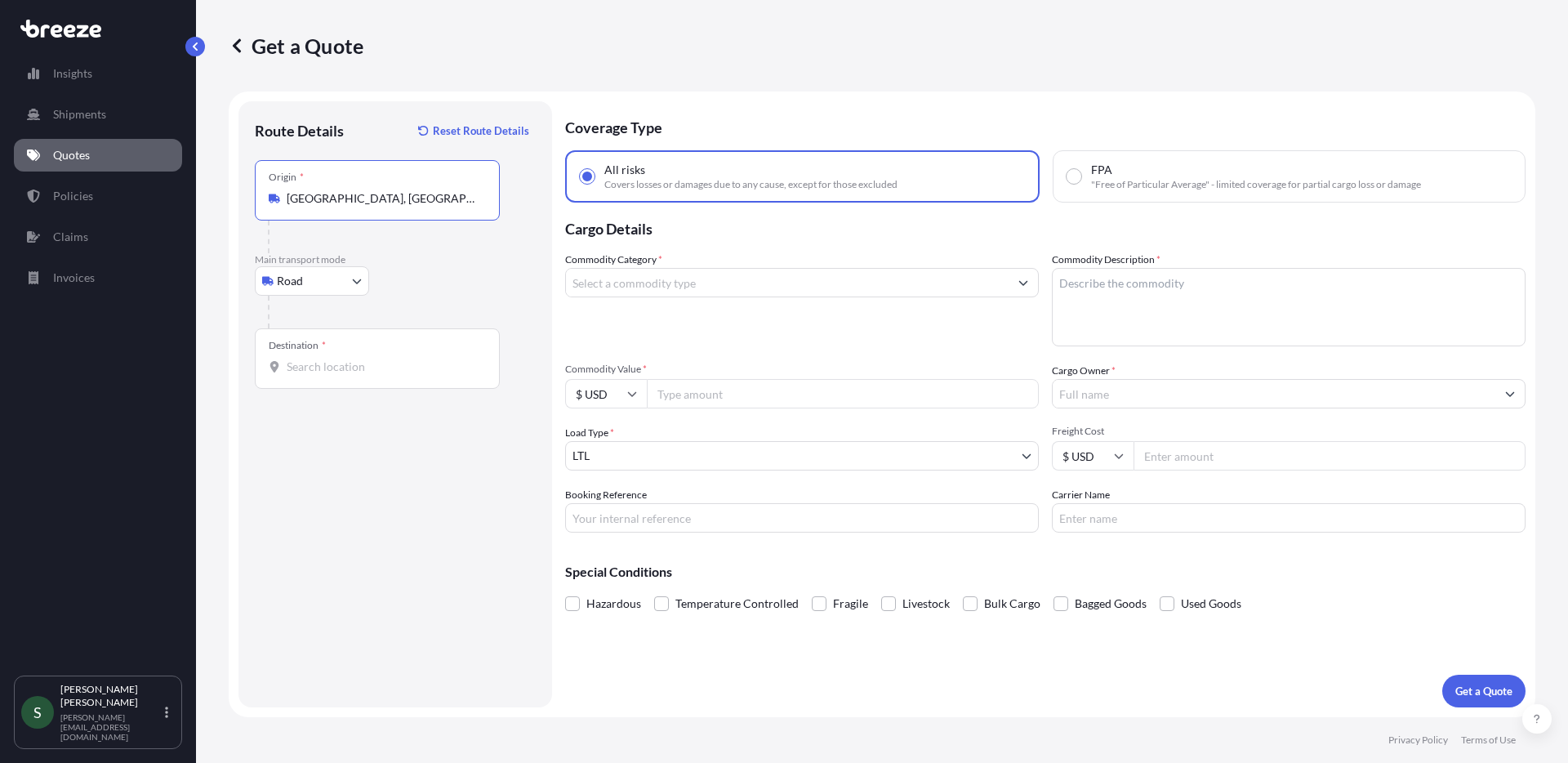
type input "[GEOGRAPHIC_DATA], [GEOGRAPHIC_DATA], [GEOGRAPHIC_DATA]"
click at [320, 360] on input "Destination *" at bounding box center [383, 367] width 193 height 17
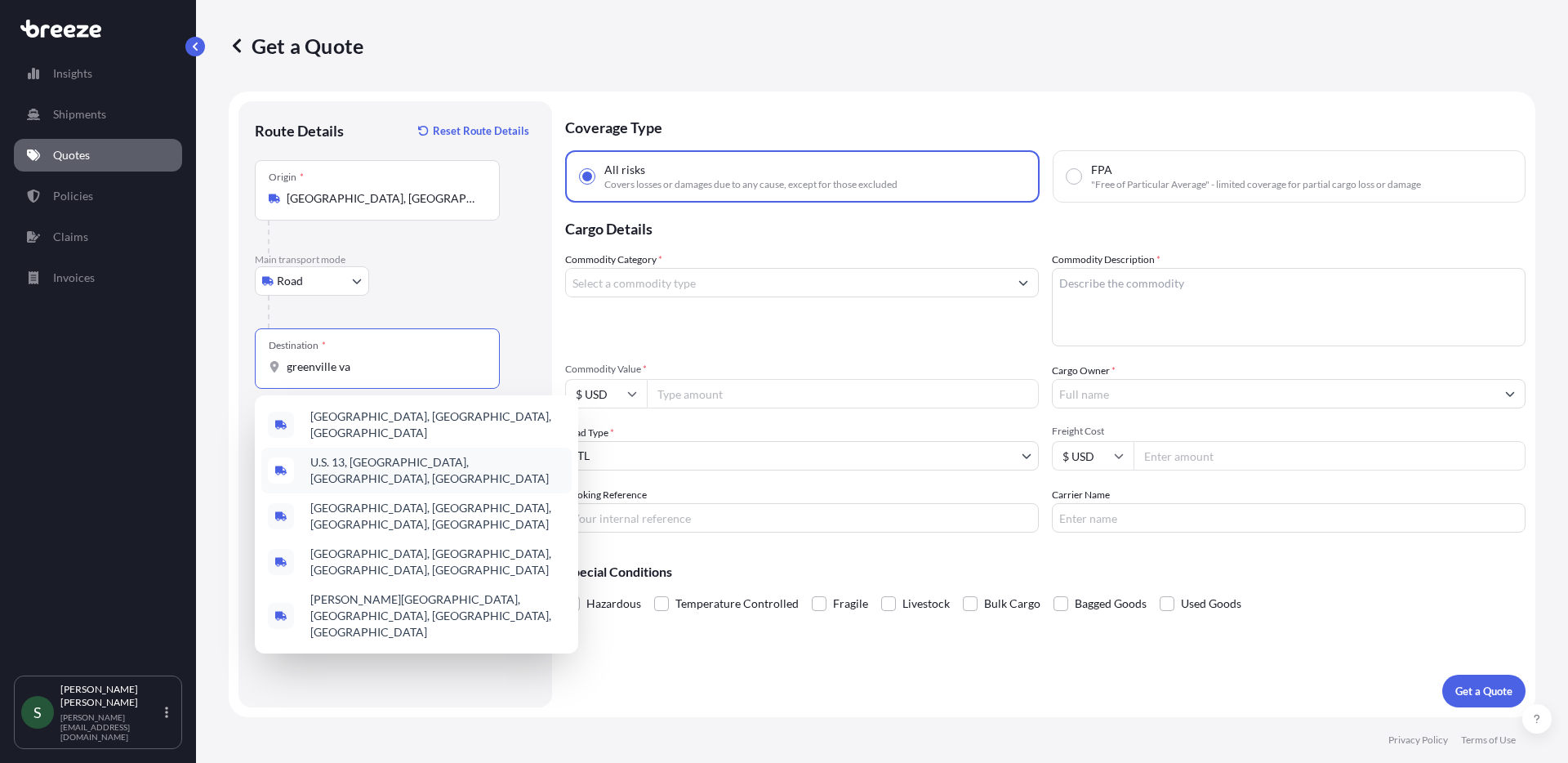
click at [405, 415] on span "[GEOGRAPHIC_DATA], [GEOGRAPHIC_DATA], [GEOGRAPHIC_DATA]" at bounding box center [438, 424] width 255 height 33
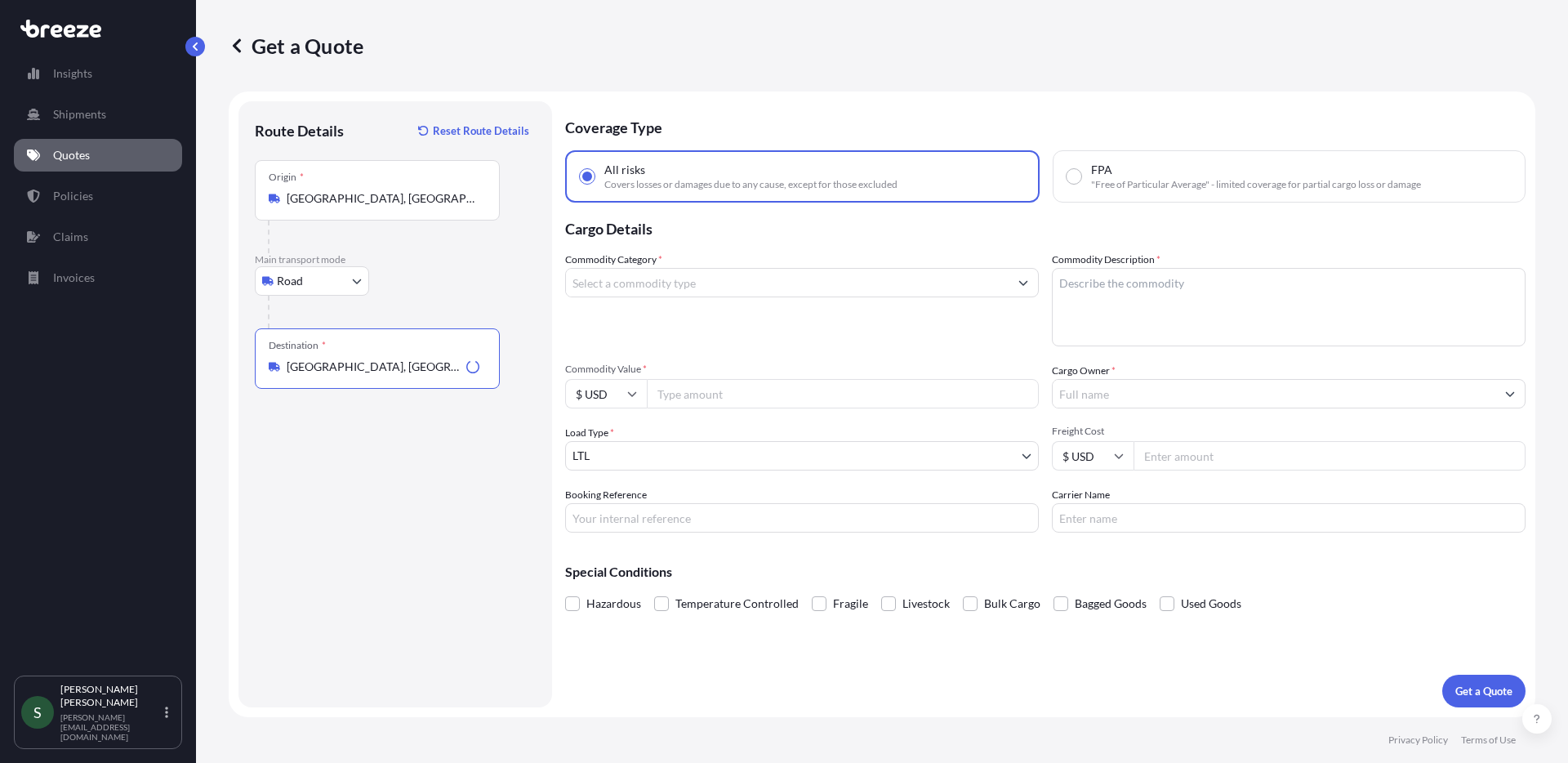
type input "[GEOGRAPHIC_DATA], [GEOGRAPHIC_DATA], [GEOGRAPHIC_DATA]"
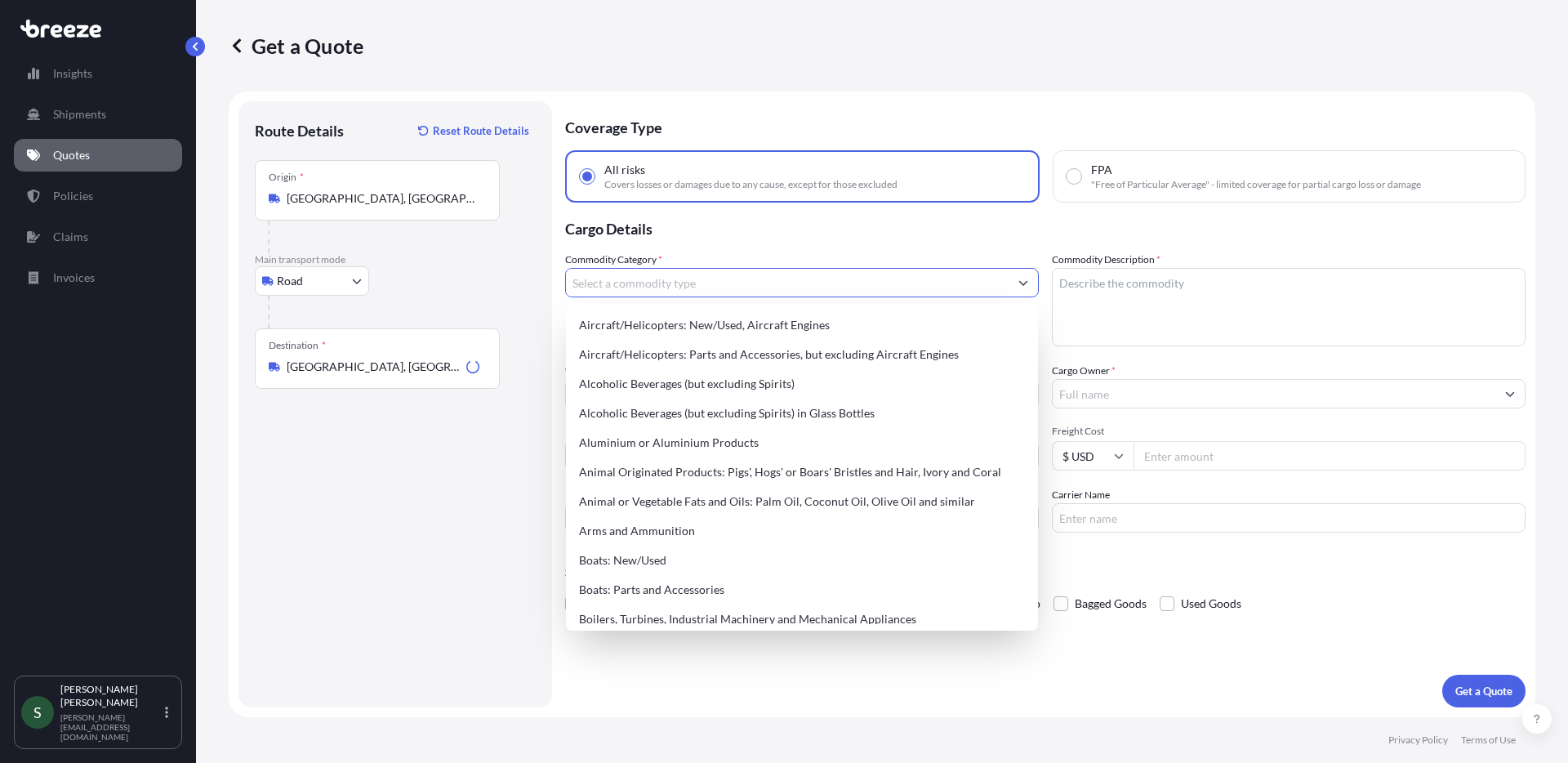
click at [744, 281] on input "Commodity Category *" at bounding box center [787, 283] width 442 height 30
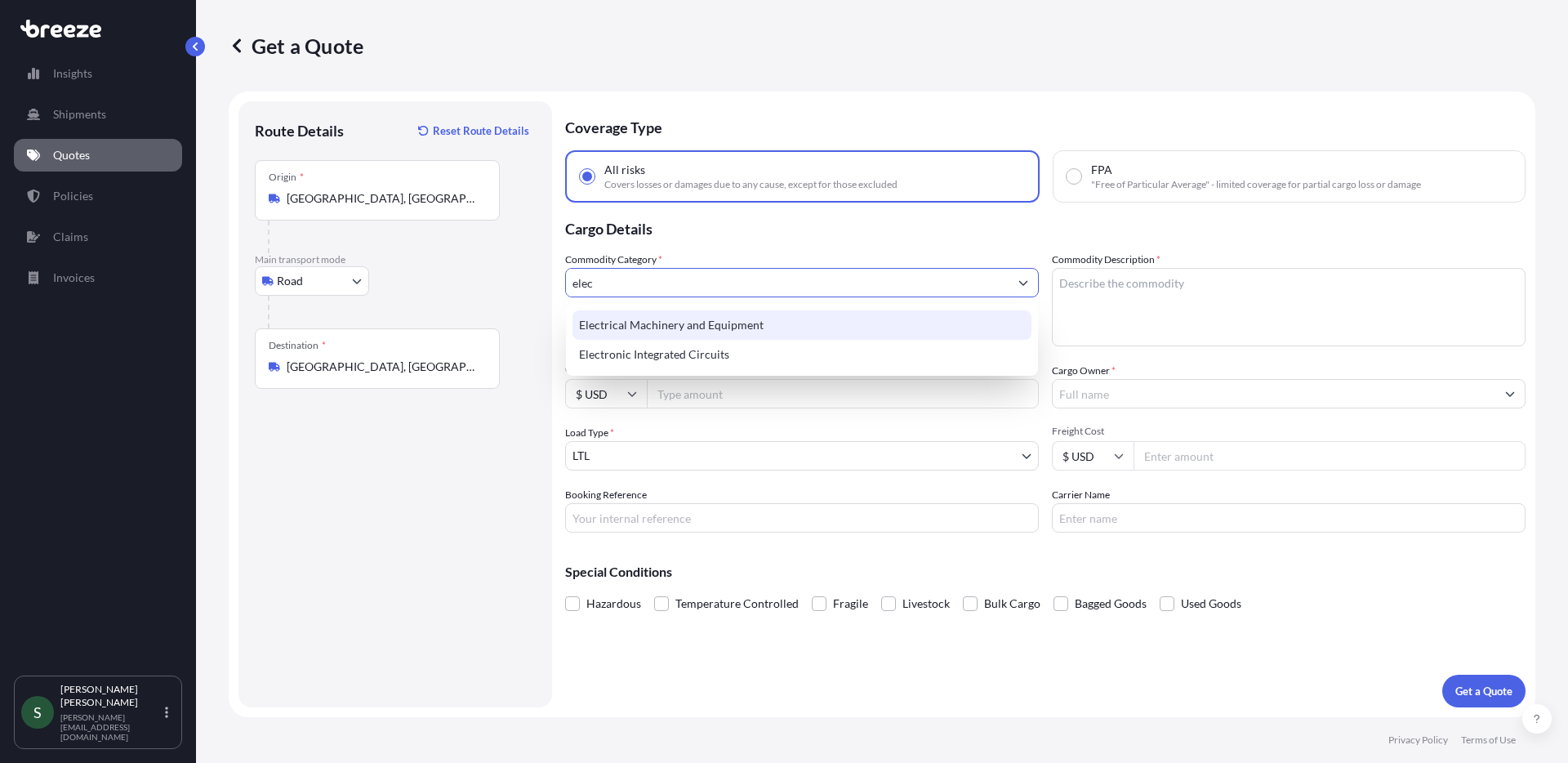
click at [755, 317] on div "Electrical Machinery and Equipment" at bounding box center [802, 325] width 459 height 30
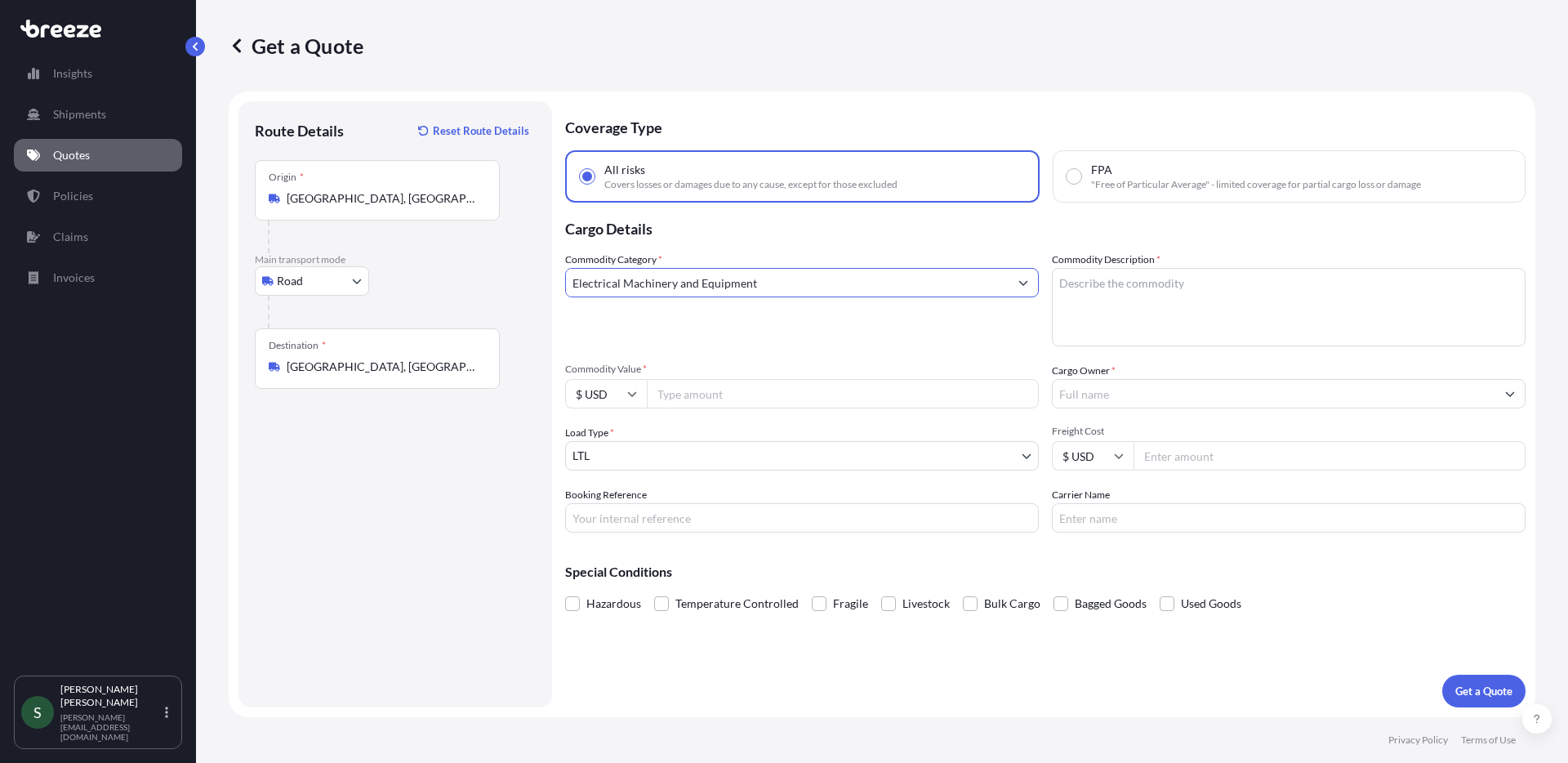
type input "Electrical Machinery and Equipment"
click at [1082, 304] on textarea "Commodity Description *" at bounding box center [1289, 307] width 474 height 78
type textarea "Washer/Dryers"
click at [749, 390] on input "Commodity Value *" at bounding box center [843, 394] width 392 height 30
type input "1062.00"
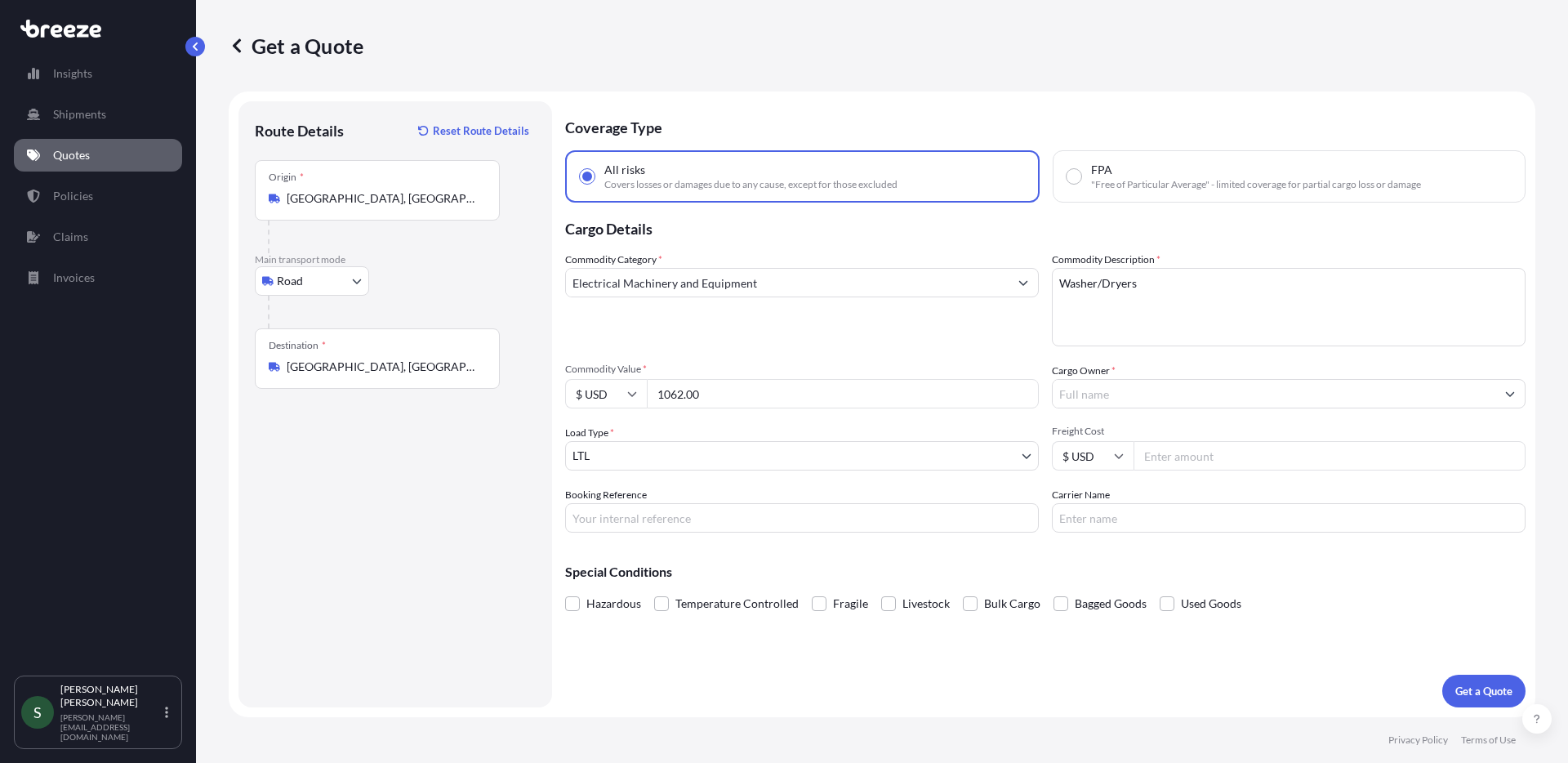
click at [1177, 389] on input "Cargo Owner *" at bounding box center [1273, 394] width 442 height 30
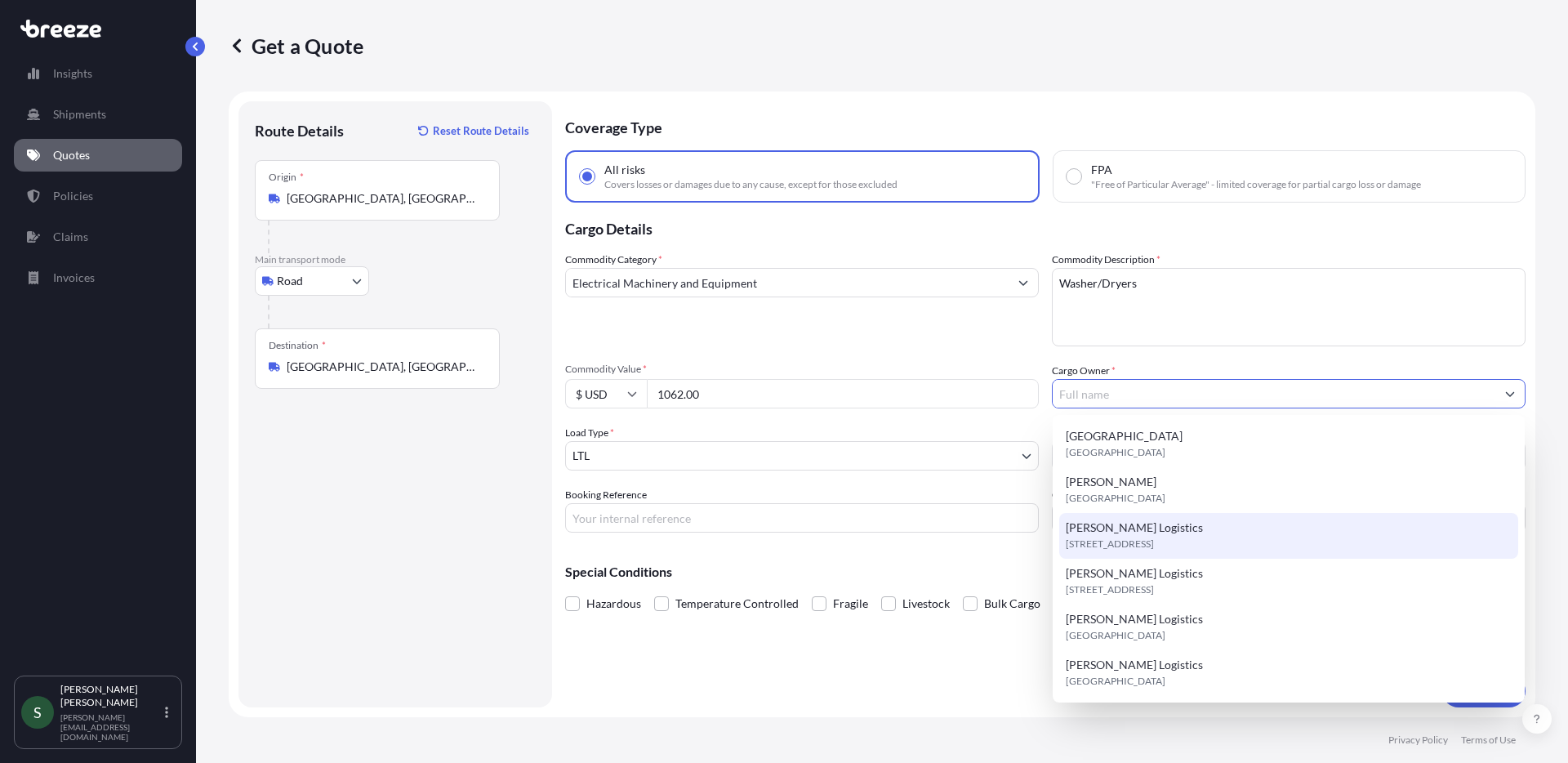
click at [1163, 534] on div "[PERSON_NAME] Logistics [STREET_ADDRESS]" at bounding box center [1288, 536] width 459 height 46
type input "[PERSON_NAME] Logistics"
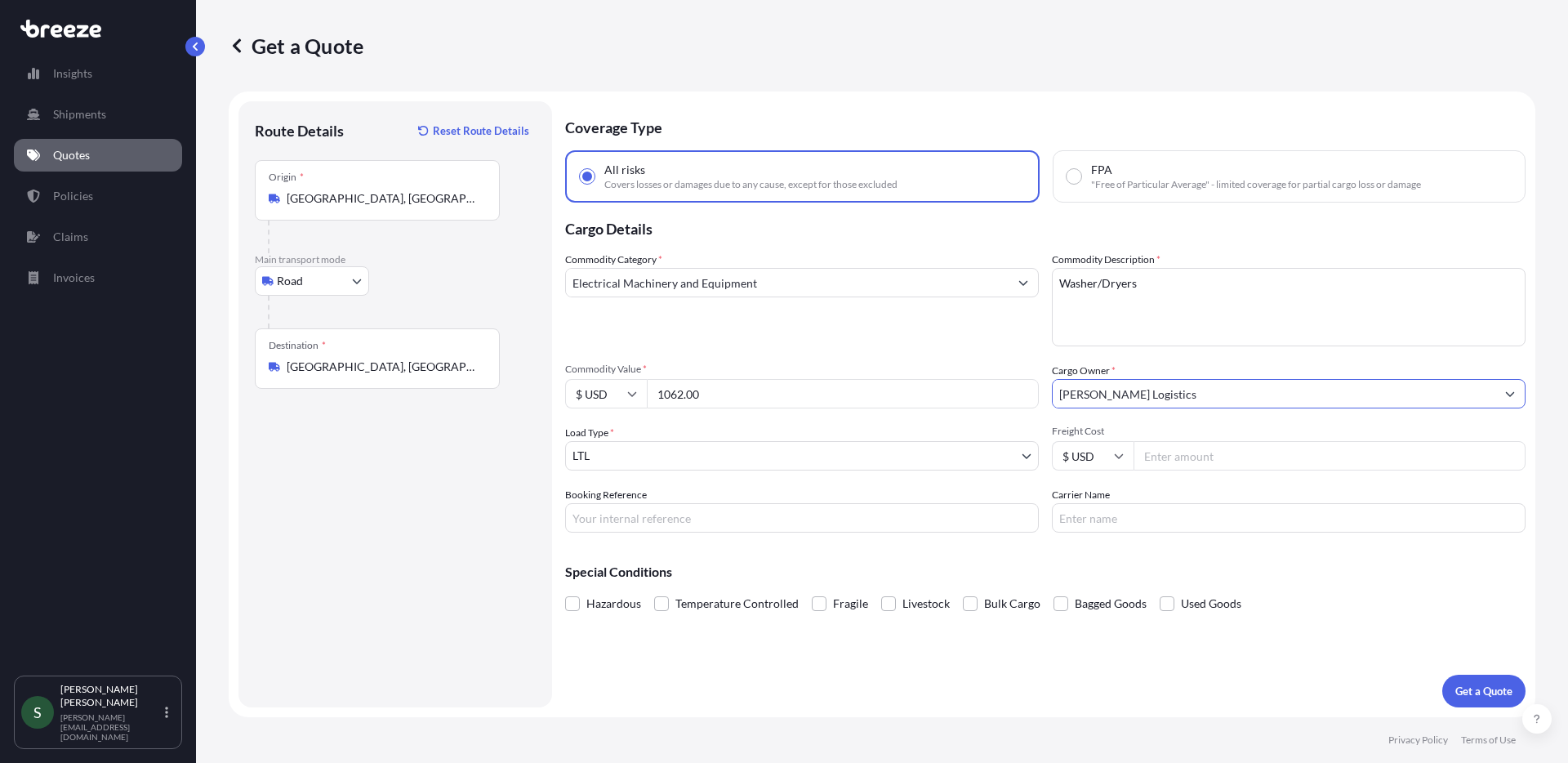
click at [1226, 455] on input "Freight Cost" at bounding box center [1329, 456] width 392 height 30
click at [1225, 458] on input "Freight Cost" at bounding box center [1329, 456] width 392 height 30
type input "346.79"
click at [815, 513] on input "Booking Reference" at bounding box center [802, 518] width 474 height 30
paste input "05097161"
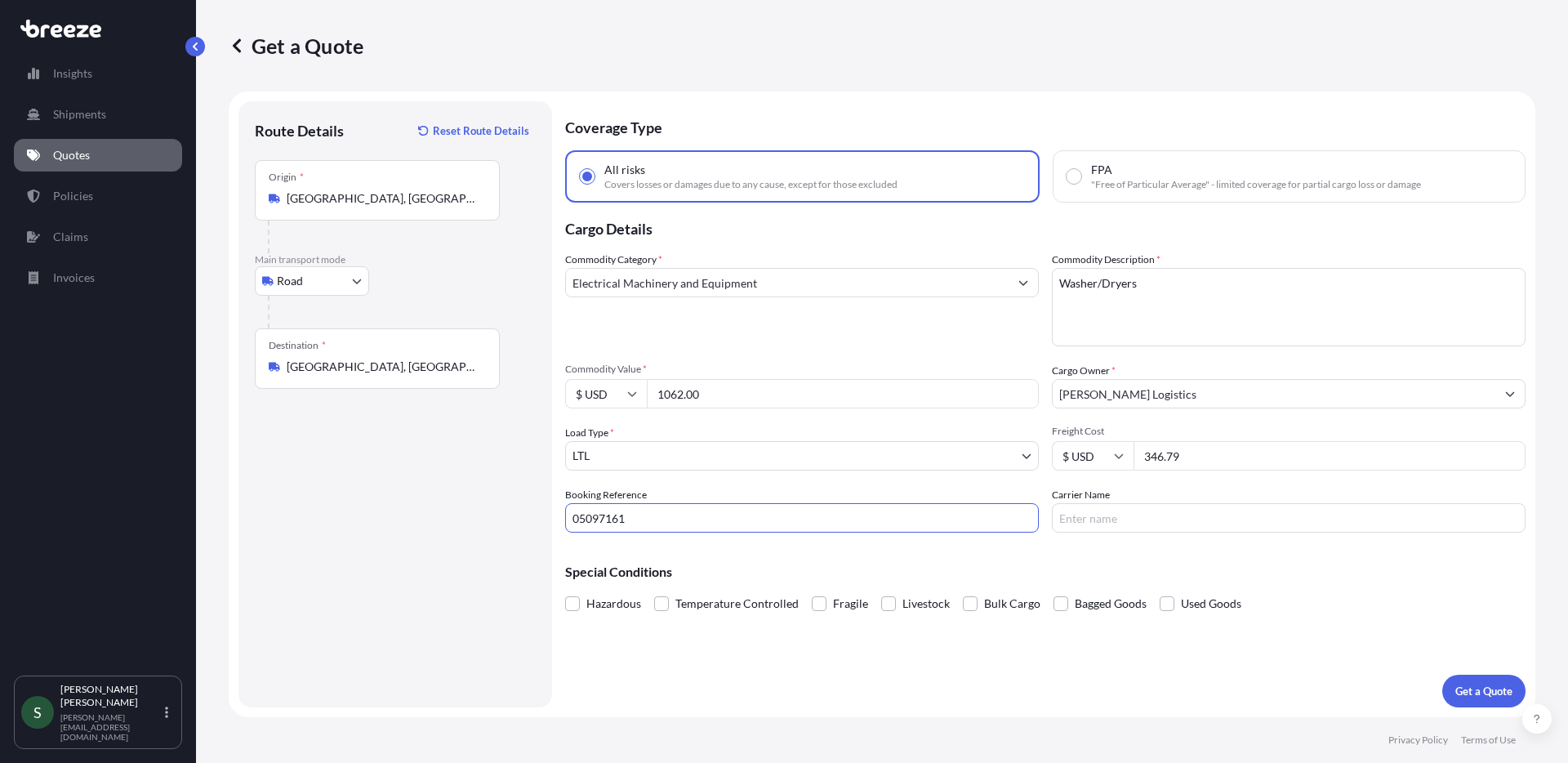
type input "05097161"
click at [1206, 525] on input "Carrier Name" at bounding box center [1289, 518] width 474 height 30
type input "XPO"
click at [1464, 688] on p "Get a Quote" at bounding box center [1483, 691] width 57 height 17
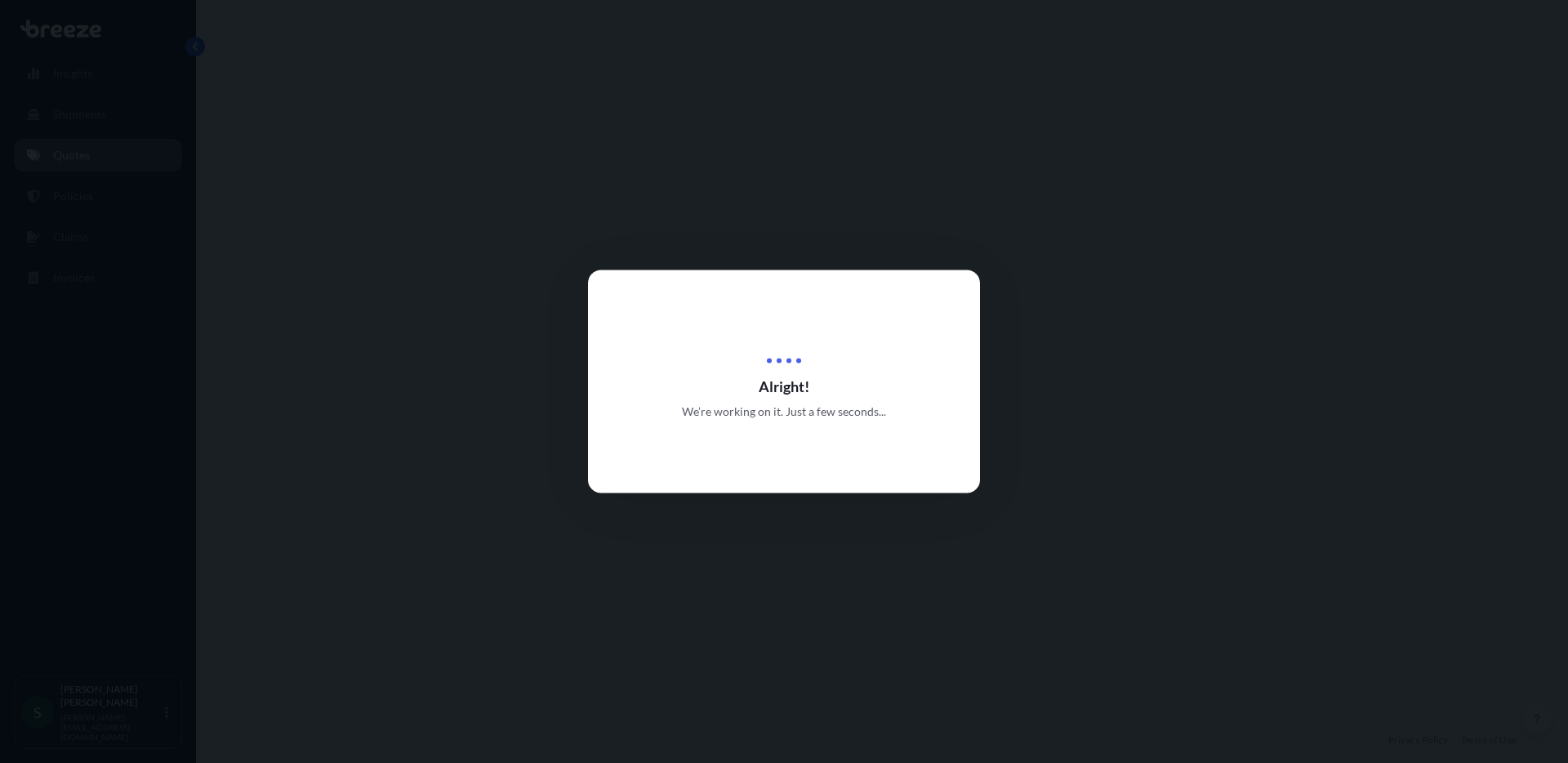
select select "Road"
select select "1"
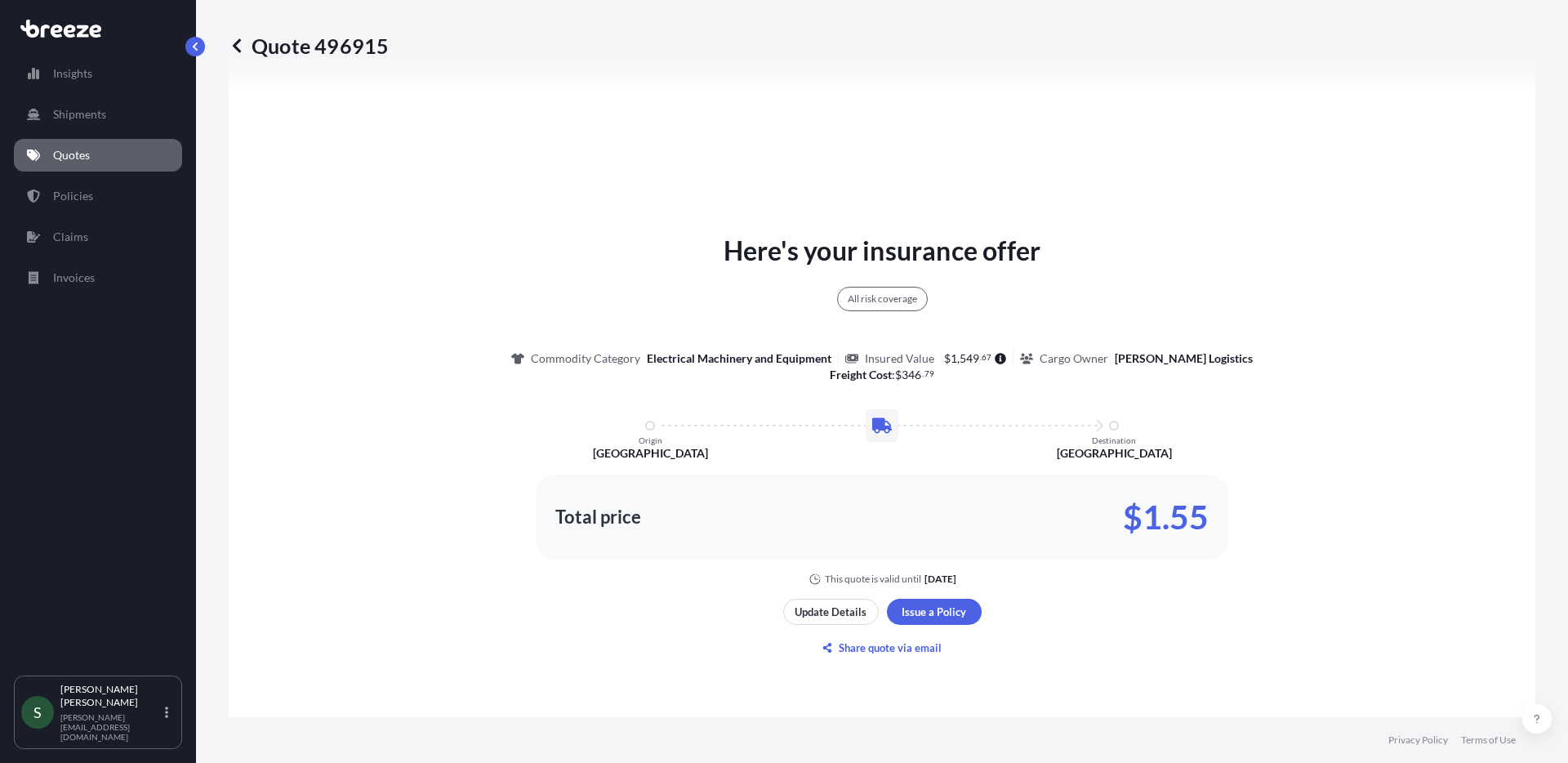
scroll to position [753, 0]
